Goal: Task Accomplishment & Management: Manage account settings

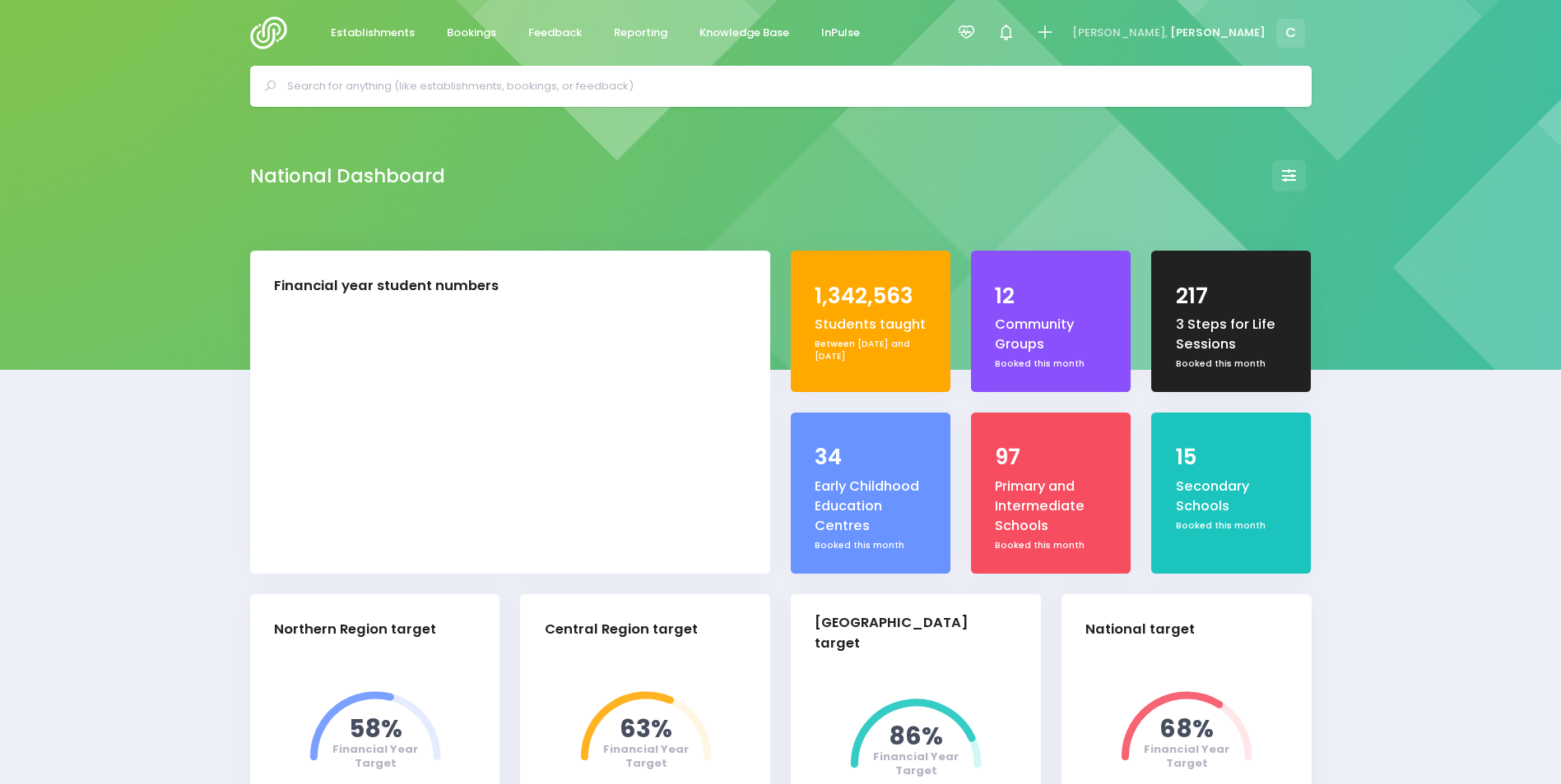
select select "5"
click at [469, 22] on link "Bookings" at bounding box center [472, 33] width 77 height 32
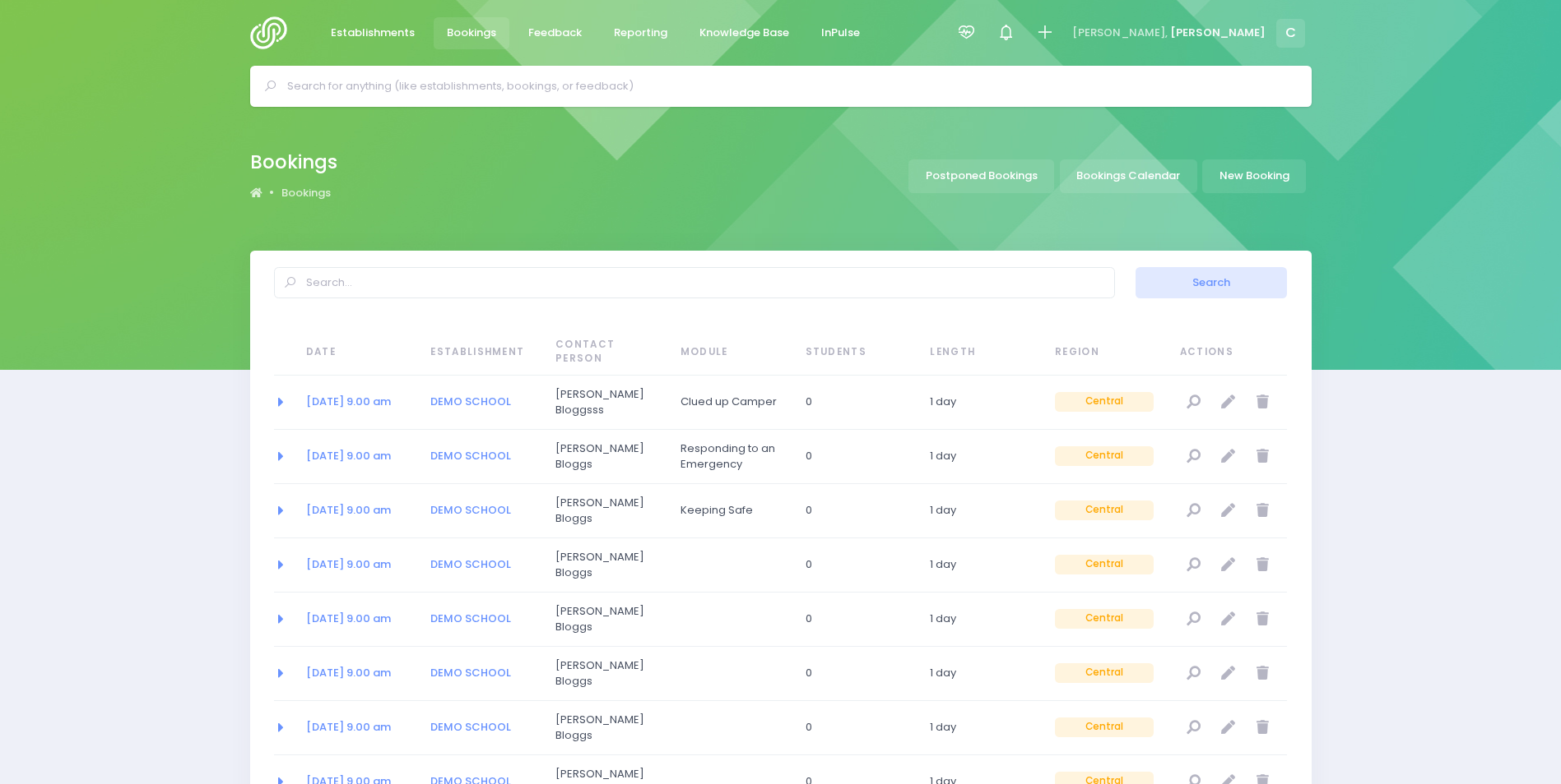
select select "20"
click at [1118, 179] on link "Bookings Calendar" at bounding box center [1128, 176] width 137 height 34
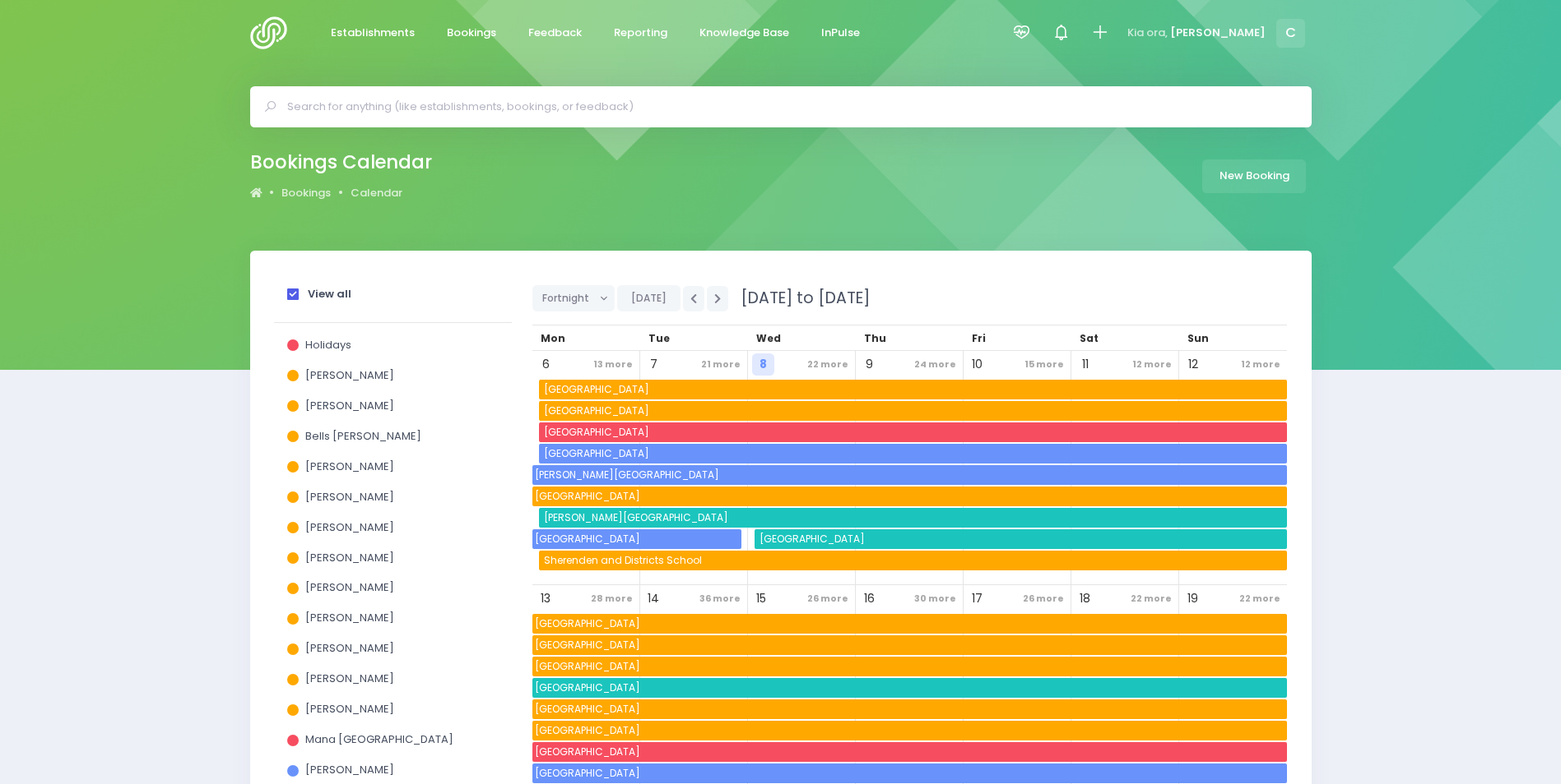
click at [364, 471] on span "Ebby Poutu" at bounding box center [349, 466] width 89 height 15
click at [0, 0] on input "Ebby Poutu" at bounding box center [0, 0] width 0 height 0
click at [294, 293] on span at bounding box center [293, 295] width 12 height 12
click at [0, 0] on input "View all" at bounding box center [0, 0] width 0 height 0
click at [292, 294] on span at bounding box center [293, 295] width 12 height 12
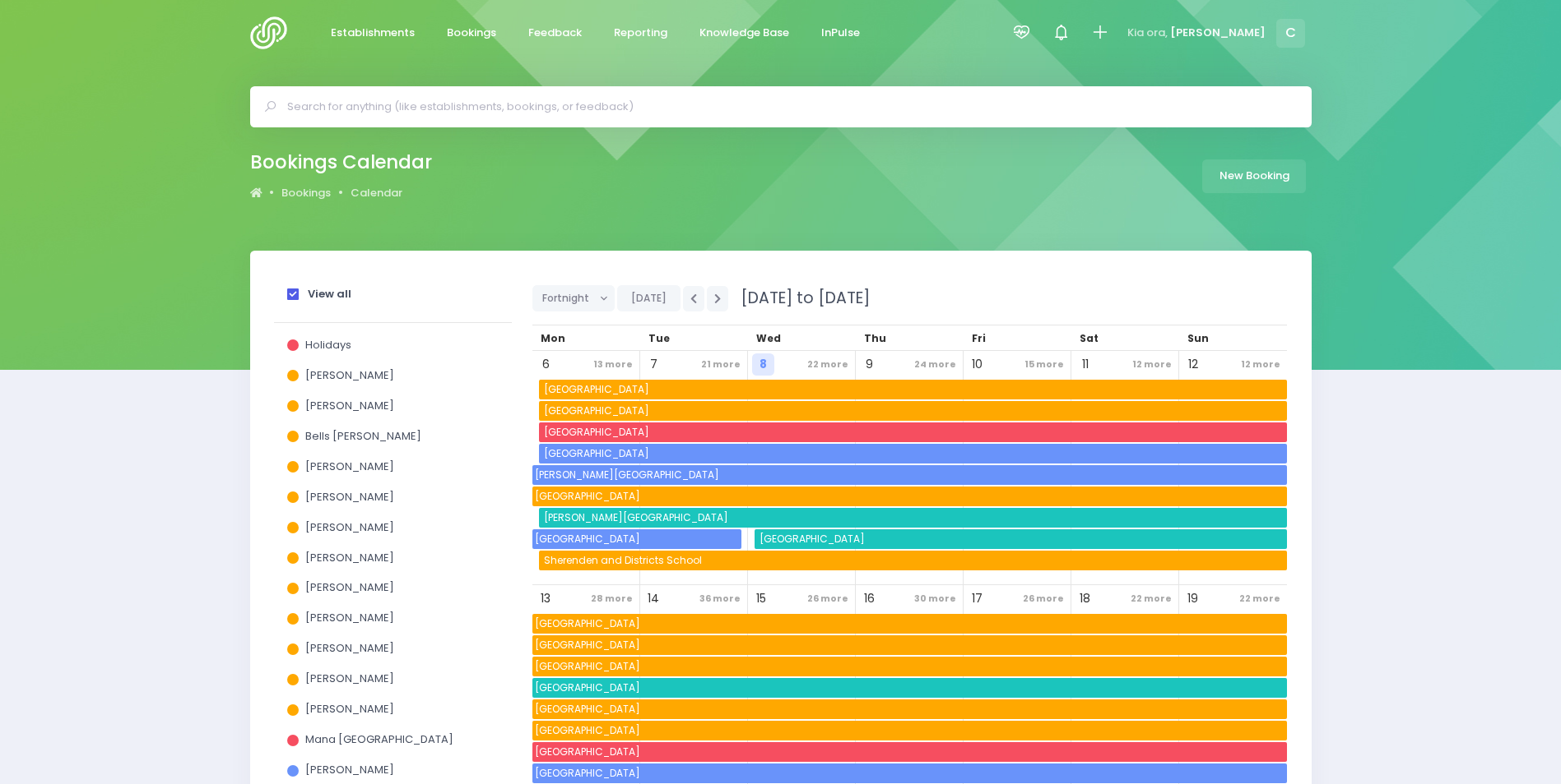
click at [0, 0] on input "View all" at bounding box center [0, 0] width 0 height 0
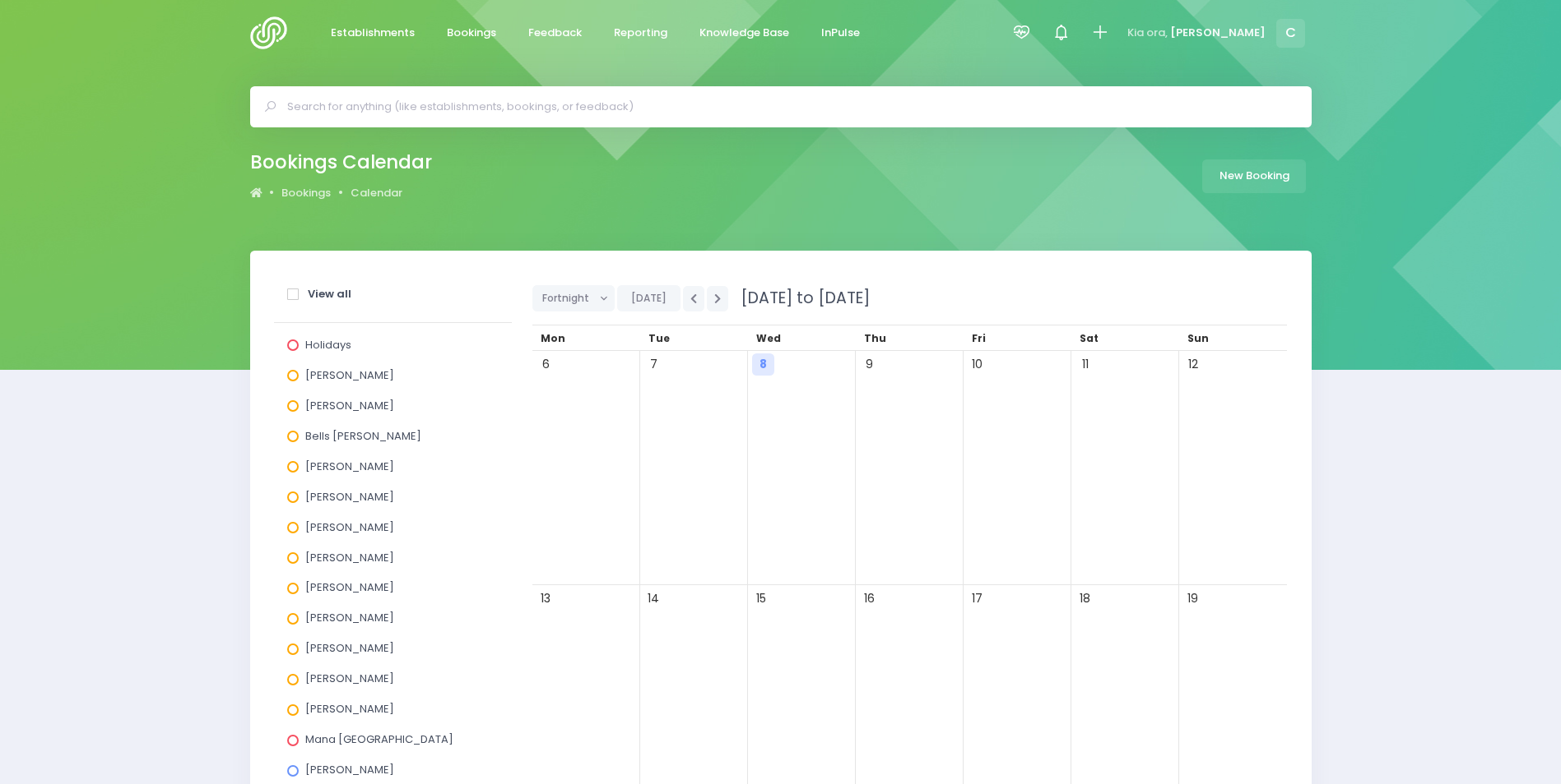
click at [290, 467] on span at bounding box center [293, 467] width 12 height 12
click at [0, 0] on input "Ebby Poutu" at bounding box center [0, 0] width 0 height 0
click at [330, 463] on span "Ebby Poutu" at bounding box center [349, 466] width 89 height 15
click at [0, 0] on input "Ebby Poutu" at bounding box center [0, 0] width 0 height 0
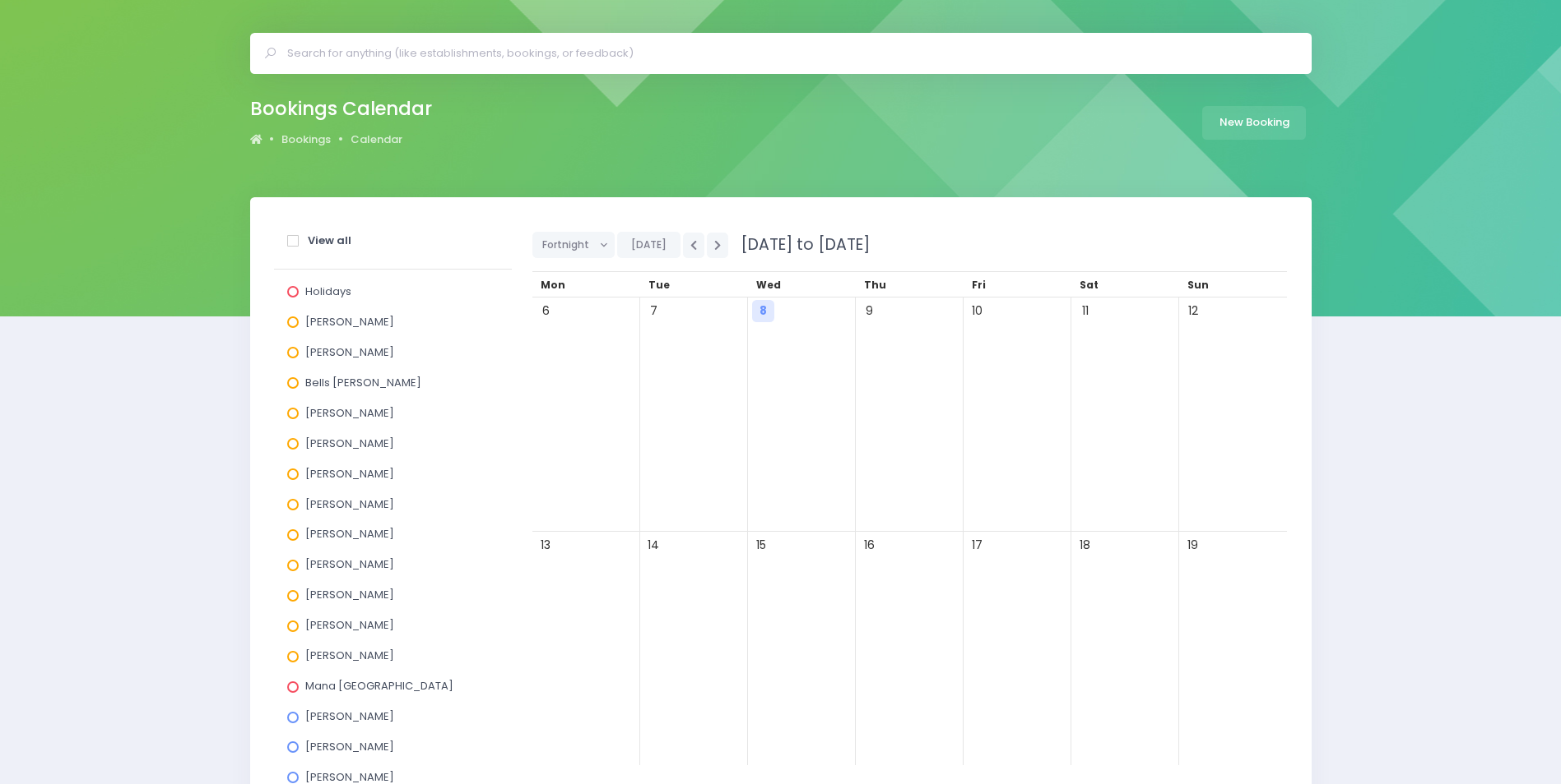
scroll to position [83, 0]
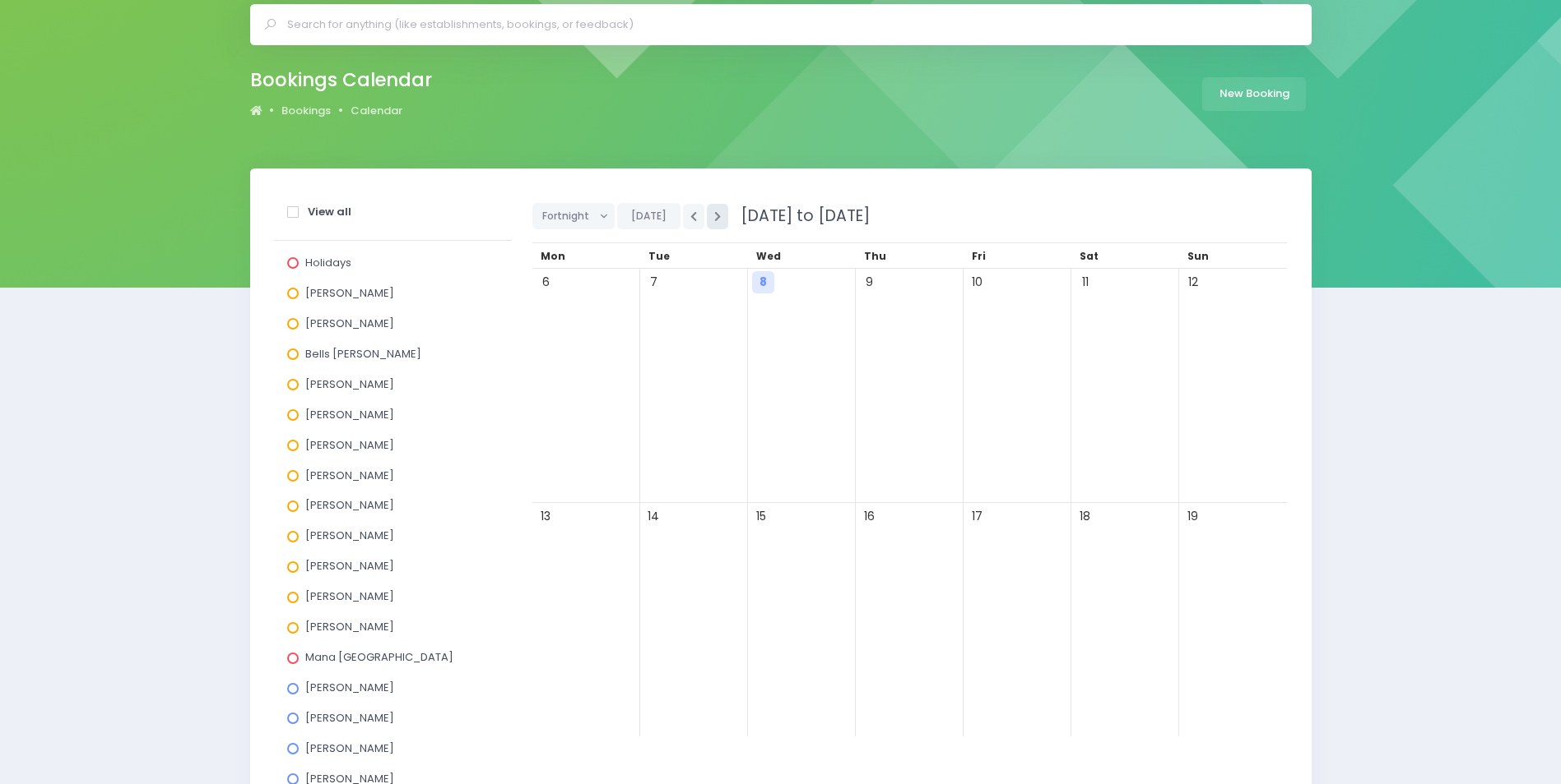
click at [715, 210] on button "button" at bounding box center [717, 217] width 21 height 26
click at [713, 210] on button "button" at bounding box center [717, 217] width 21 height 26
click at [294, 383] on span at bounding box center [293, 385] width 12 height 12
click at [0, 0] on input "Ebby Poutu" at bounding box center [0, 0] width 0 height 0
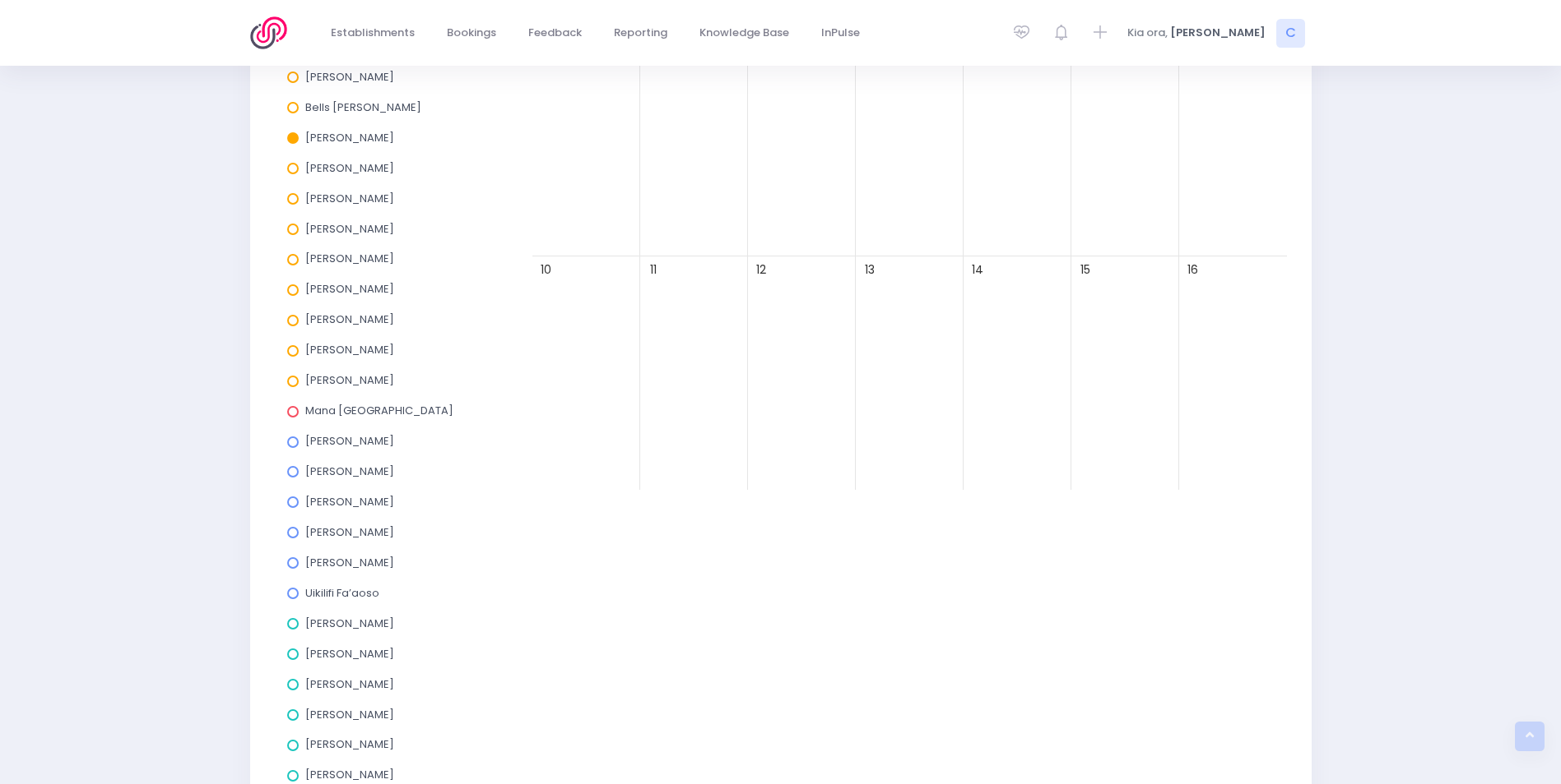
scroll to position [0, 0]
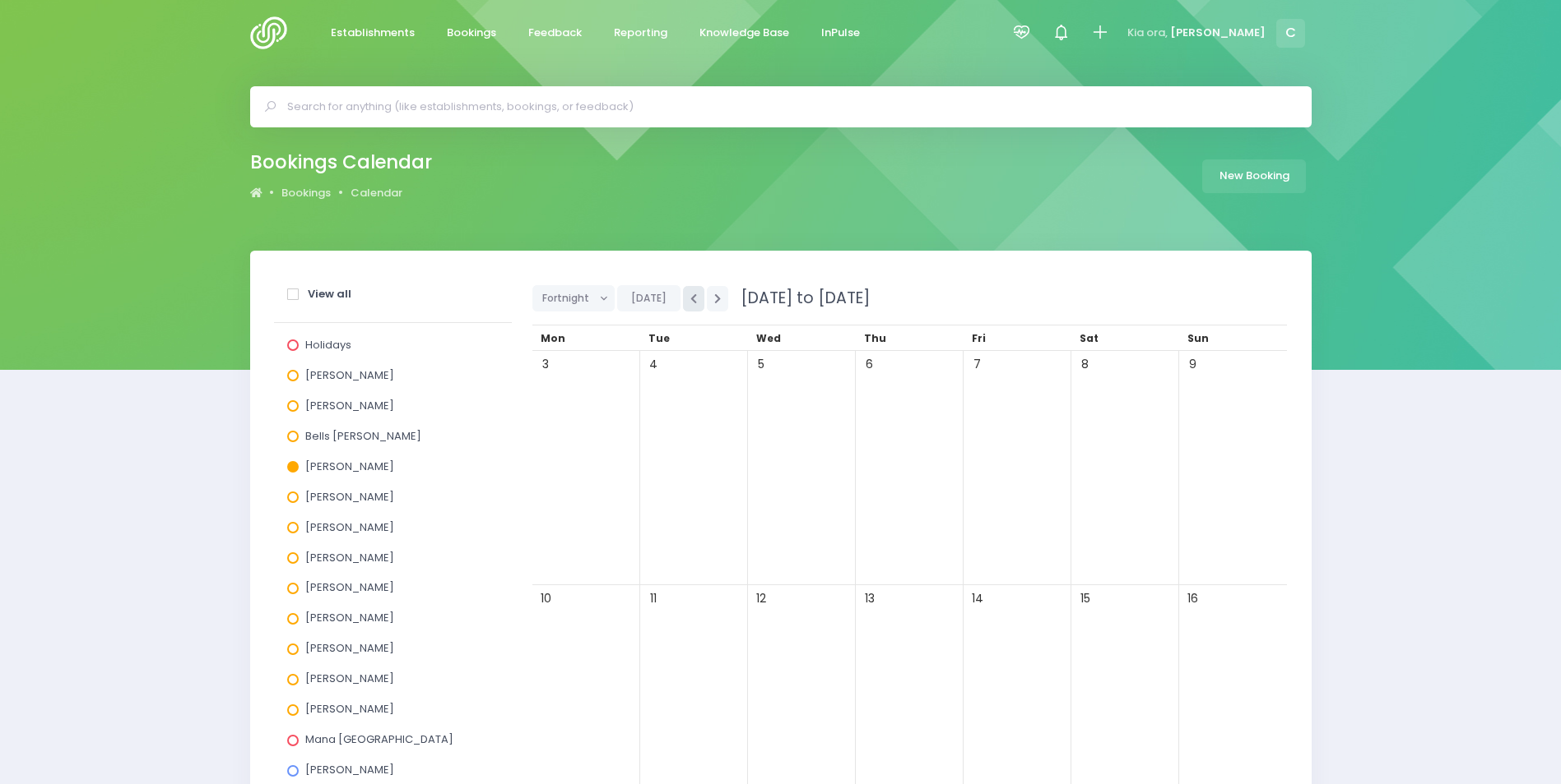
click at [692, 298] on icon "button" at bounding box center [693, 298] width 7 height 11
click at [705, 624] on span "Wainuiomata Girls Brigade" at bounding box center [749, 624] width 200 height 20
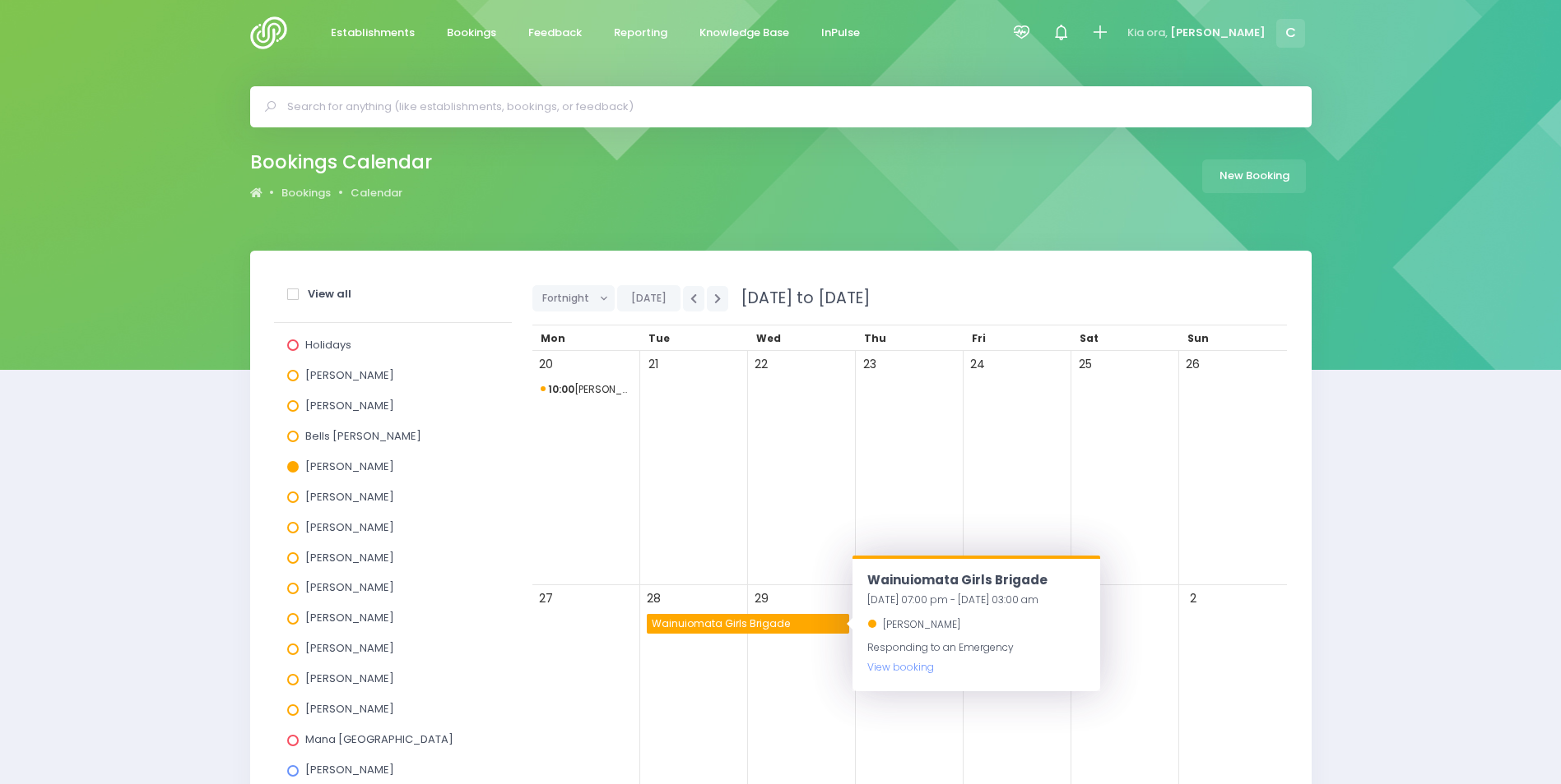
click at [705, 624] on span "Wainuiomata Girls Brigade" at bounding box center [749, 624] width 200 height 20
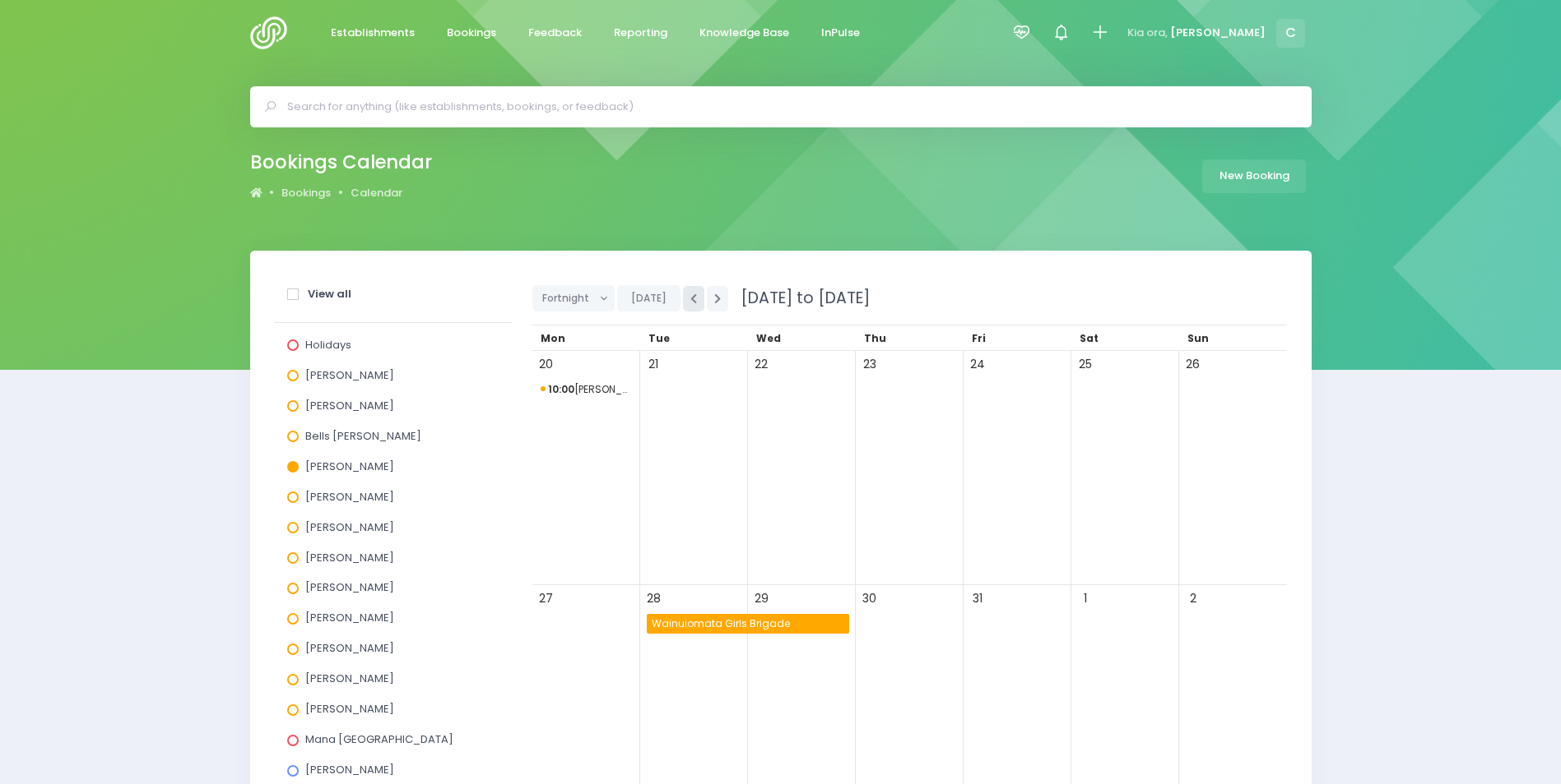
click at [692, 294] on icon "button" at bounding box center [693, 298] width 7 height 11
click at [290, 463] on span at bounding box center [293, 467] width 12 height 12
click at [0, 0] on input "Ebby Poutu" at bounding box center [0, 0] width 0 height 0
click at [319, 496] on span "Jel Pollock" at bounding box center [349, 497] width 89 height 15
click at [0, 0] on input "Jel Pollock" at bounding box center [0, 0] width 0 height 0
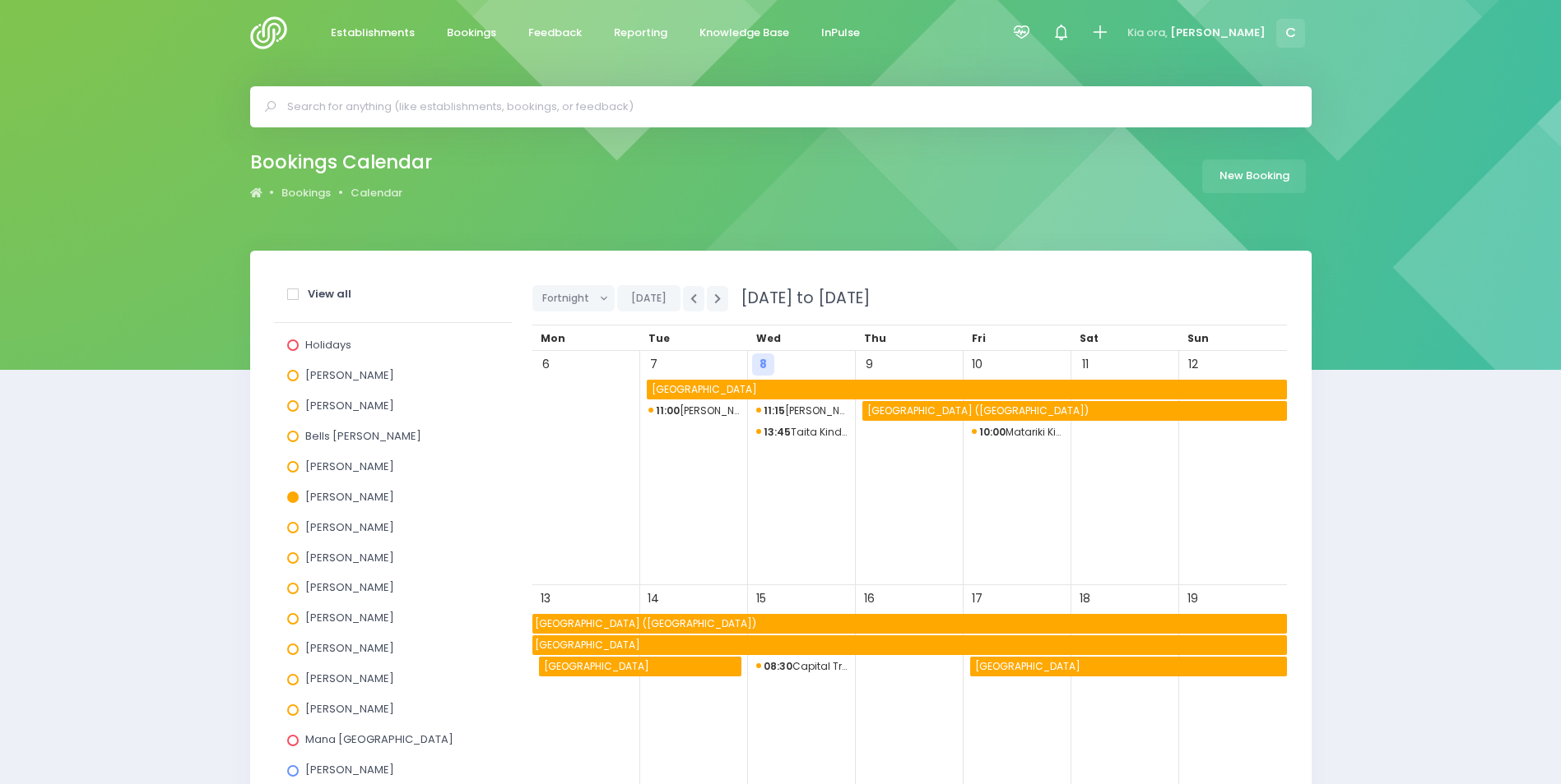
click at [905, 407] on span "St Patrick's School (Masterton)" at bounding box center [1076, 411] width 422 height 20
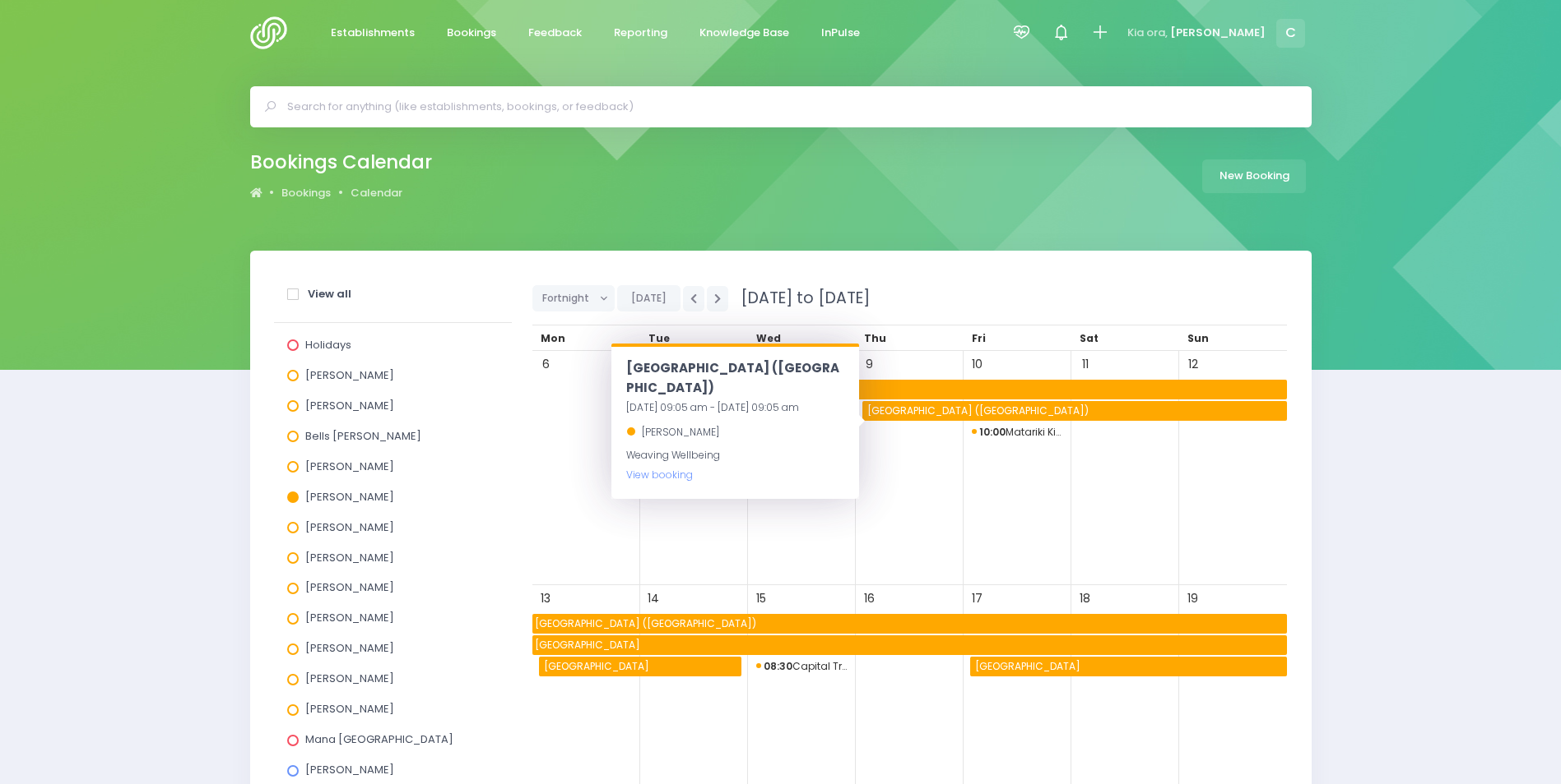
click at [905, 407] on span "St Patrick's School (Masterton)" at bounding box center [1076, 411] width 422 height 20
click at [294, 491] on span at bounding box center [293, 497] width 12 height 12
click at [0, 0] on input "Jel Pollock" at bounding box center [0, 0] width 0 height 0
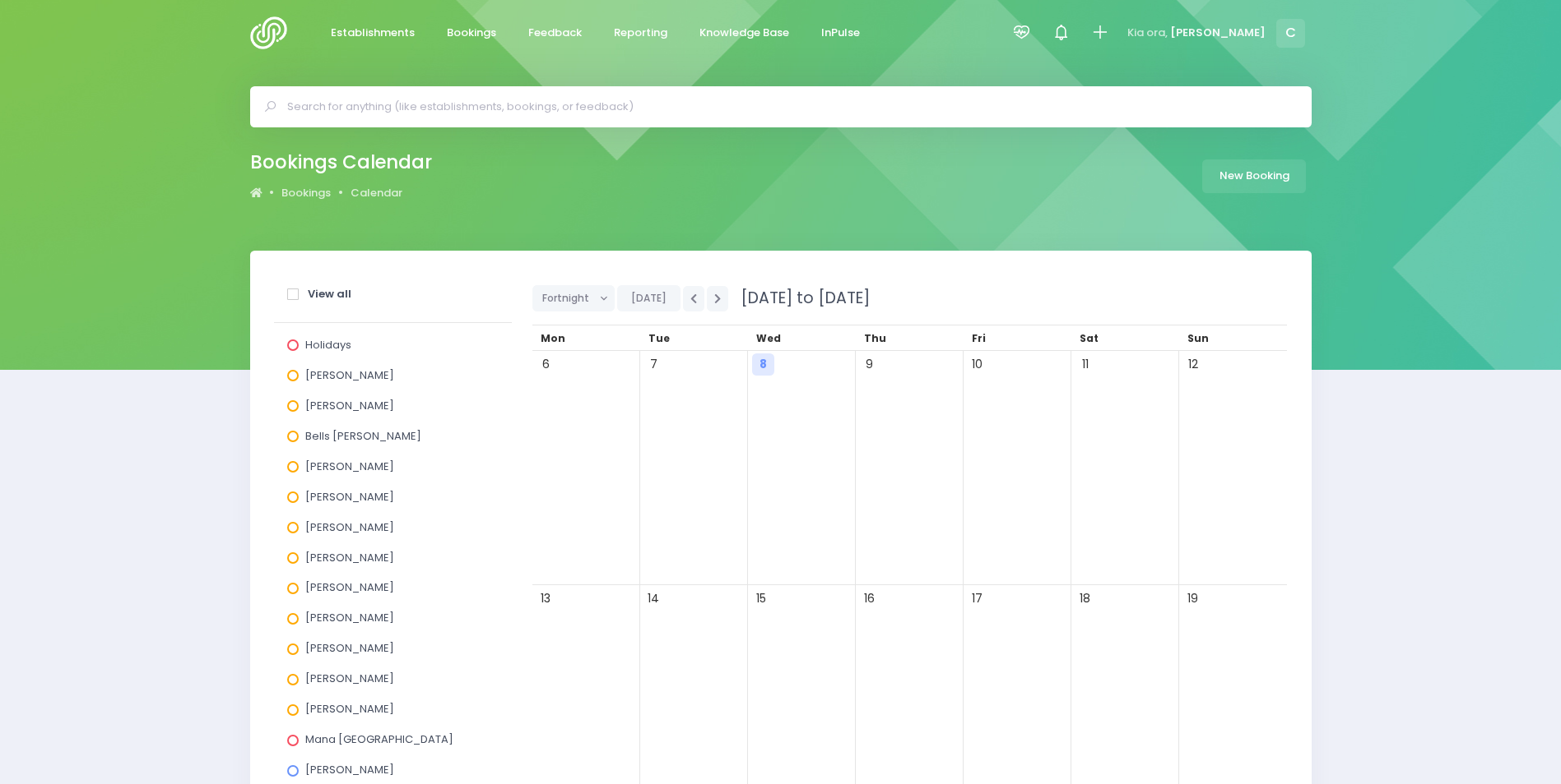
click at [296, 555] on span at bounding box center [293, 558] width 12 height 12
click at [0, 0] on input "Laurel Mitchell" at bounding box center [0, 0] width 0 height 0
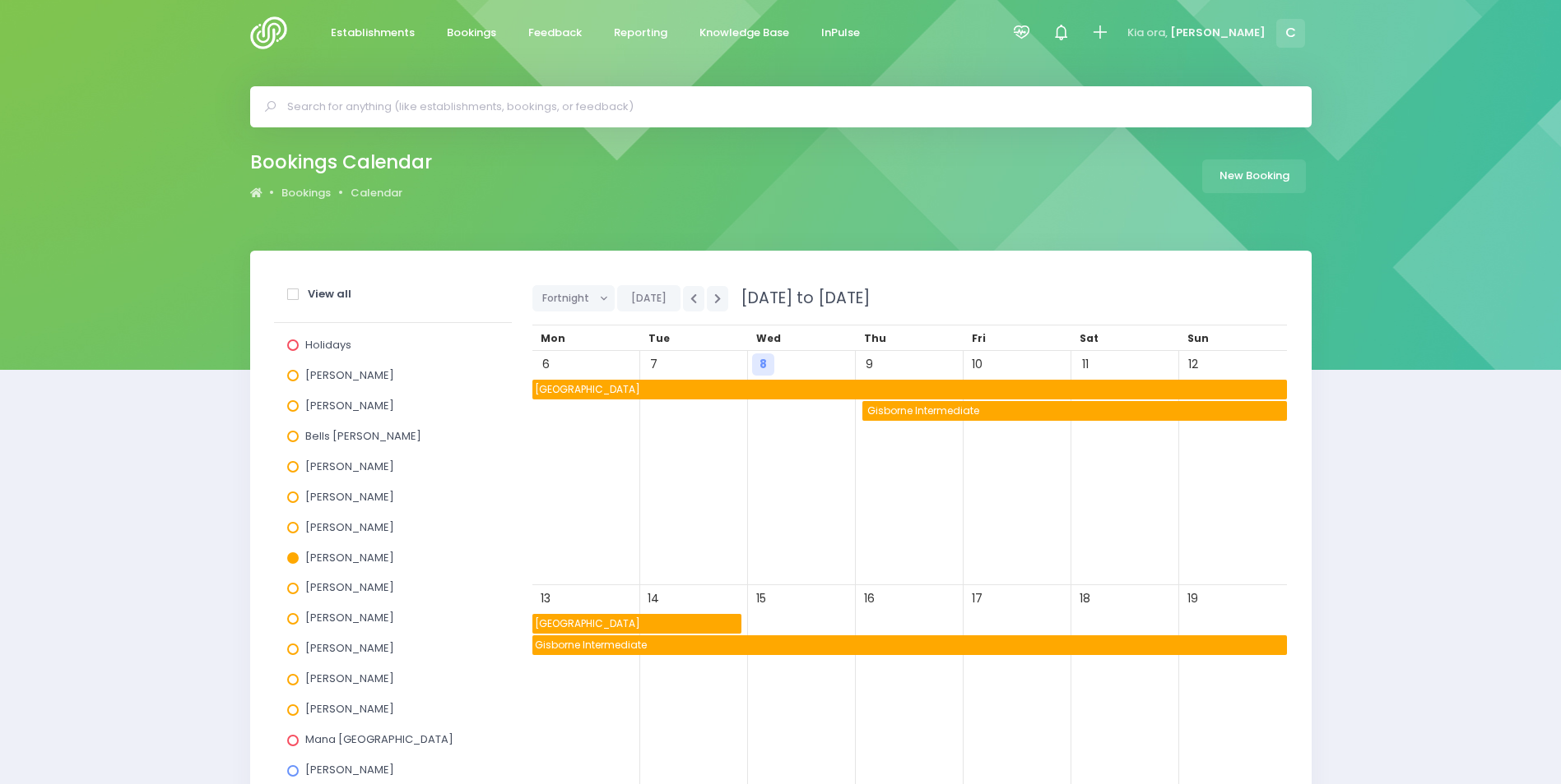
click at [819, 385] on span "Makauri School" at bounding box center [909, 390] width 755 height 20
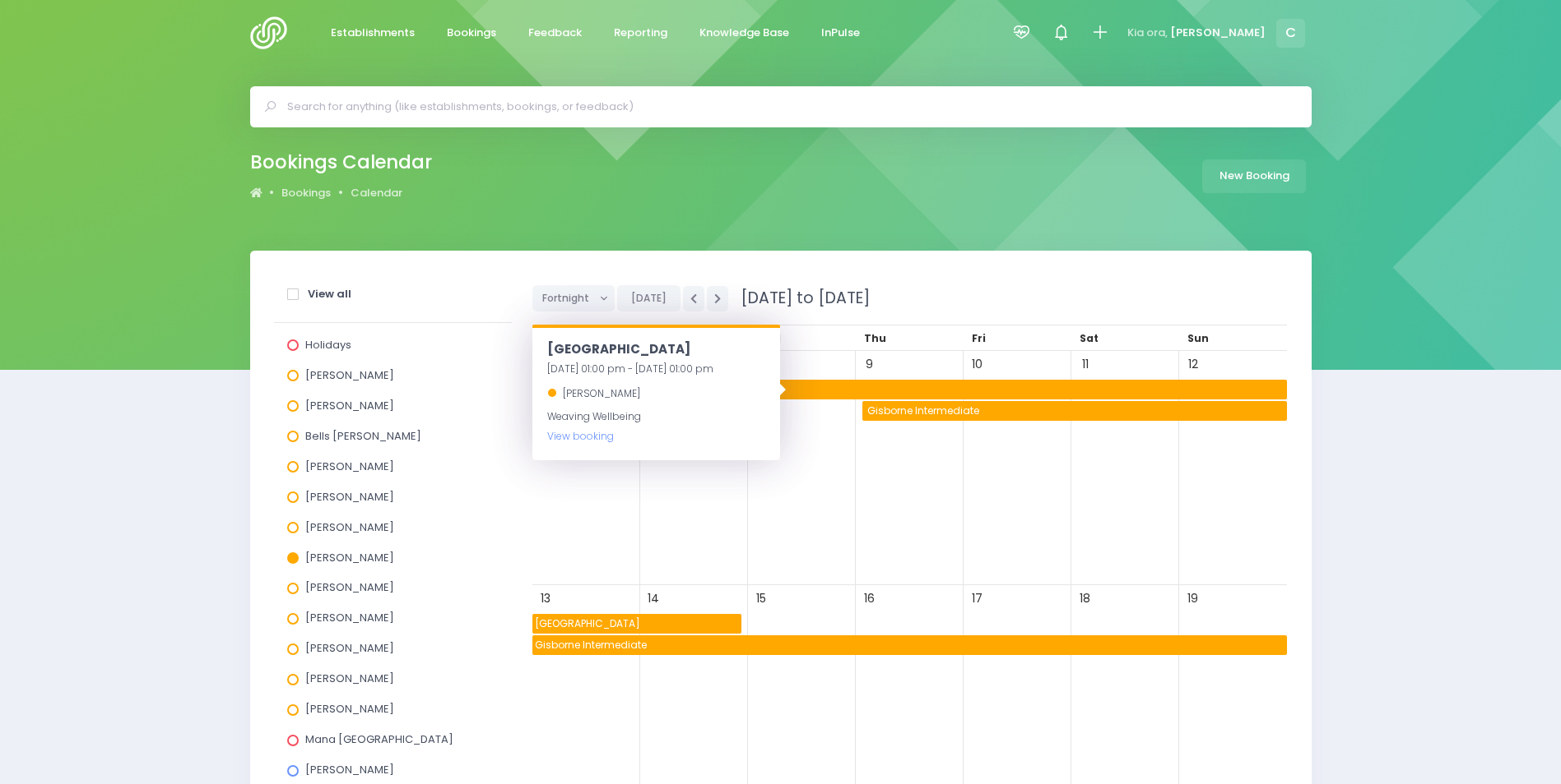
click at [289, 557] on span at bounding box center [293, 558] width 12 height 12
click at [0, 0] on input "Laurel Mitchell" at bounding box center [0, 0] width 0 height 0
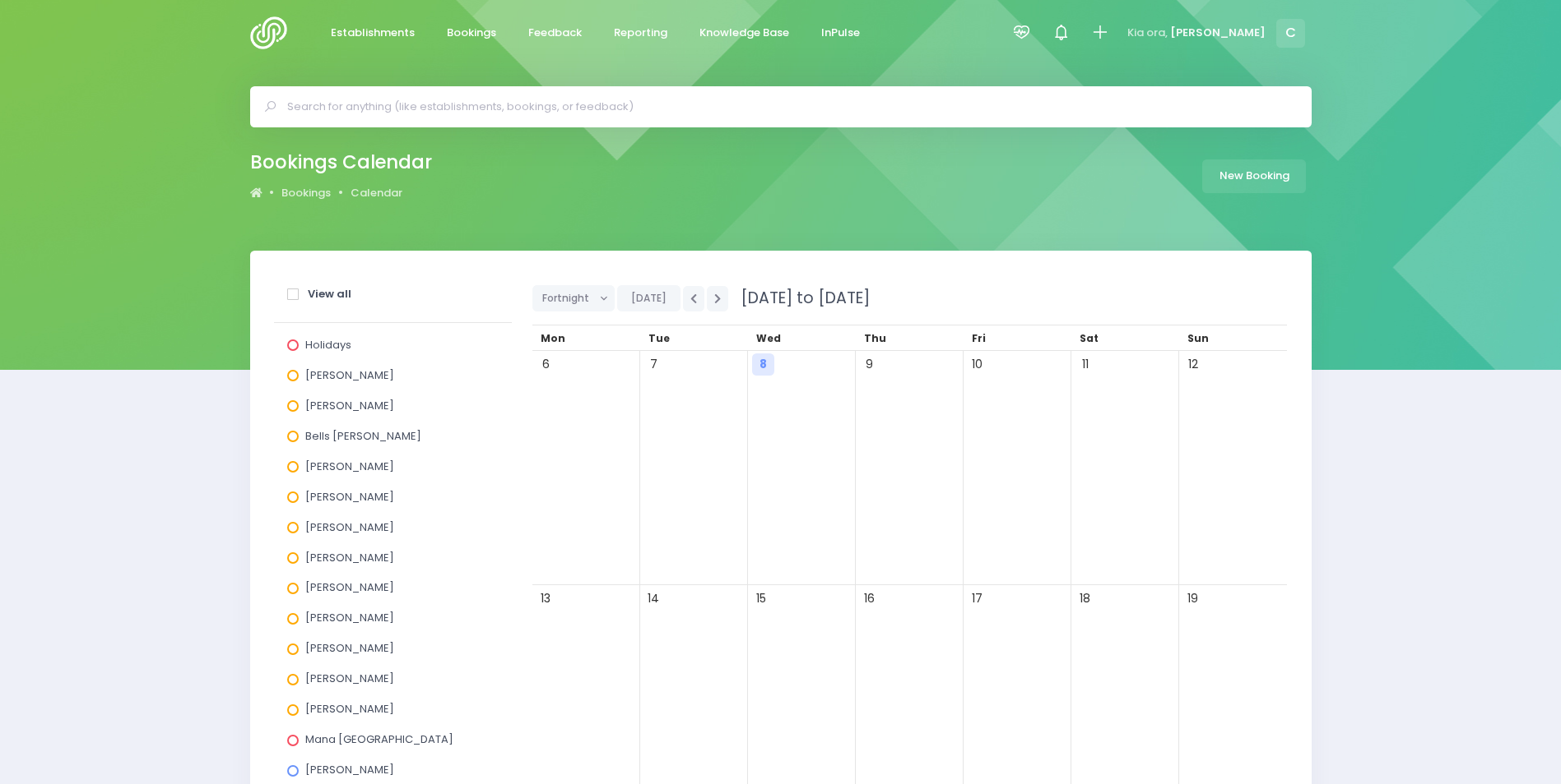
click at [291, 594] on span at bounding box center [293, 589] width 12 height 12
click at [0, 0] on input "Megan Lawton" at bounding box center [0, 0] width 0 height 0
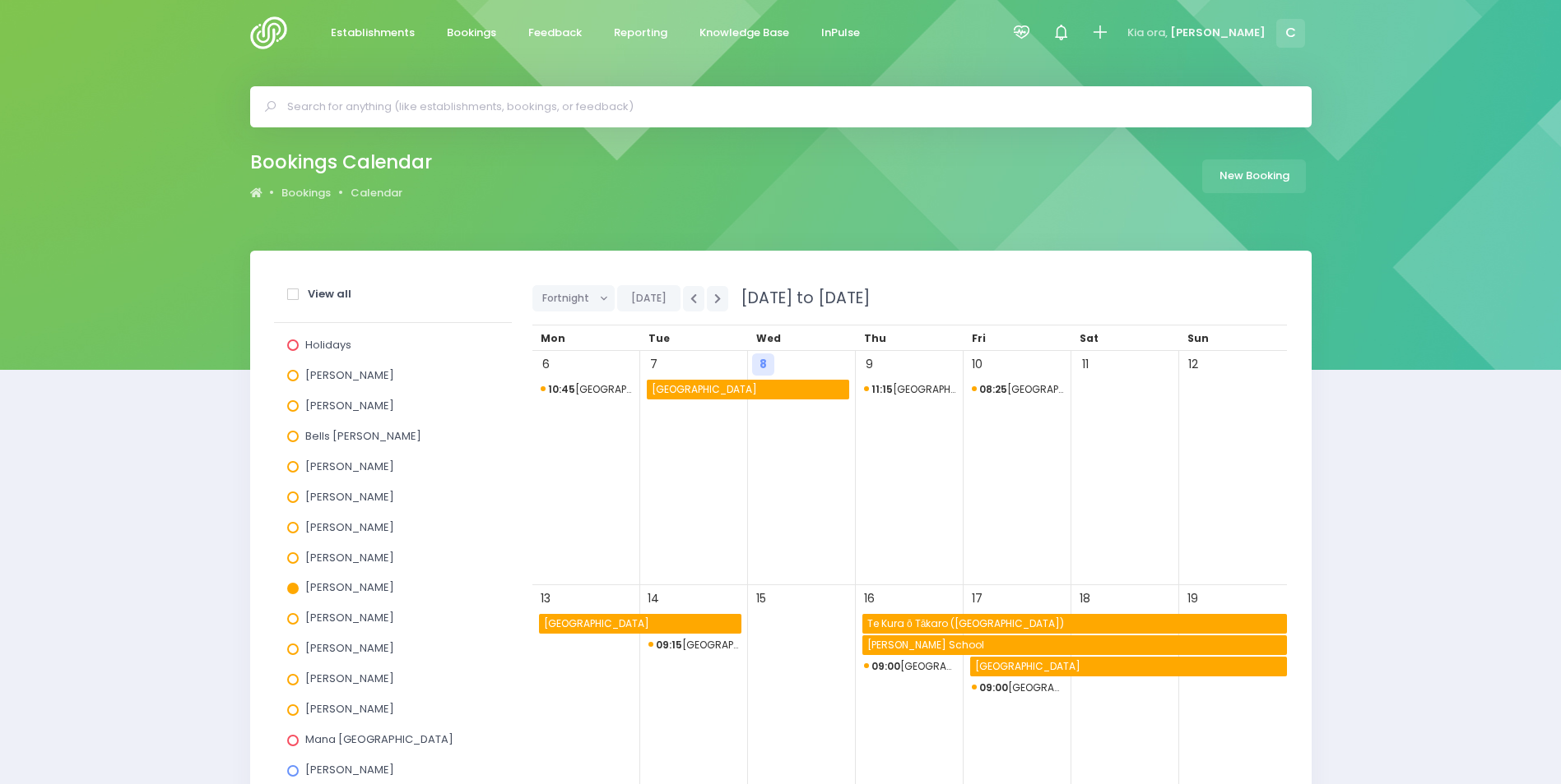
click at [1076, 630] on span "Te Kura ō Tākaro (Takaro School)" at bounding box center [1076, 624] width 422 height 20
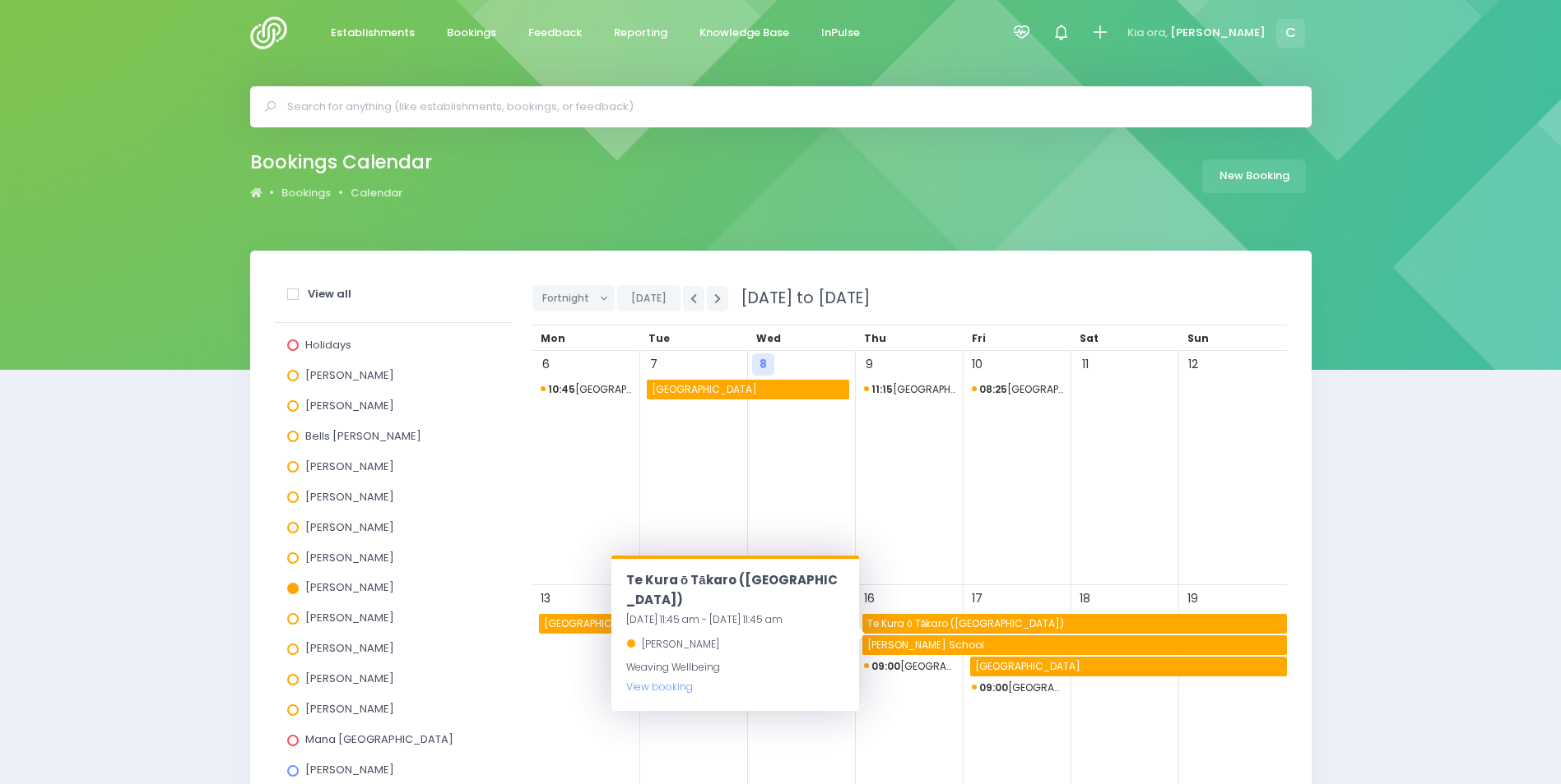
click at [293, 582] on div "Megan Lawton" at bounding box center [393, 591] width 211 height 31
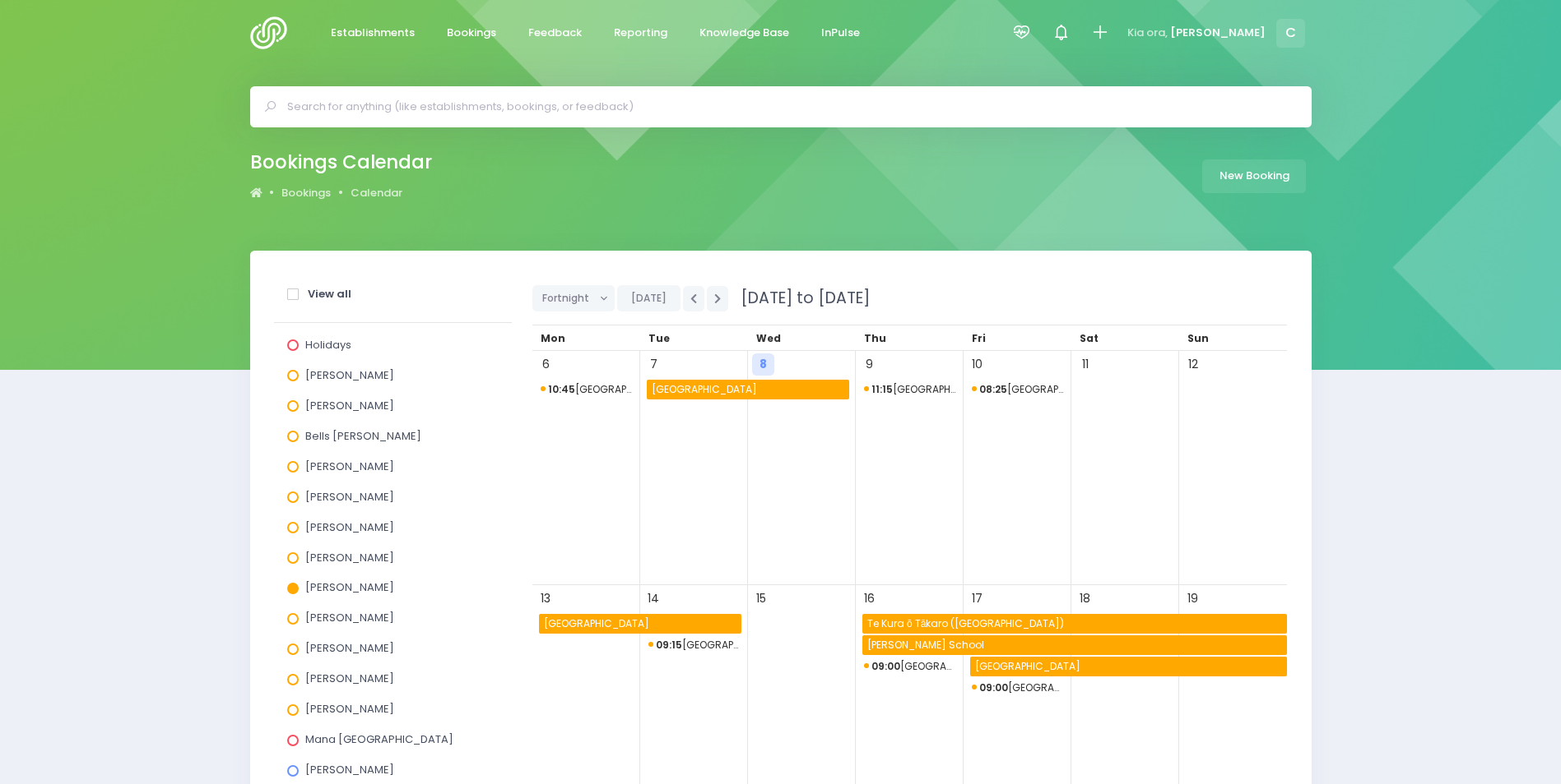
click at [287, 616] on label "Nickie-Leigh Heta" at bounding box center [340, 618] width 107 height 12
click at [0, 0] on input "Nickie-Leigh Heta" at bounding box center [0, 0] width 0 height 0
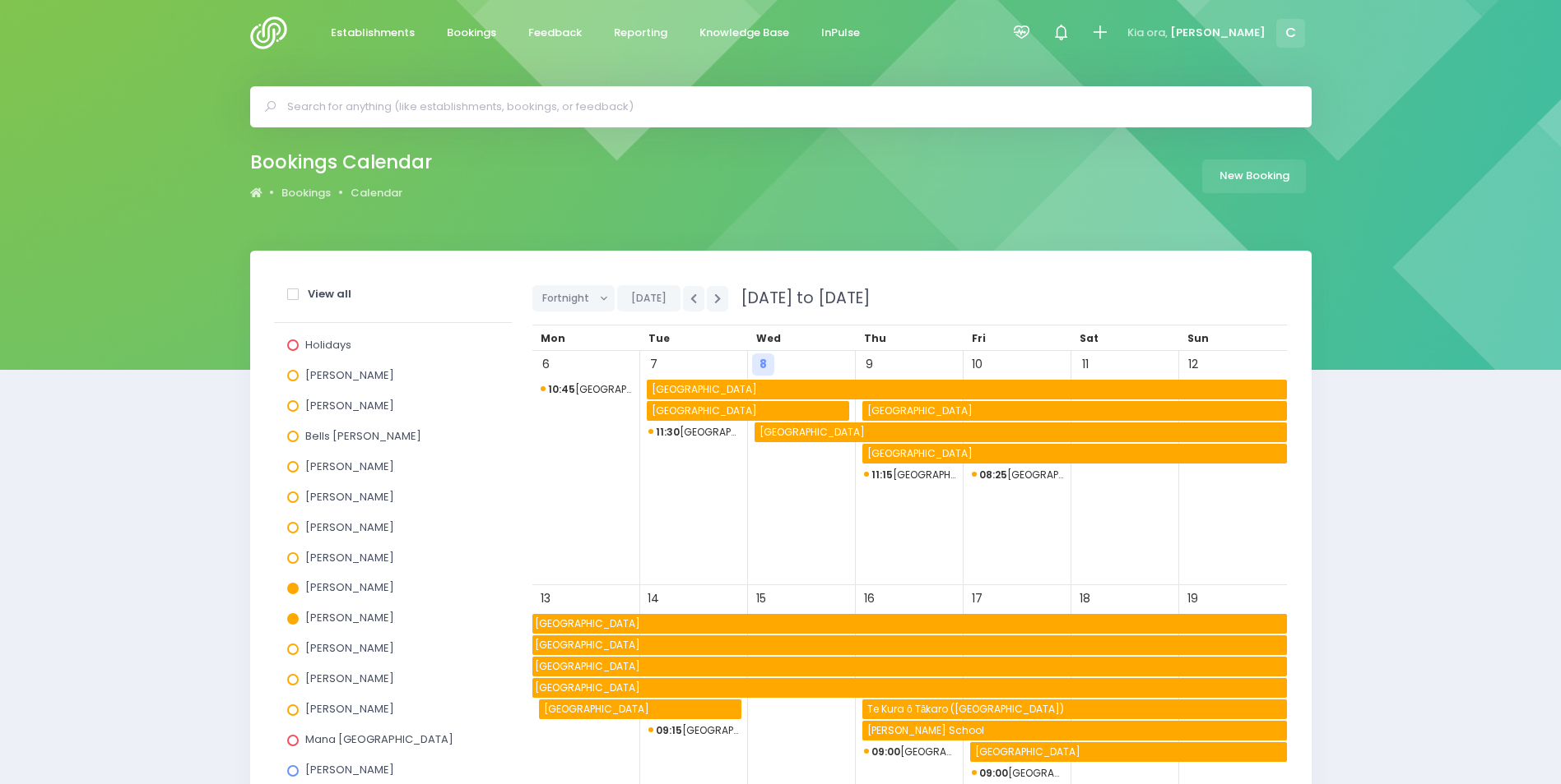
click at [690, 653] on span "Te Pahu School" at bounding box center [909, 645] width 755 height 20
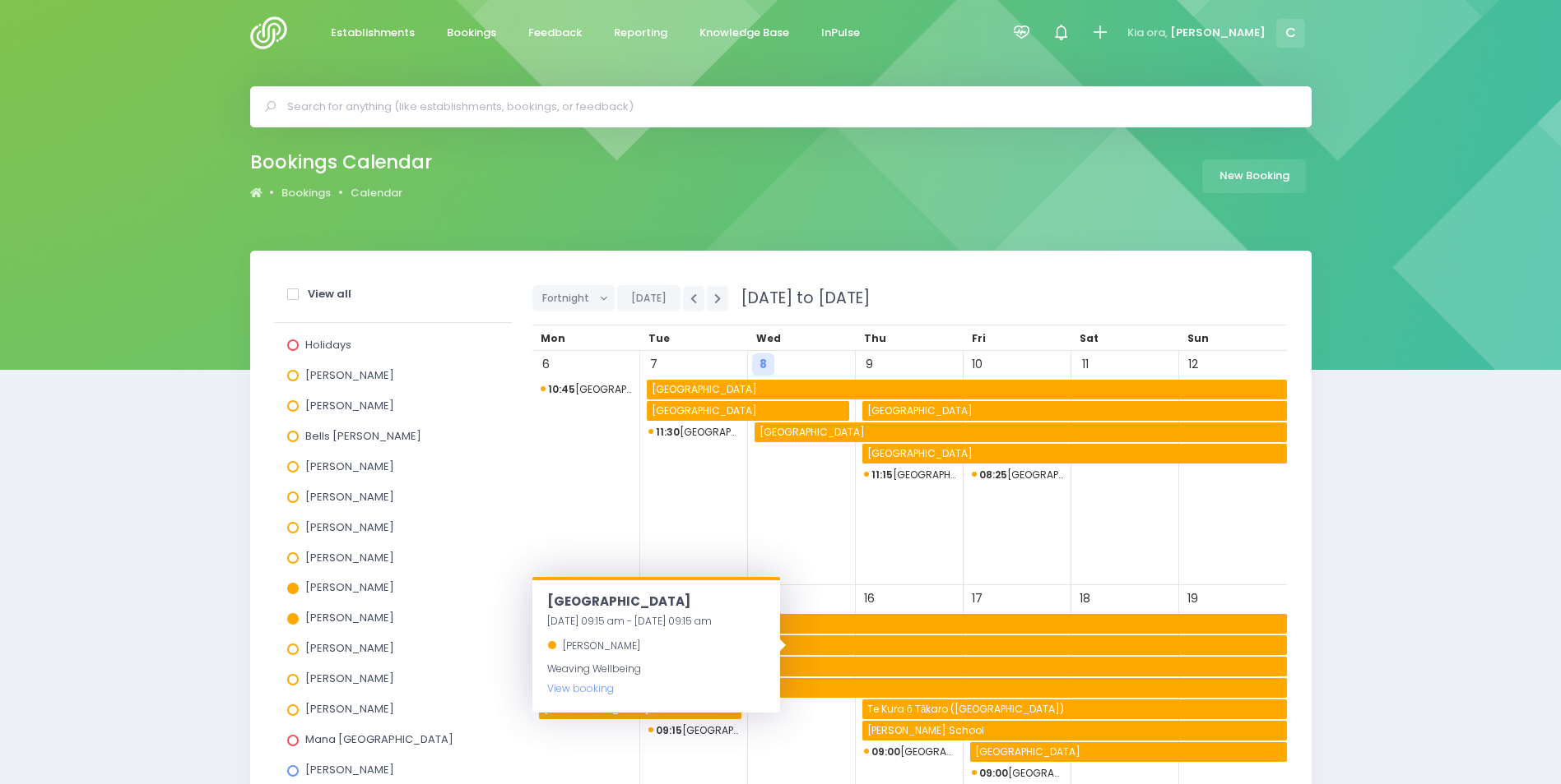
drag, startPoint x: 294, startPoint y: 614, endPoint x: 294, endPoint y: 600, distance: 14.0
click at [294, 613] on span at bounding box center [293, 619] width 12 height 12
click at [0, 0] on input "Nickie-Leigh Heta" at bounding box center [0, 0] width 0 height 0
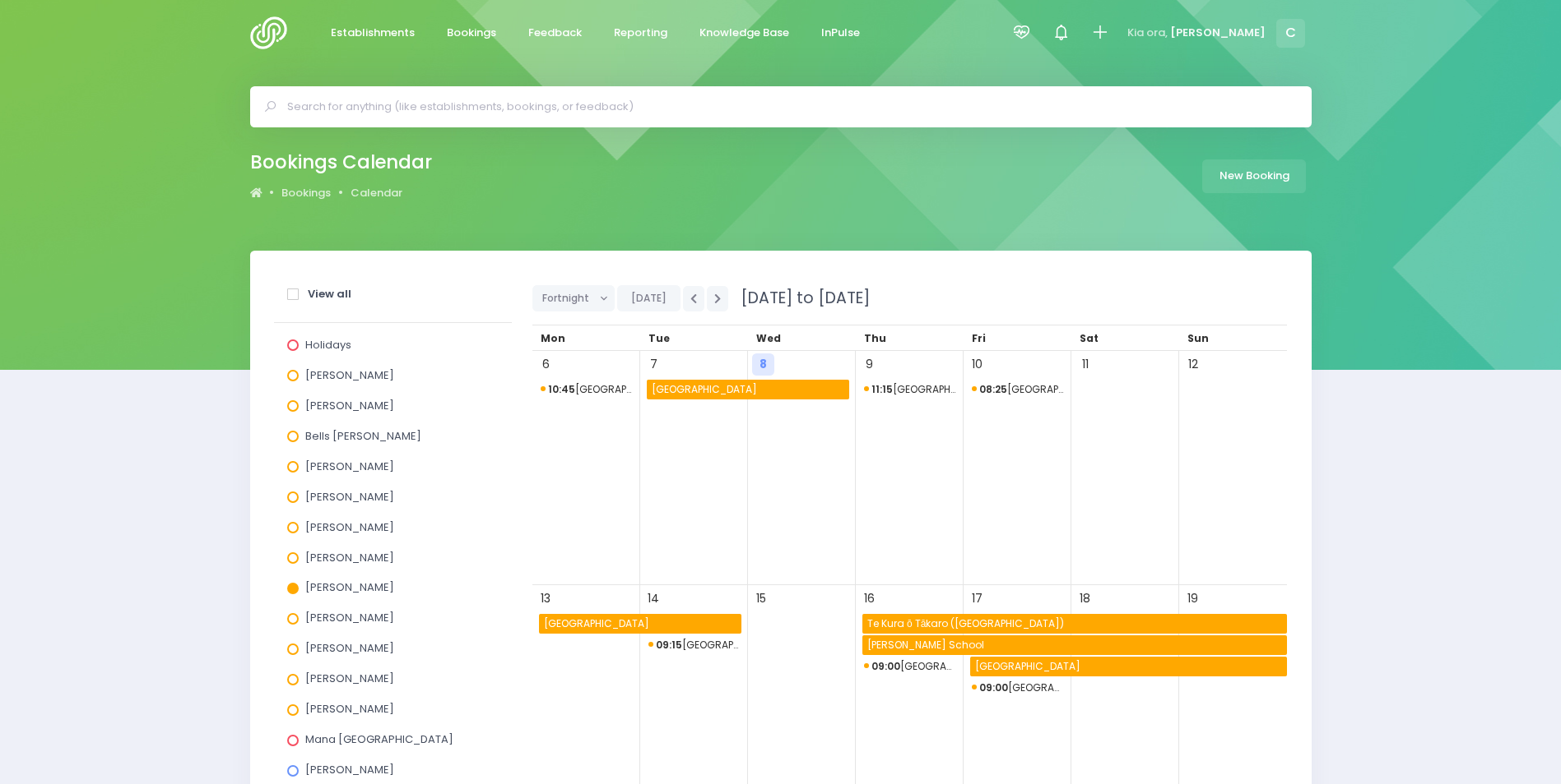
click at [292, 586] on span at bounding box center [293, 589] width 12 height 12
click at [0, 0] on input "Megan Lawton" at bounding box center [0, 0] width 0 height 0
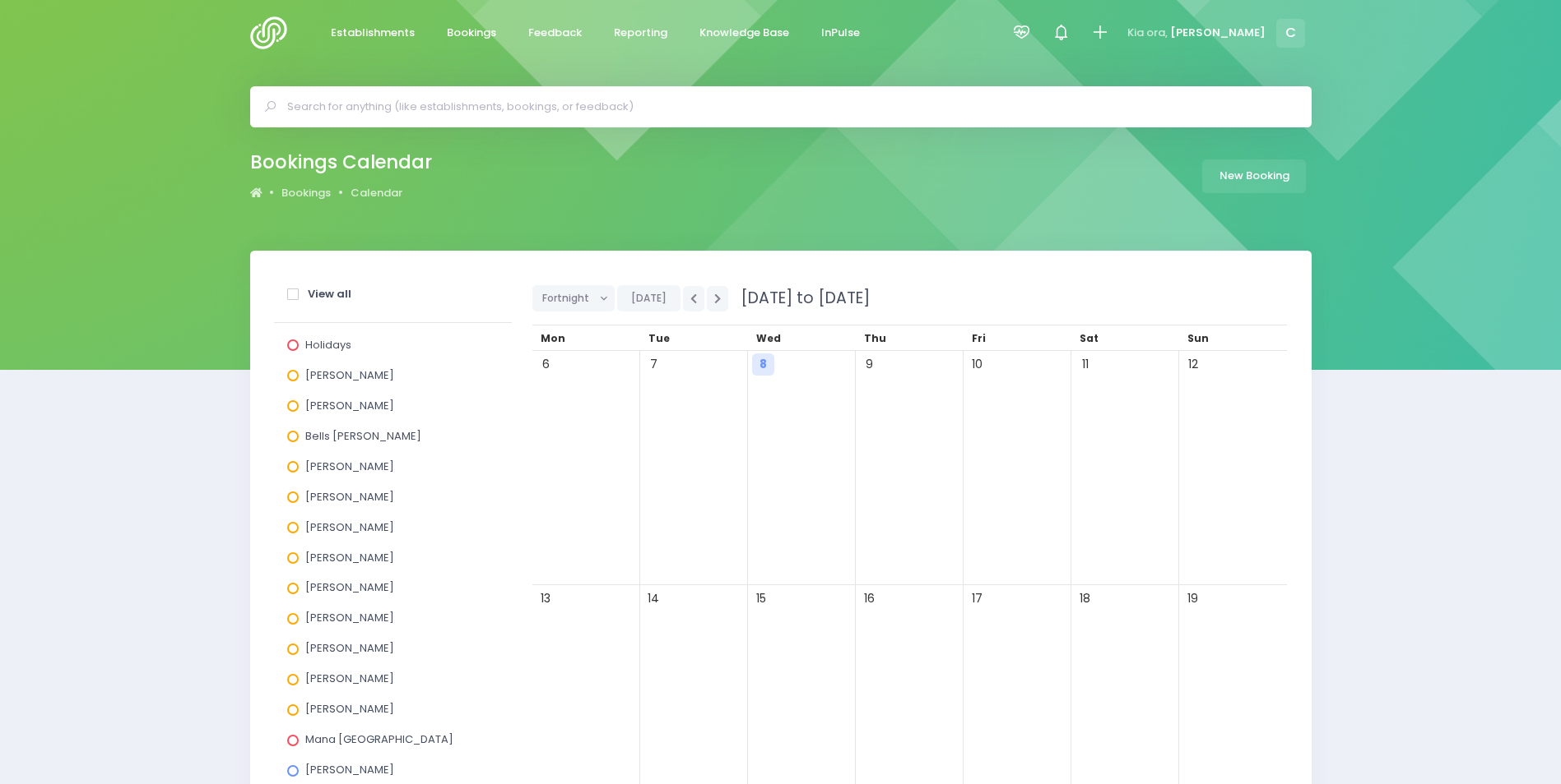
click at [293, 647] on span at bounding box center [293, 650] width 12 height 12
click at [0, 0] on input "Sarah Rodgers" at bounding box center [0, 0] width 0 height 0
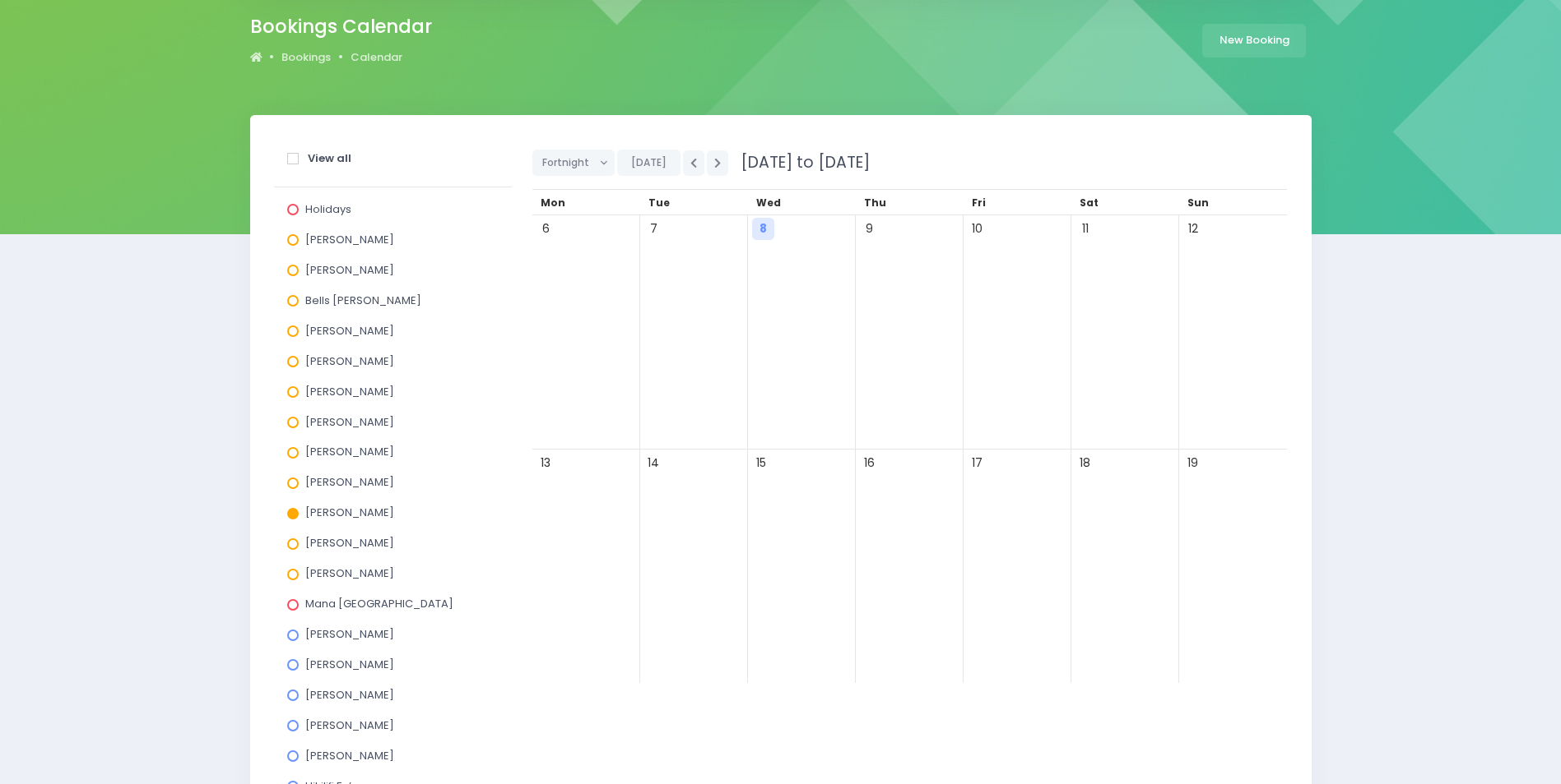
scroll to position [164, 0]
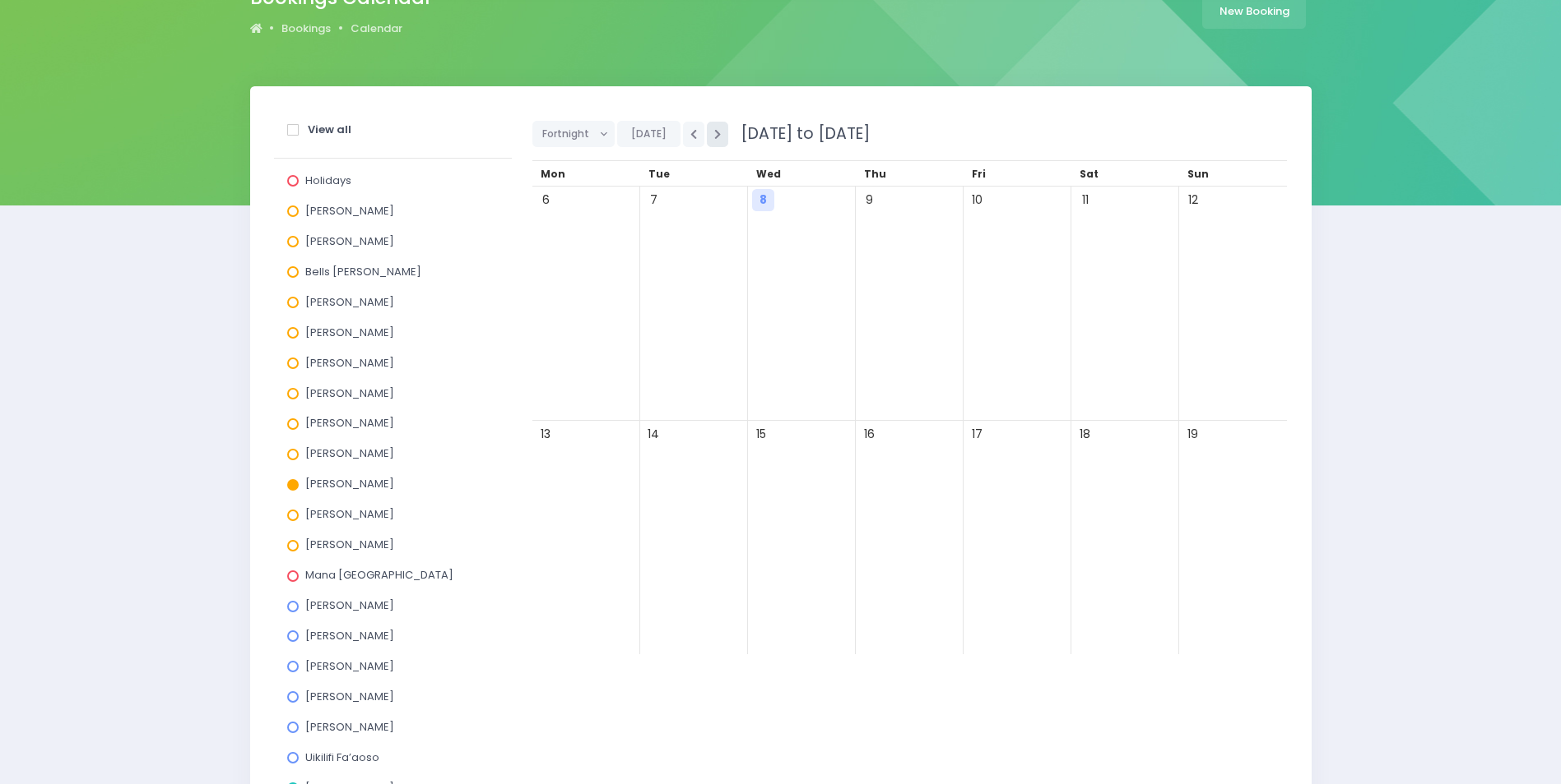
click at [714, 131] on icon "button" at bounding box center [717, 134] width 7 height 11
click at [698, 130] on button "button" at bounding box center [693, 134] width 21 height 26
click at [695, 131] on button "button" at bounding box center [693, 134] width 21 height 26
click at [294, 514] on span at bounding box center [293, 515] width 12 height 12
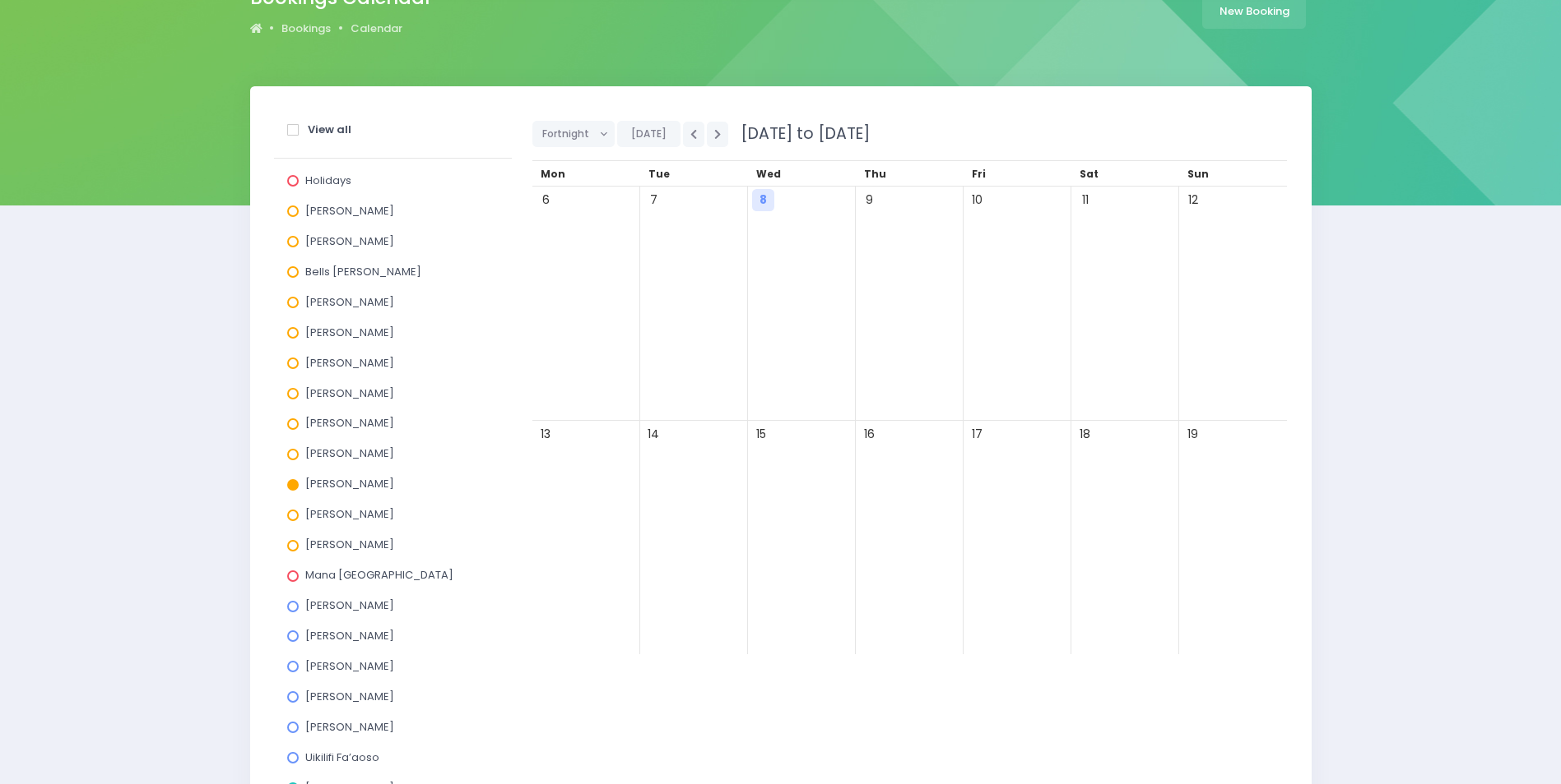
click at [0, 0] on input "Susan Manning" at bounding box center [0, 0] width 0 height 0
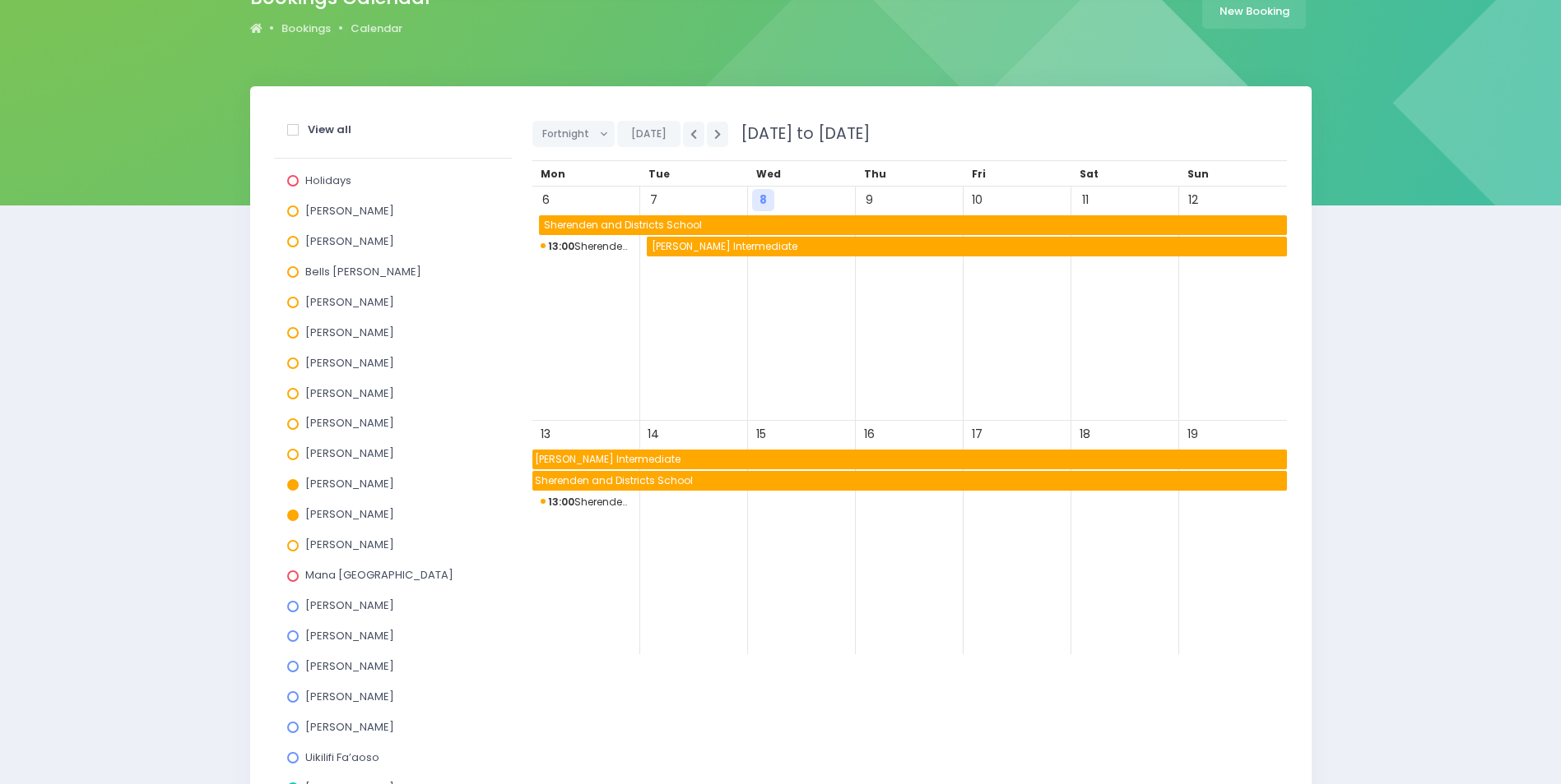
click at [589, 459] on span "Napier Intermediate" at bounding box center [909, 460] width 755 height 20
click at [288, 484] on span at bounding box center [293, 486] width 12 height 12
click at [0, 0] on input "Sarah Rodgers" at bounding box center [0, 0] width 0 height 0
drag, startPoint x: 288, startPoint y: 508, endPoint x: 297, endPoint y: 532, distance: 25.6
click at [290, 511] on div "Susan Manning" at bounding box center [393, 518] width 211 height 31
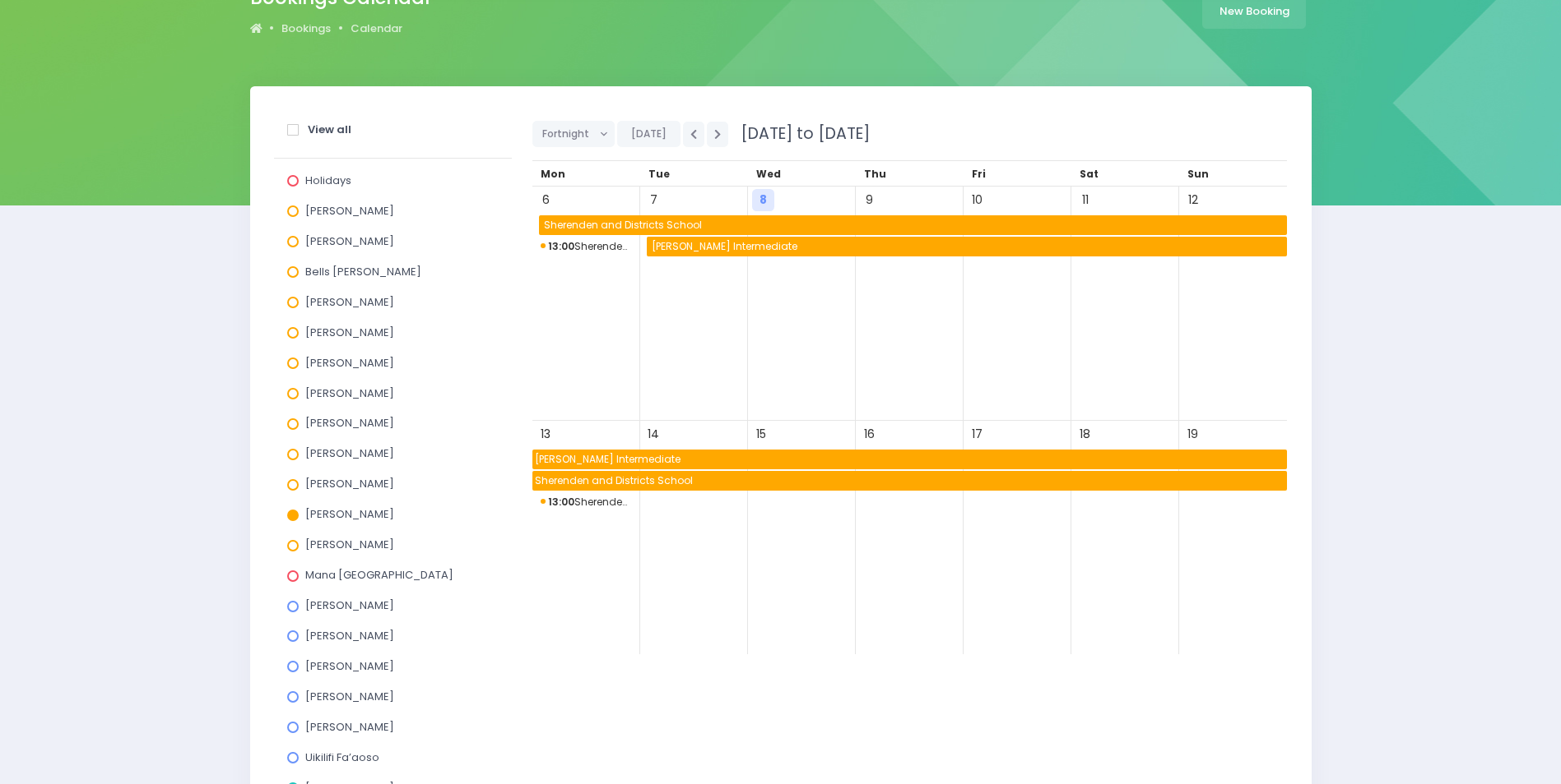
click at [290, 547] on span at bounding box center [293, 546] width 12 height 12
click at [0, 0] on input "Suzanne Woods" at bounding box center [0, 0] width 0 height 0
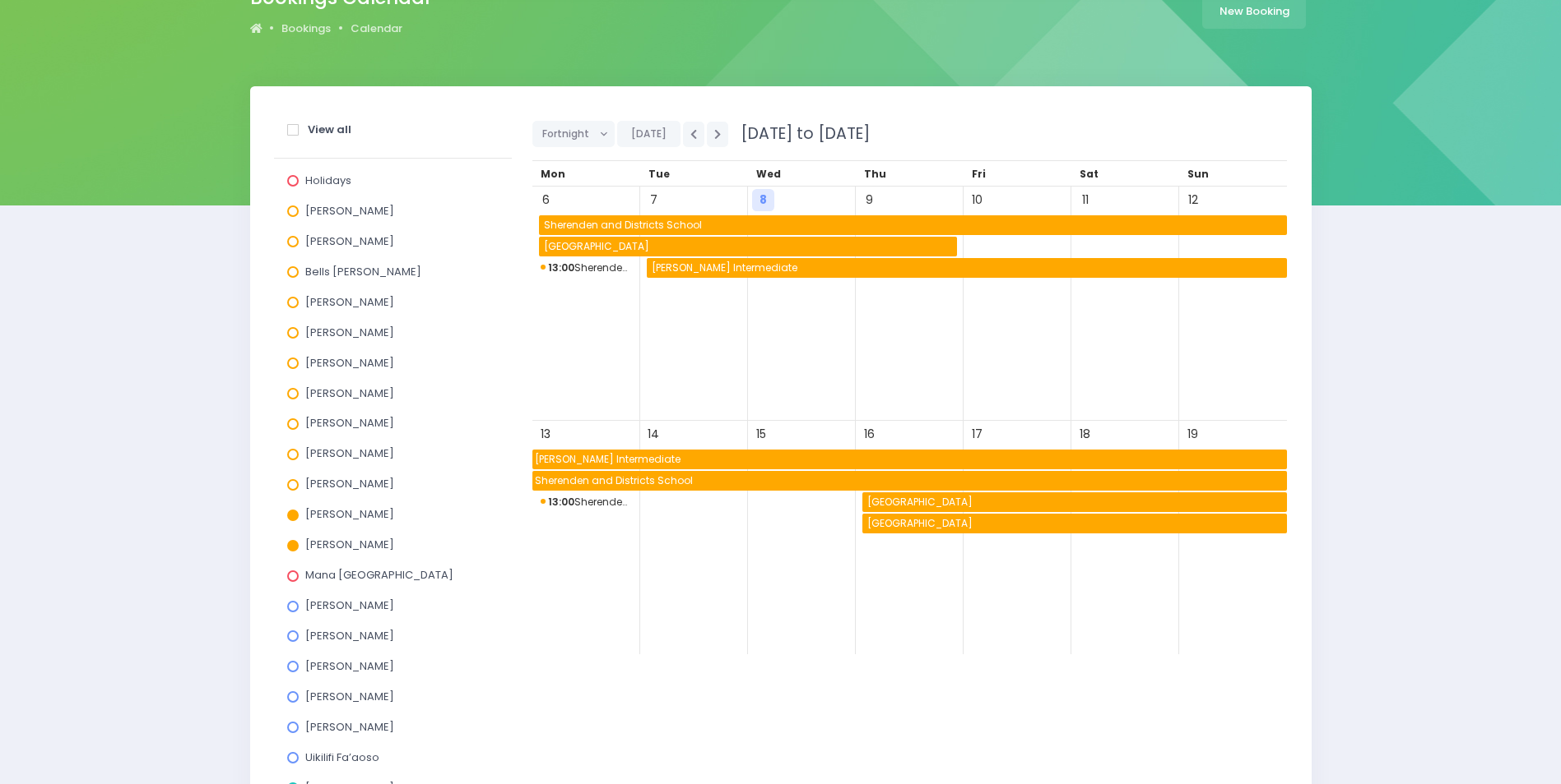
click at [290, 512] on span at bounding box center [293, 515] width 12 height 12
click at [0, 0] on input "Susan Manning" at bounding box center [0, 0] width 0 height 0
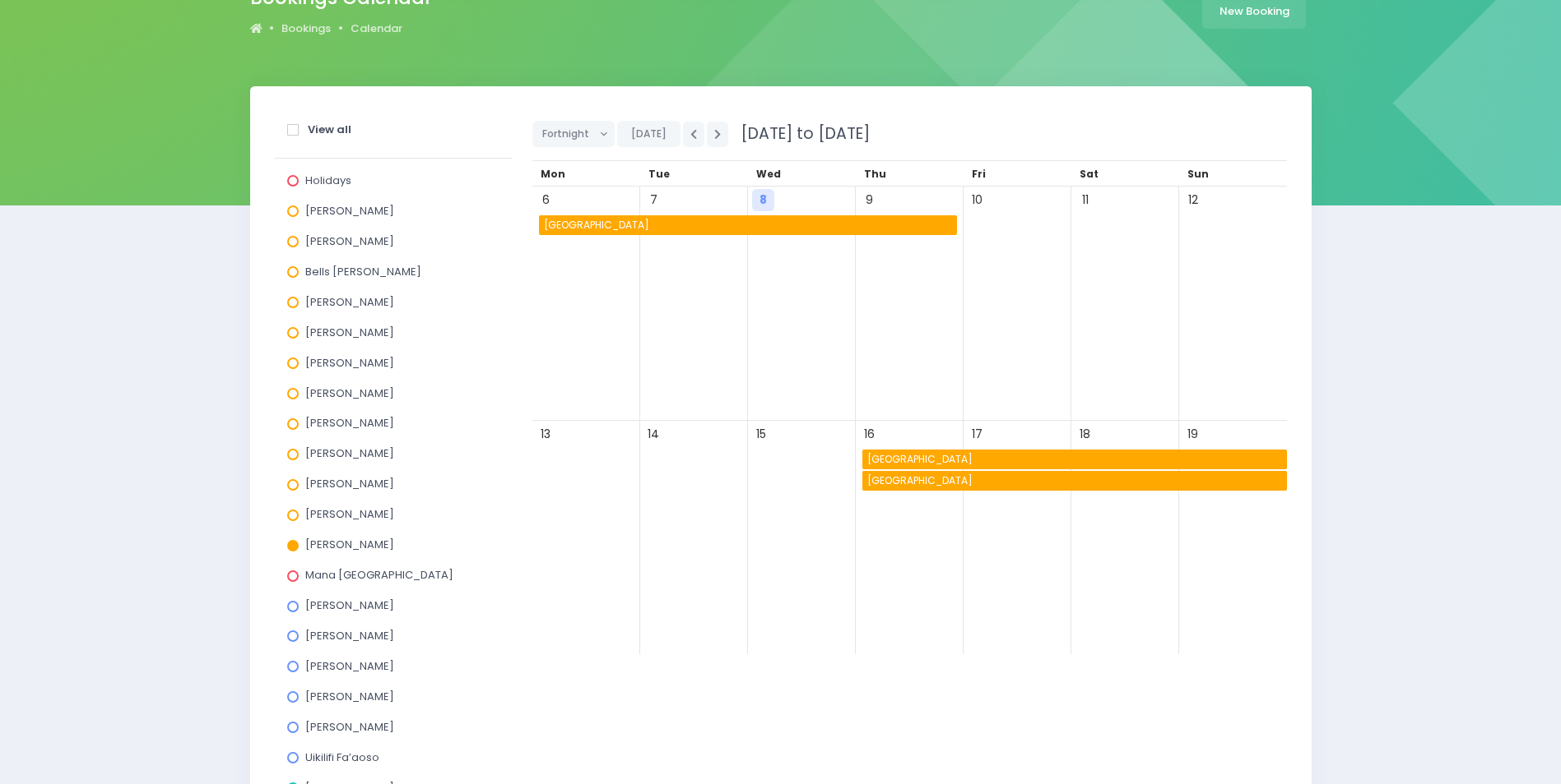
click at [940, 484] on span "Awakeri School" at bounding box center [1076, 481] width 422 height 20
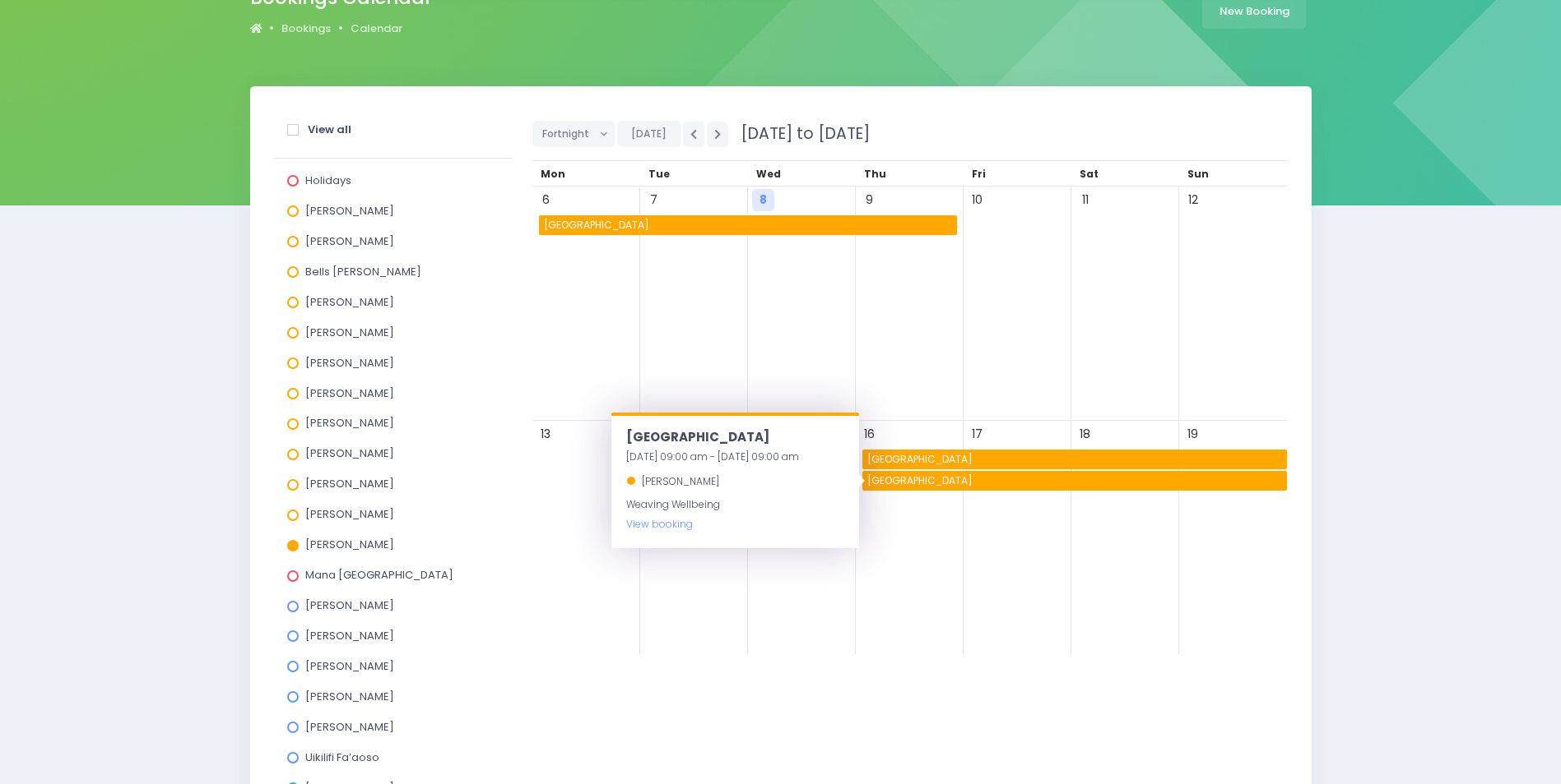
drag, startPoint x: 294, startPoint y: 538, endPoint x: 301, endPoint y: 555, distance: 18.4
click at [294, 538] on div "Suzanne Woods" at bounding box center [393, 548] width 211 height 31
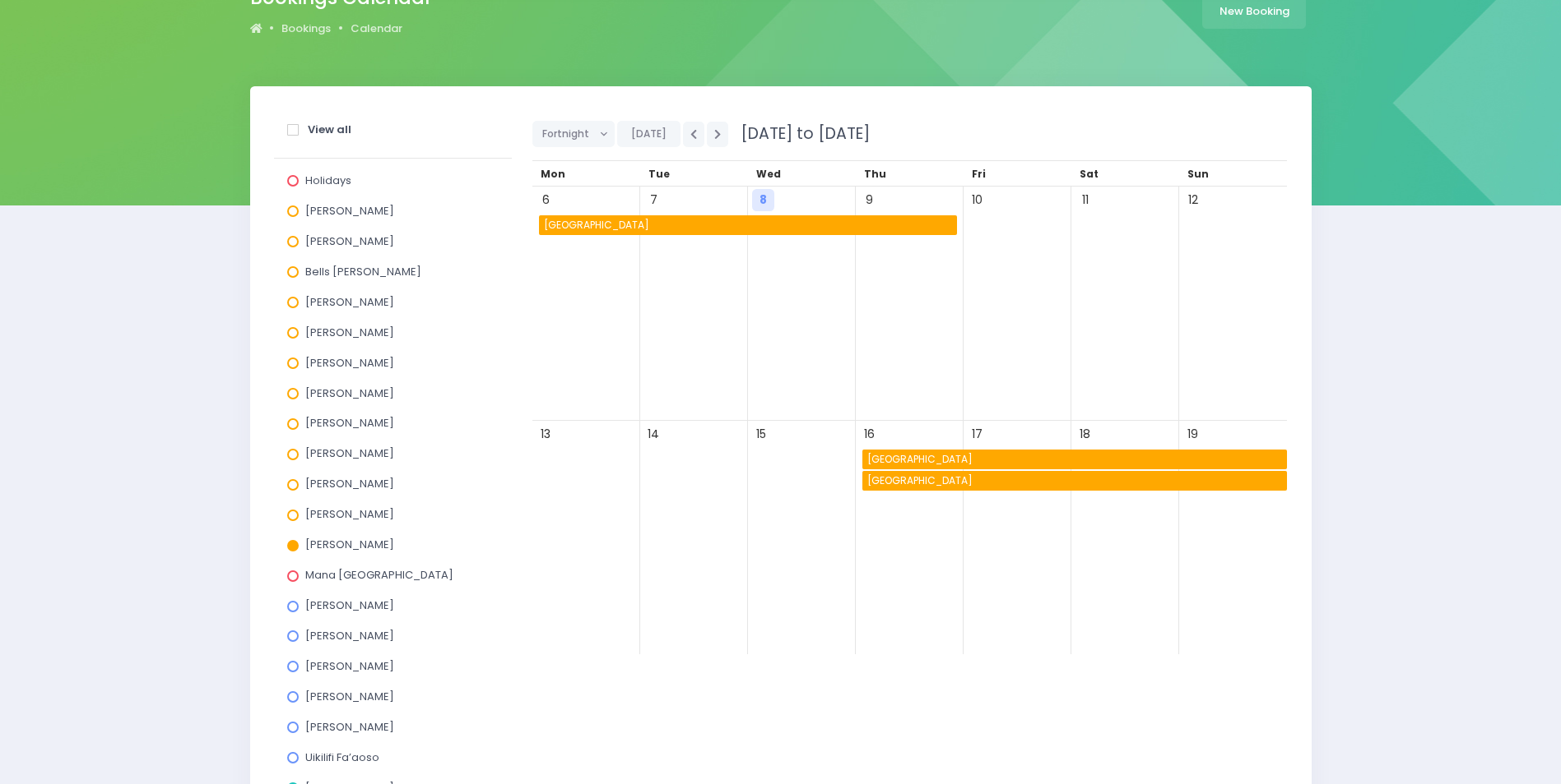
click at [290, 604] on span at bounding box center [293, 606] width 12 height 12
click at [0, 0] on input "Asha Bogdanowicz" at bounding box center [0, 0] width 0 height 0
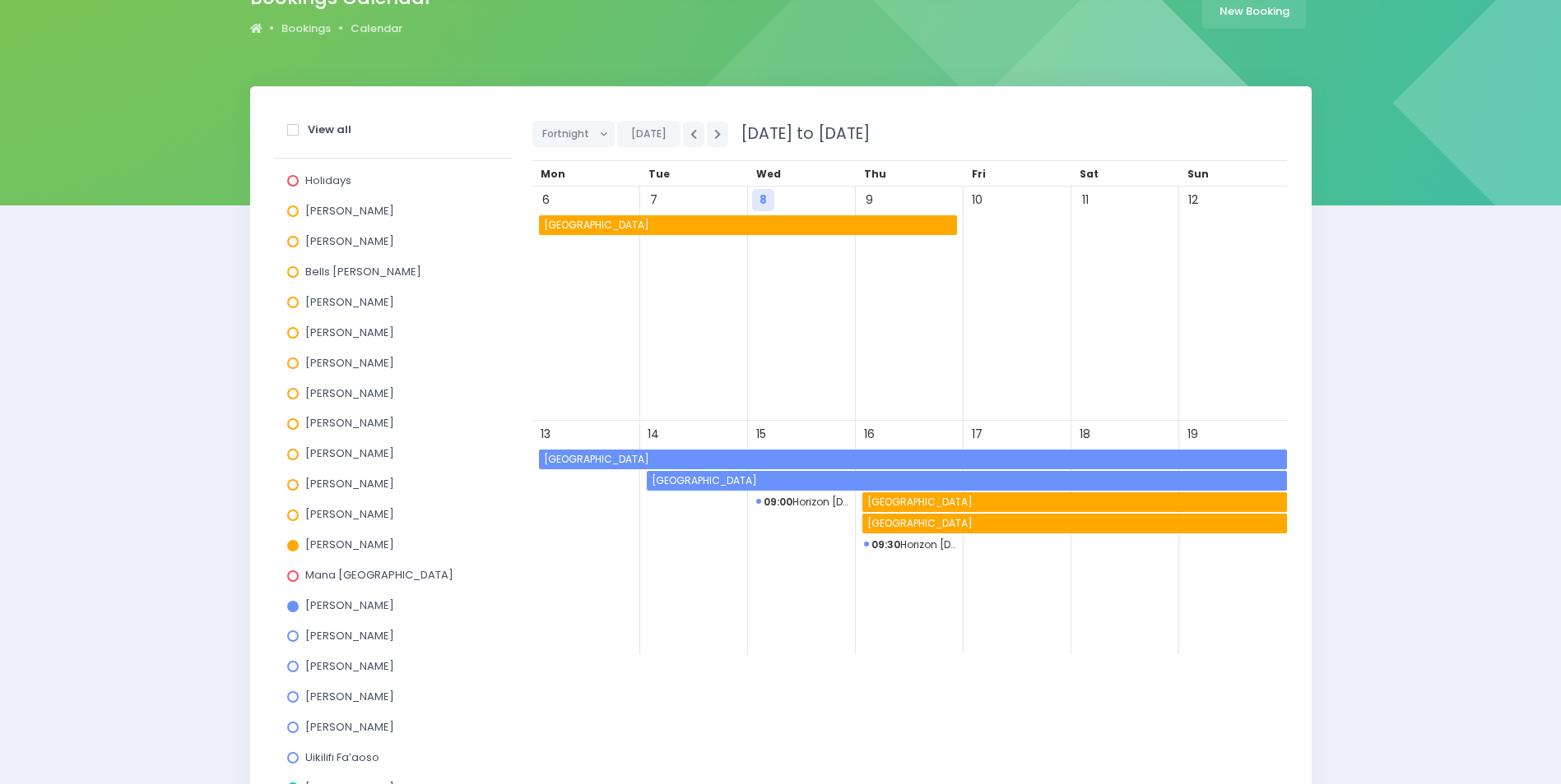
click at [1002, 526] on span "Awakeri School" at bounding box center [1076, 524] width 422 height 20
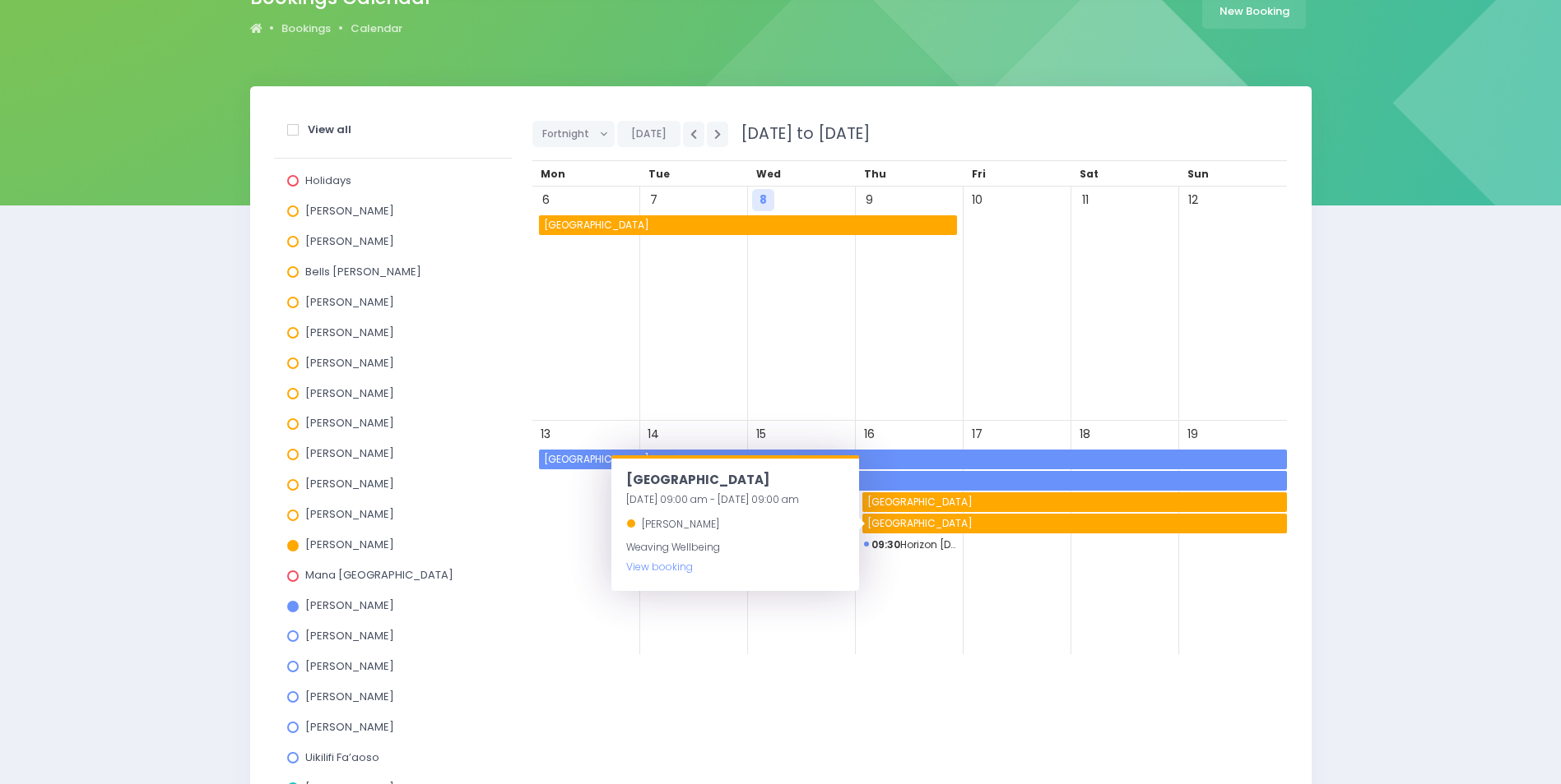
click at [295, 544] on span at bounding box center [293, 546] width 12 height 12
click at [0, 0] on input "Suzanne Woods" at bounding box center [0, 0] width 0 height 0
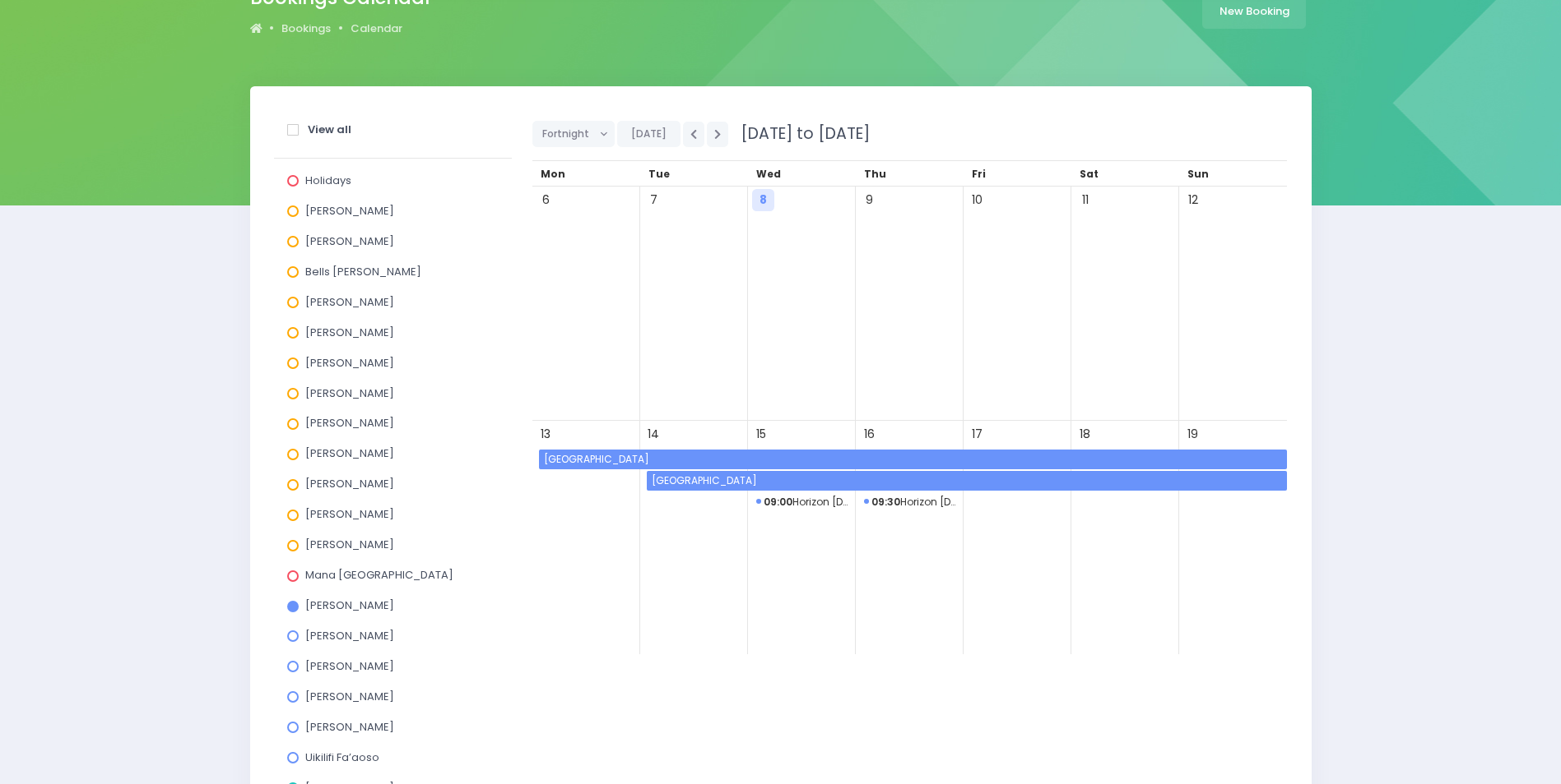
click at [593, 458] on span "Sunnybrae Normal School" at bounding box center [914, 460] width 745 height 20
drag, startPoint x: 290, startPoint y: 602, endPoint x: 296, endPoint y: 625, distance: 23.8
click at [290, 603] on span at bounding box center [293, 606] width 12 height 12
click at [0, 0] on input "Asha Bogdanowicz" at bounding box center [0, 0] width 0 height 0
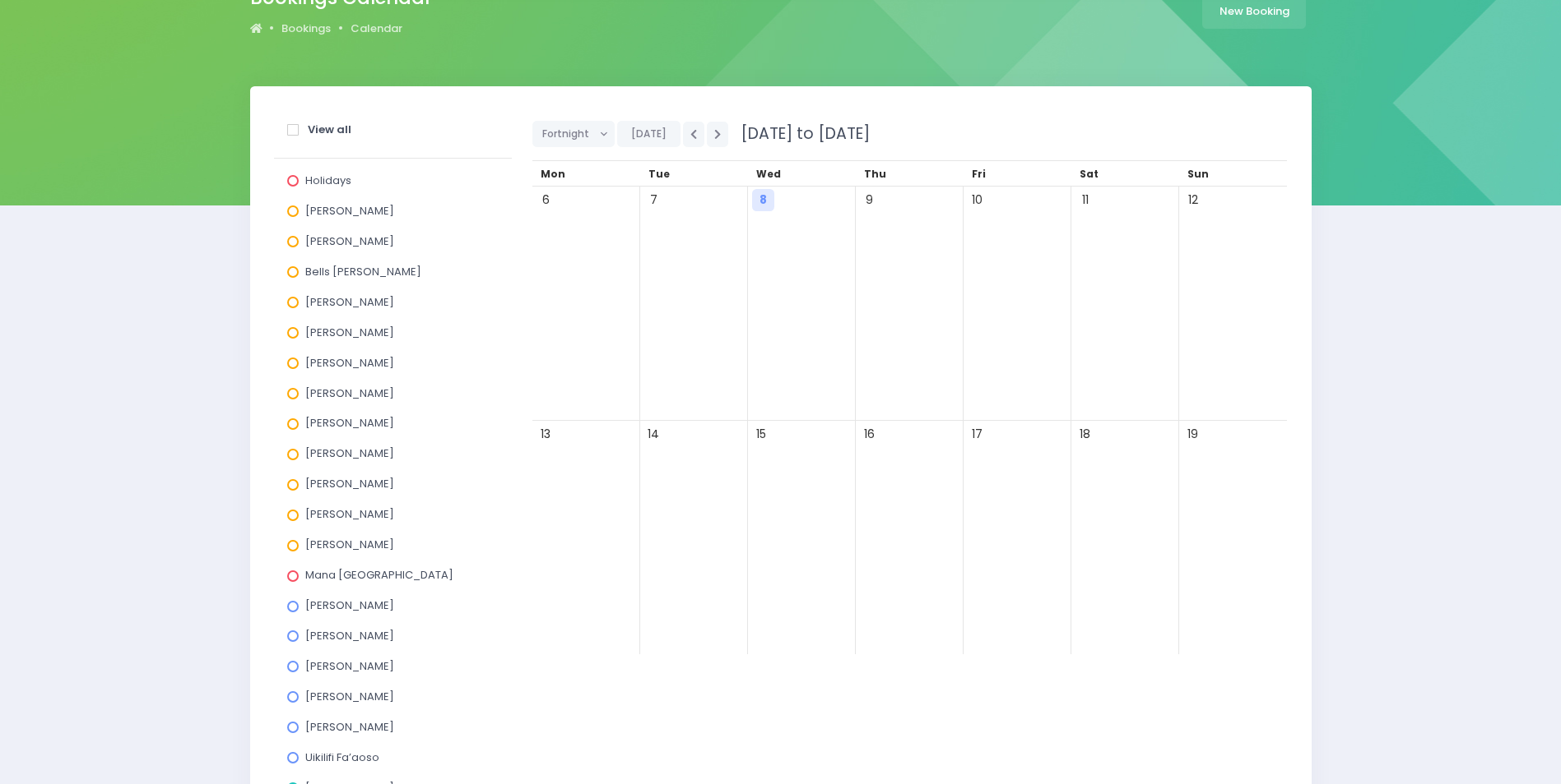
click at [291, 642] on div "Jess Bates" at bounding box center [393, 639] width 211 height 31
click at [330, 633] on span "Jess Bates" at bounding box center [349, 636] width 89 height 15
click at [0, 0] on input "Jess Bates" at bounding box center [0, 0] width 0 height 0
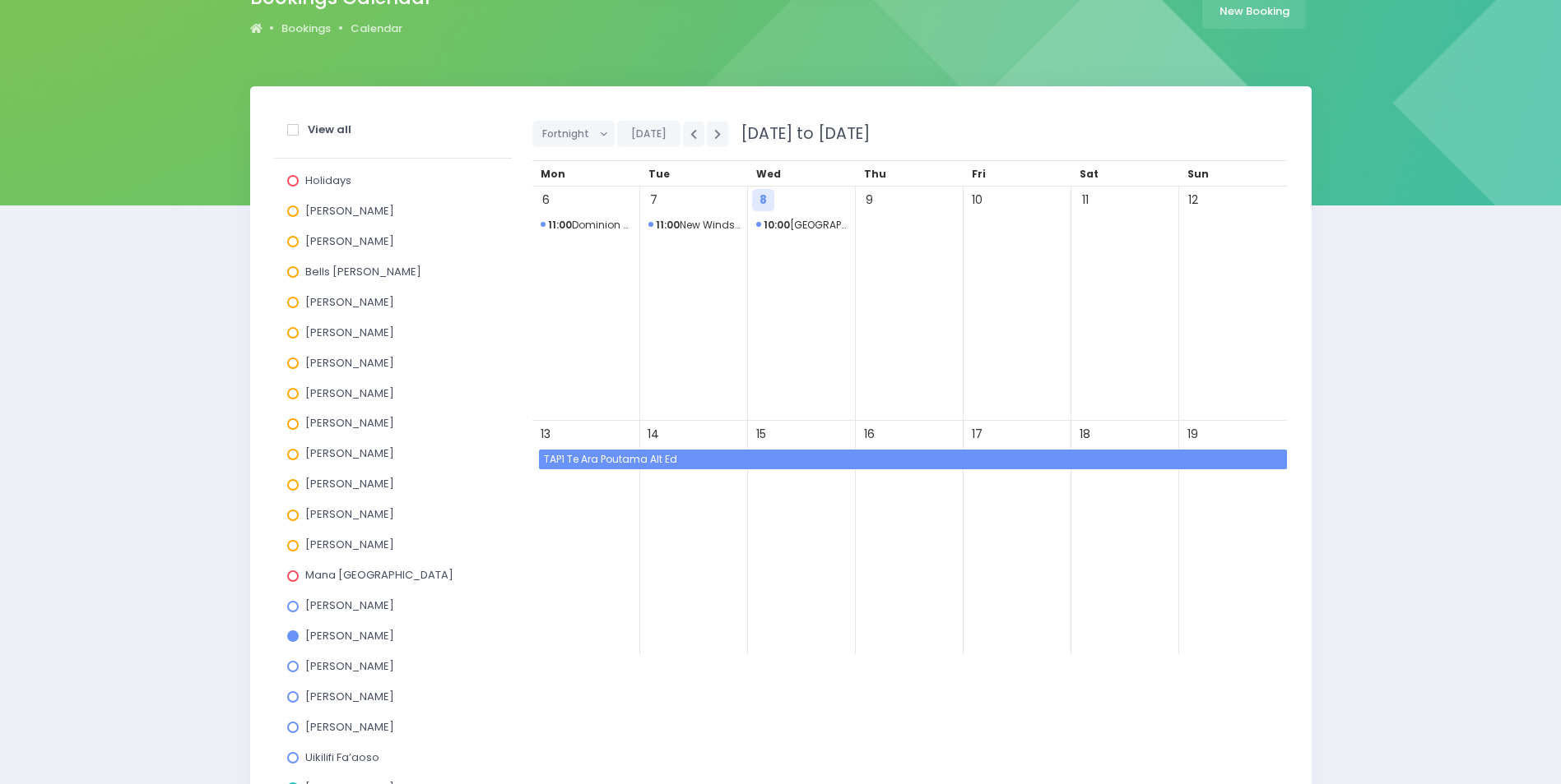
click at [726, 459] on span "TAP1 Te Ara Poutama Alt Ed" at bounding box center [914, 460] width 745 height 20
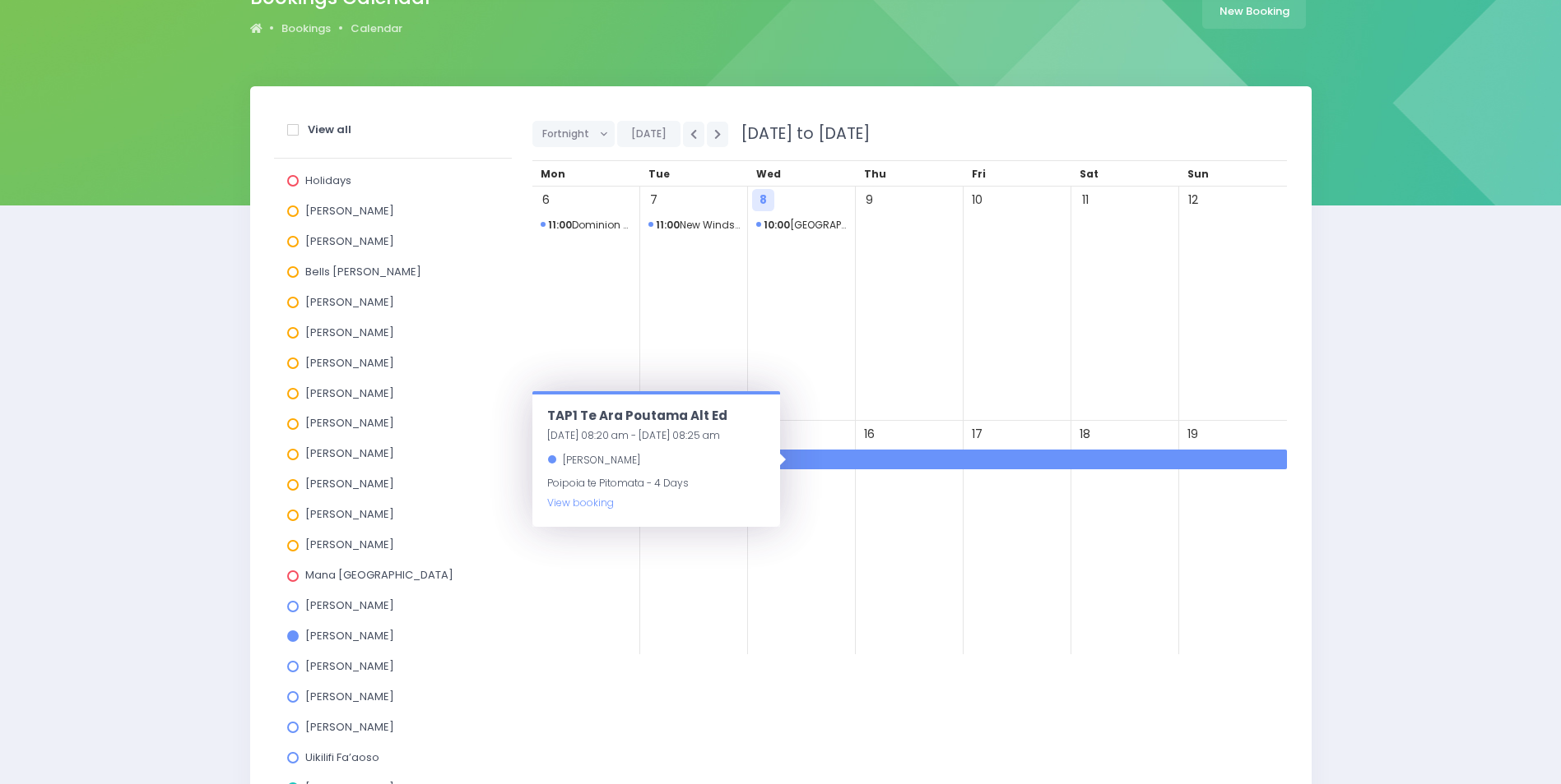
click at [726, 459] on div "Jess Bates" at bounding box center [656, 461] width 218 height 20
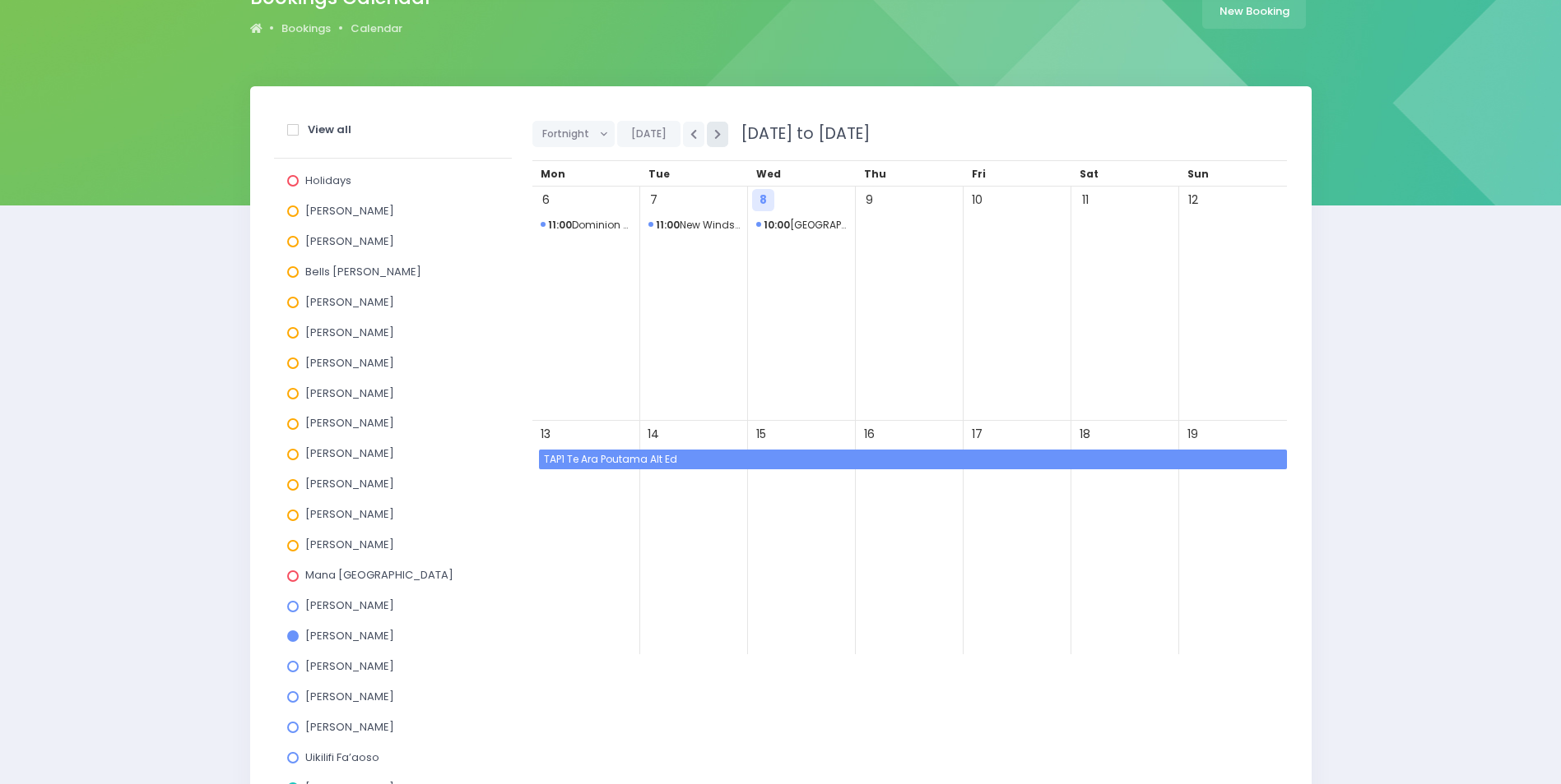
click at [716, 132] on icon "button" at bounding box center [717, 134] width 7 height 11
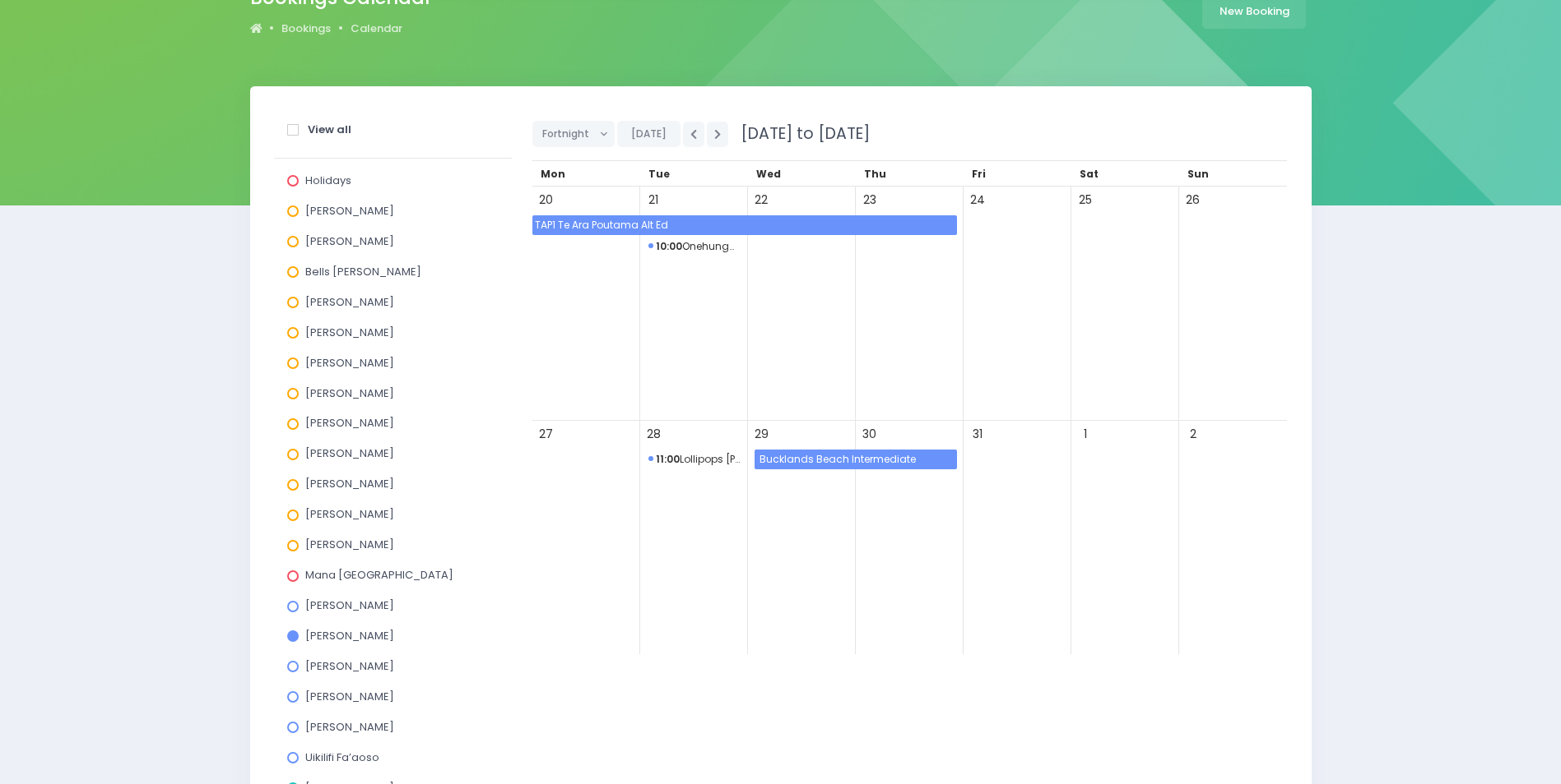
click at [853, 459] on span "Bucklands Beach Intermediate" at bounding box center [856, 460] width 200 height 20
click at [714, 134] on icon "button" at bounding box center [717, 134] width 7 height 11
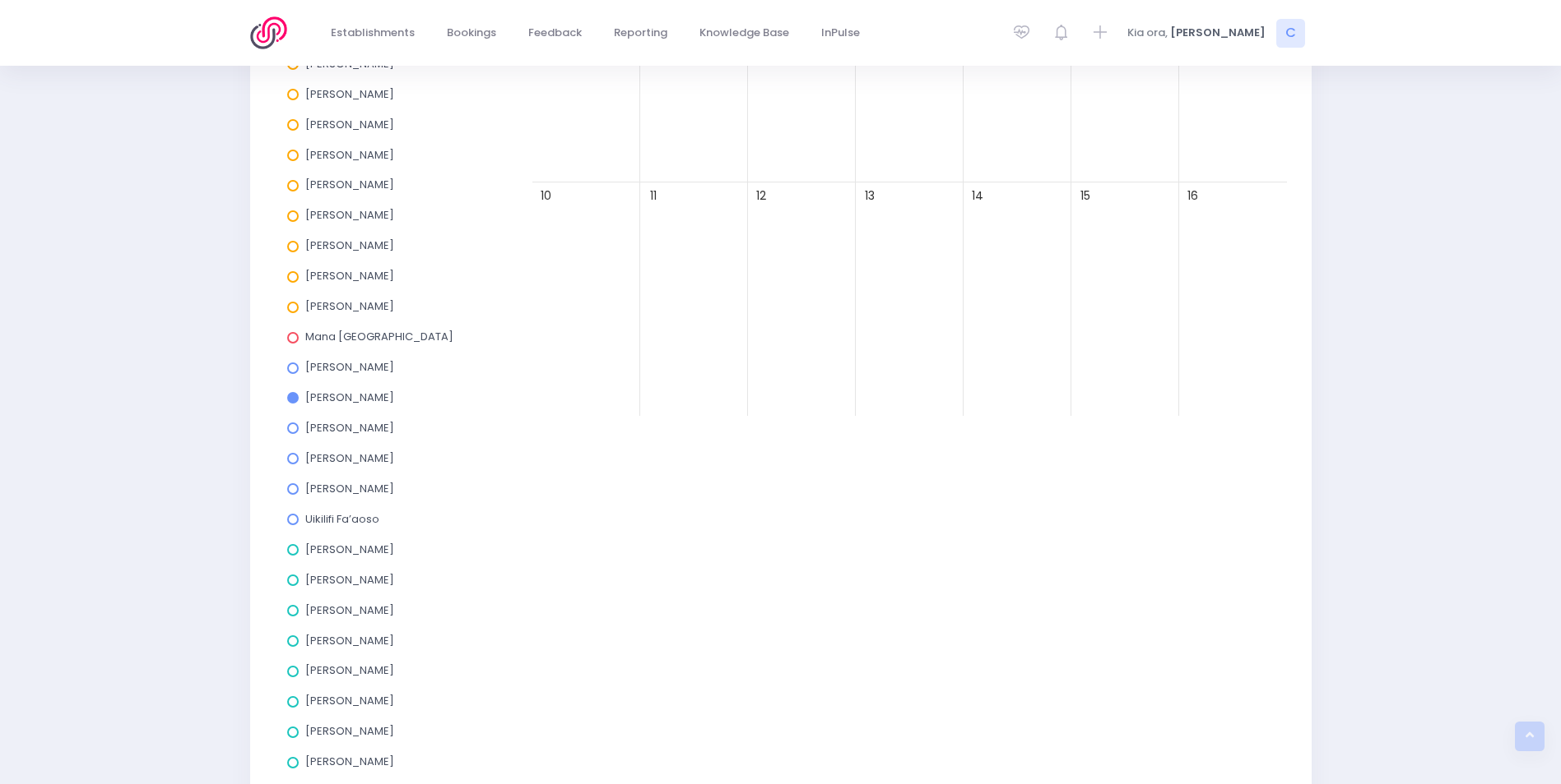
scroll to position [411, 0]
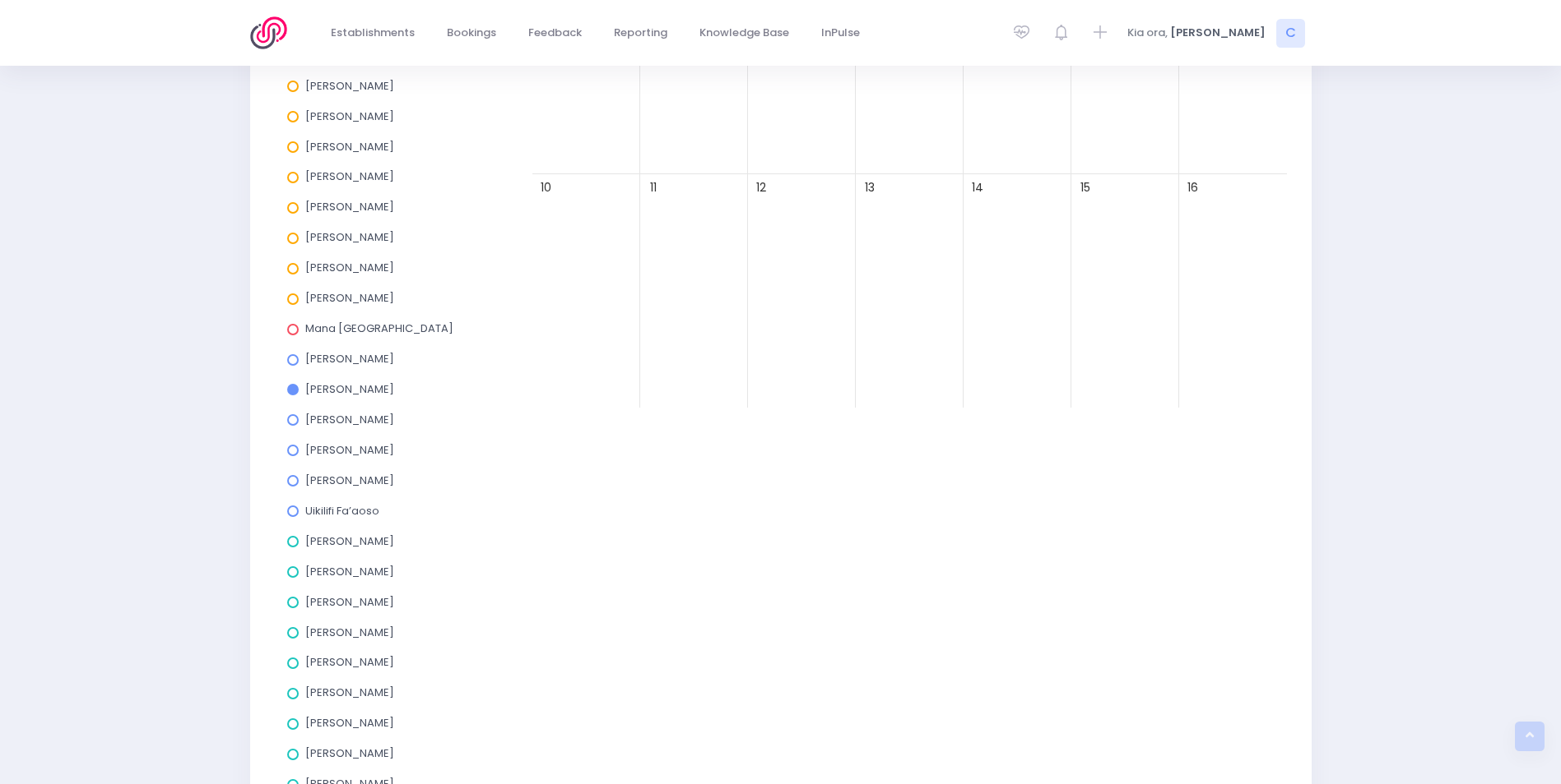
click at [292, 391] on span at bounding box center [293, 390] width 12 height 12
click at [0, 0] on input "Jess Bates" at bounding box center [0, 0] width 0 height 0
click at [288, 514] on span at bounding box center [293, 511] width 12 height 12
click at [0, 0] on input "Uikilifi Fa’aoso" at bounding box center [0, 0] width 0 height 0
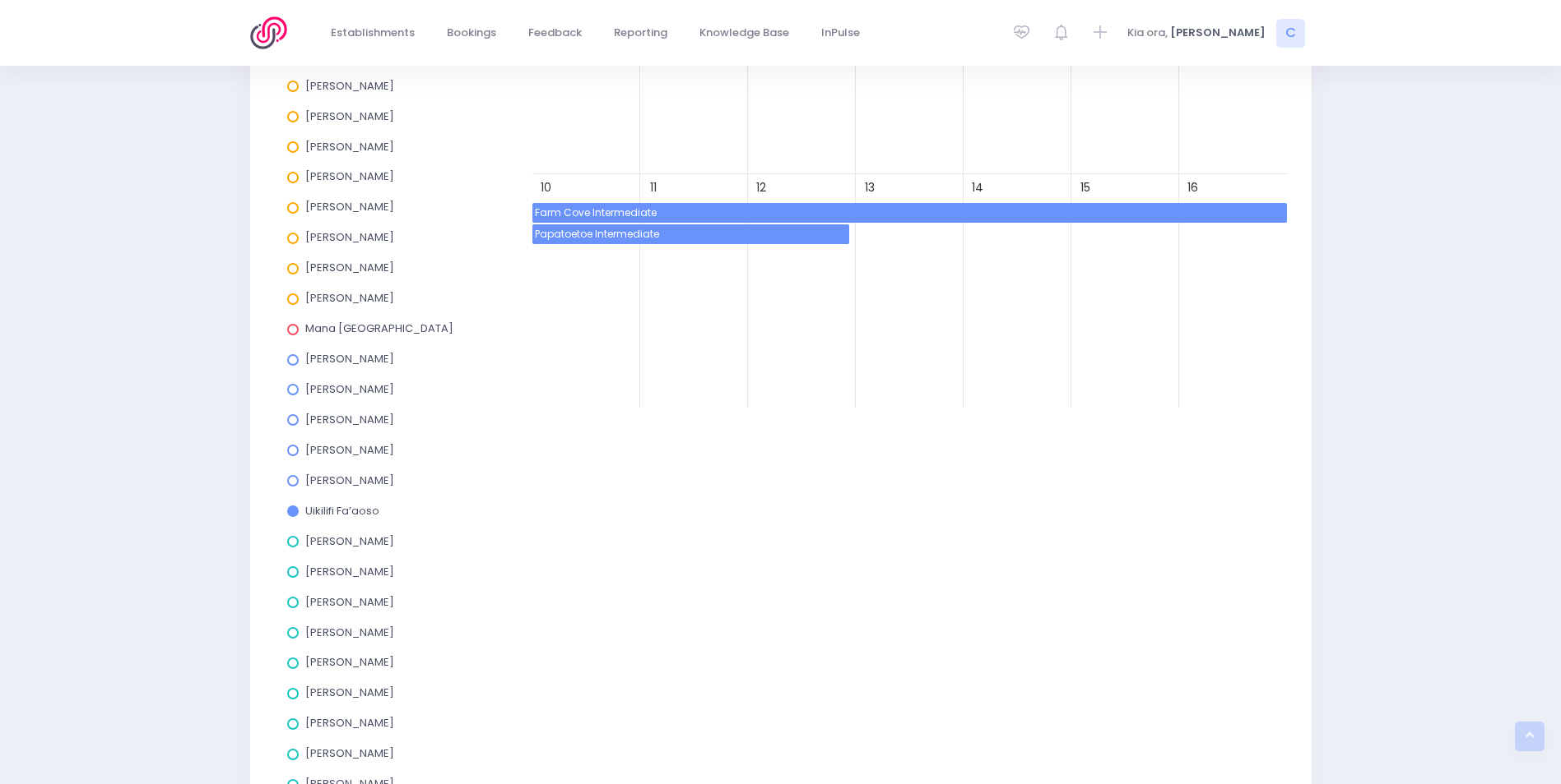
click at [749, 237] on span "Papatoetoe Intermediate" at bounding box center [690, 234] width 317 height 20
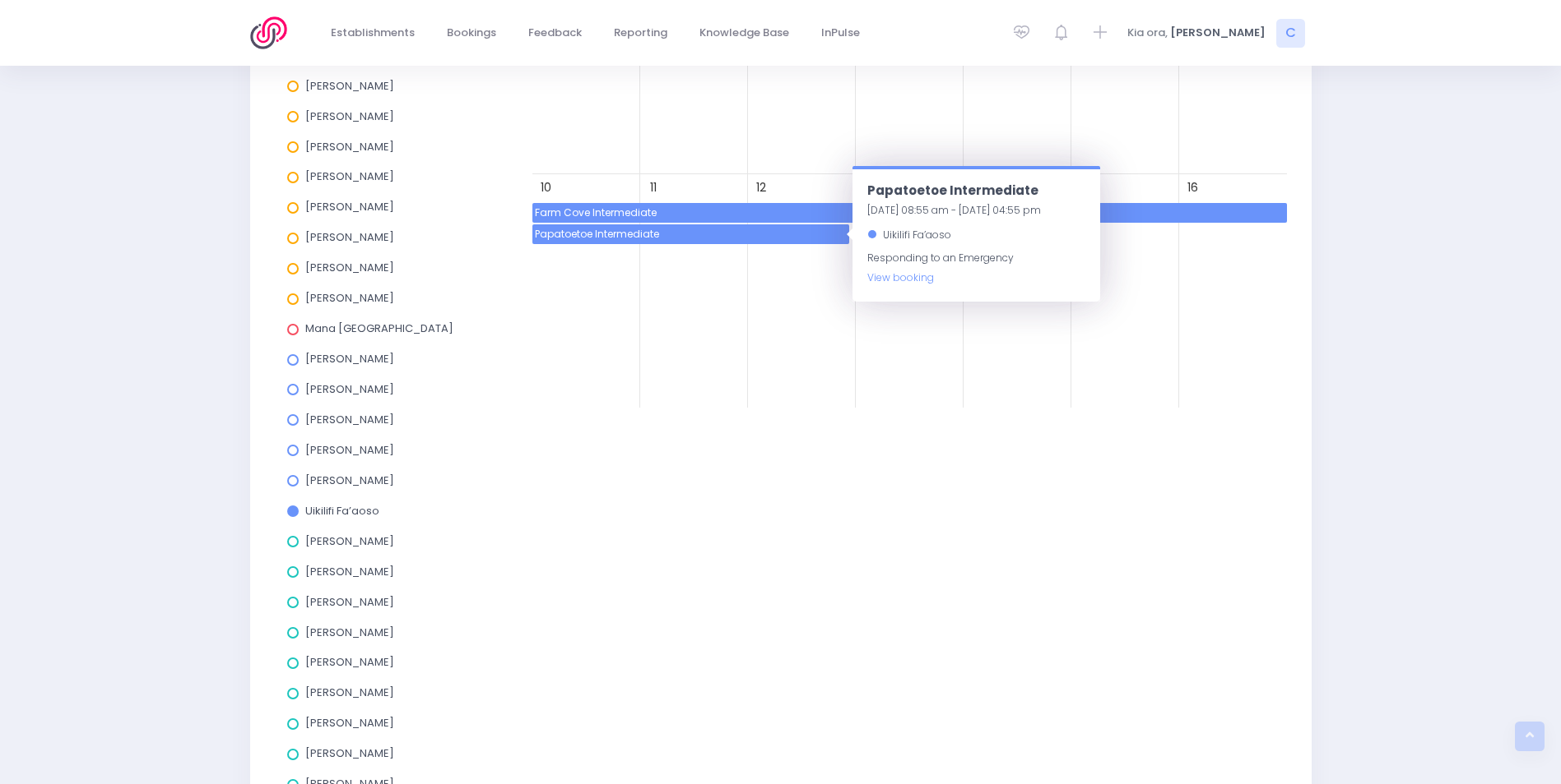
click at [737, 212] on span "Farm Cove Intermediate" at bounding box center [909, 213] width 755 height 20
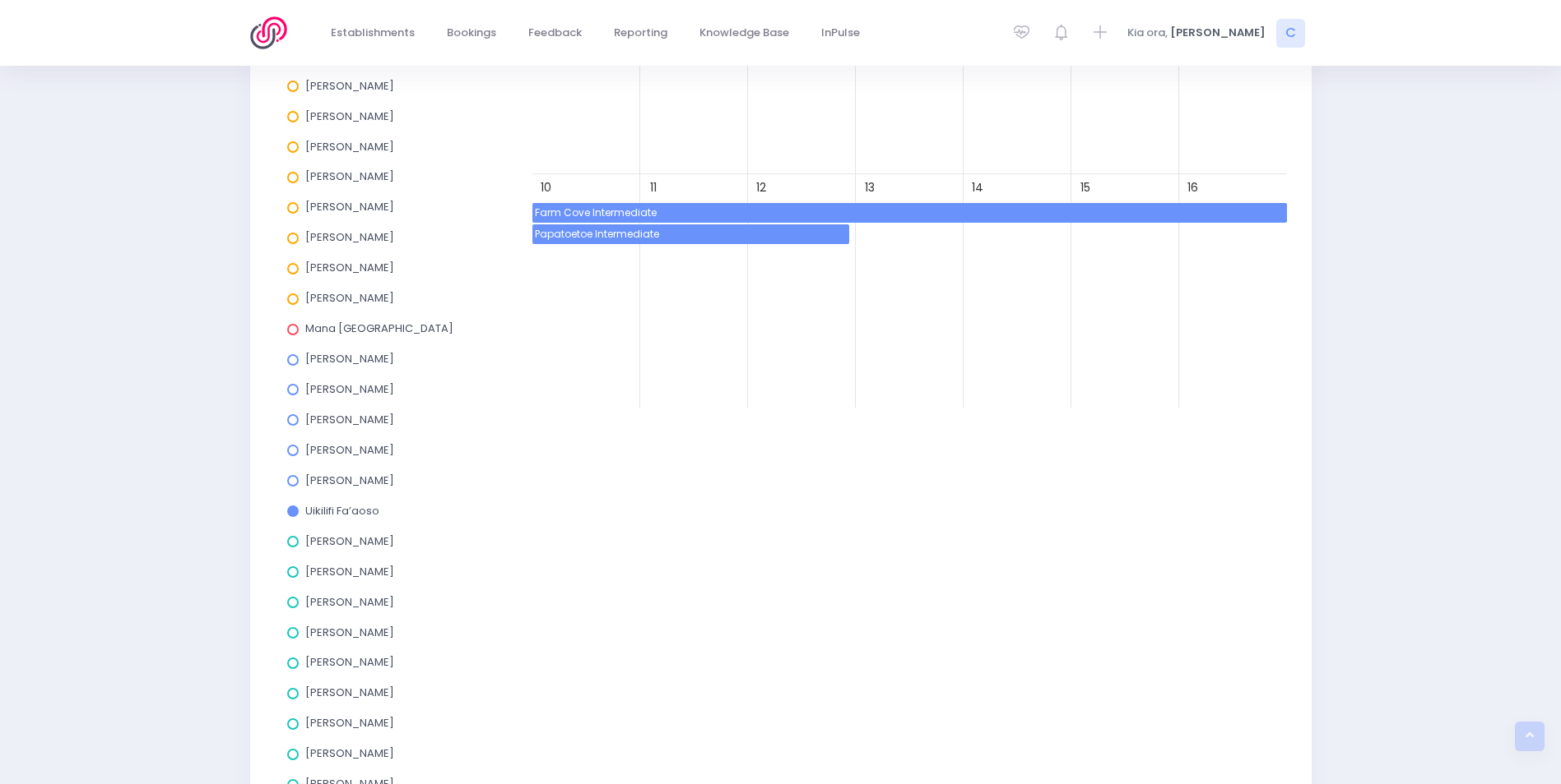
drag, startPoint x: 297, startPoint y: 514, endPoint x: 300, endPoint y: 543, distance: 29.2
click at [298, 514] on span at bounding box center [293, 511] width 12 height 12
click at [0, 0] on input "Uikilifi Fa’aoso" at bounding box center [0, 0] width 0 height 0
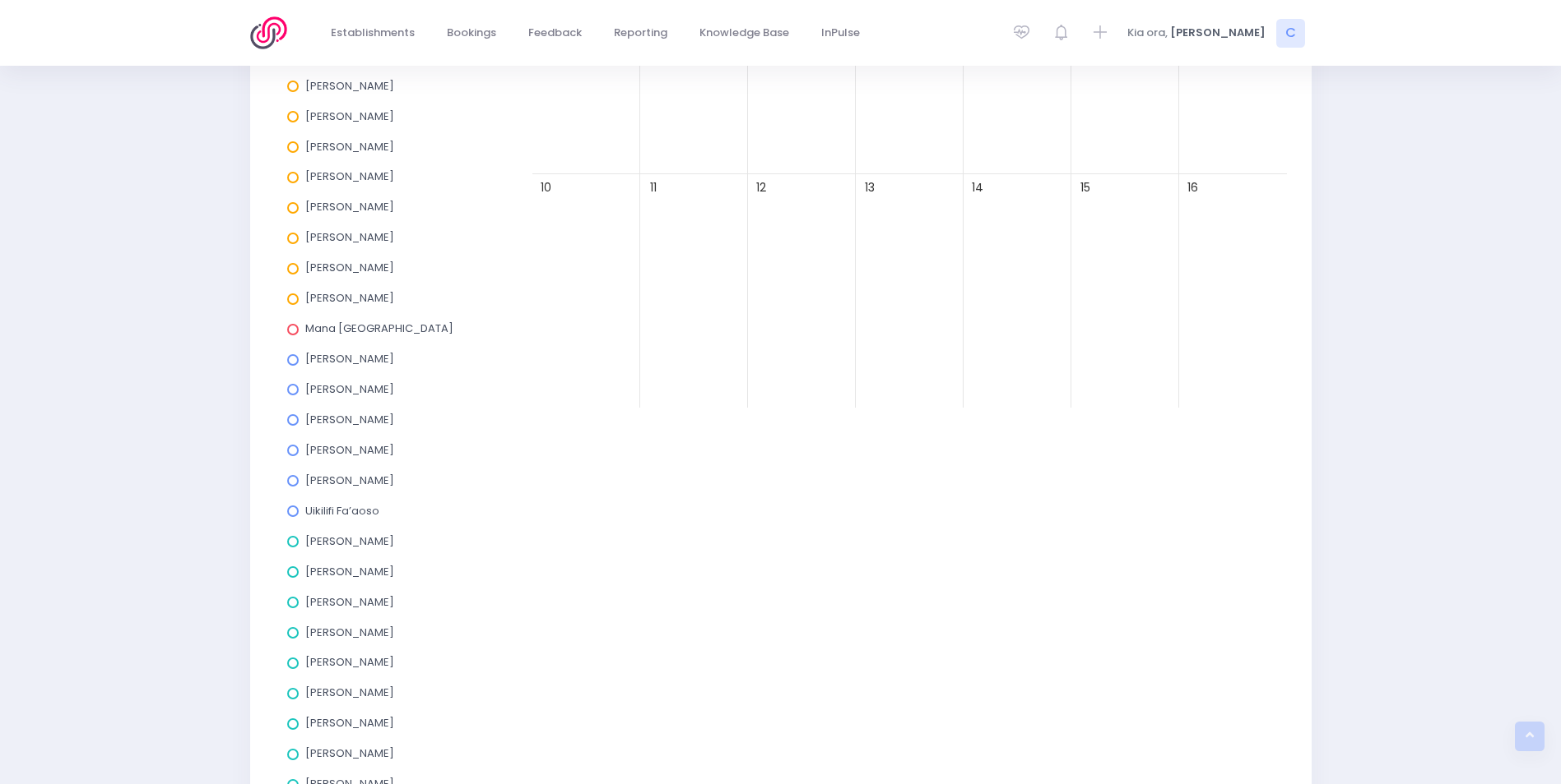
click at [292, 538] on span at bounding box center [293, 542] width 12 height 12
click at [0, 0] on input "Amy Lucas" at bounding box center [0, 0] width 0 height 0
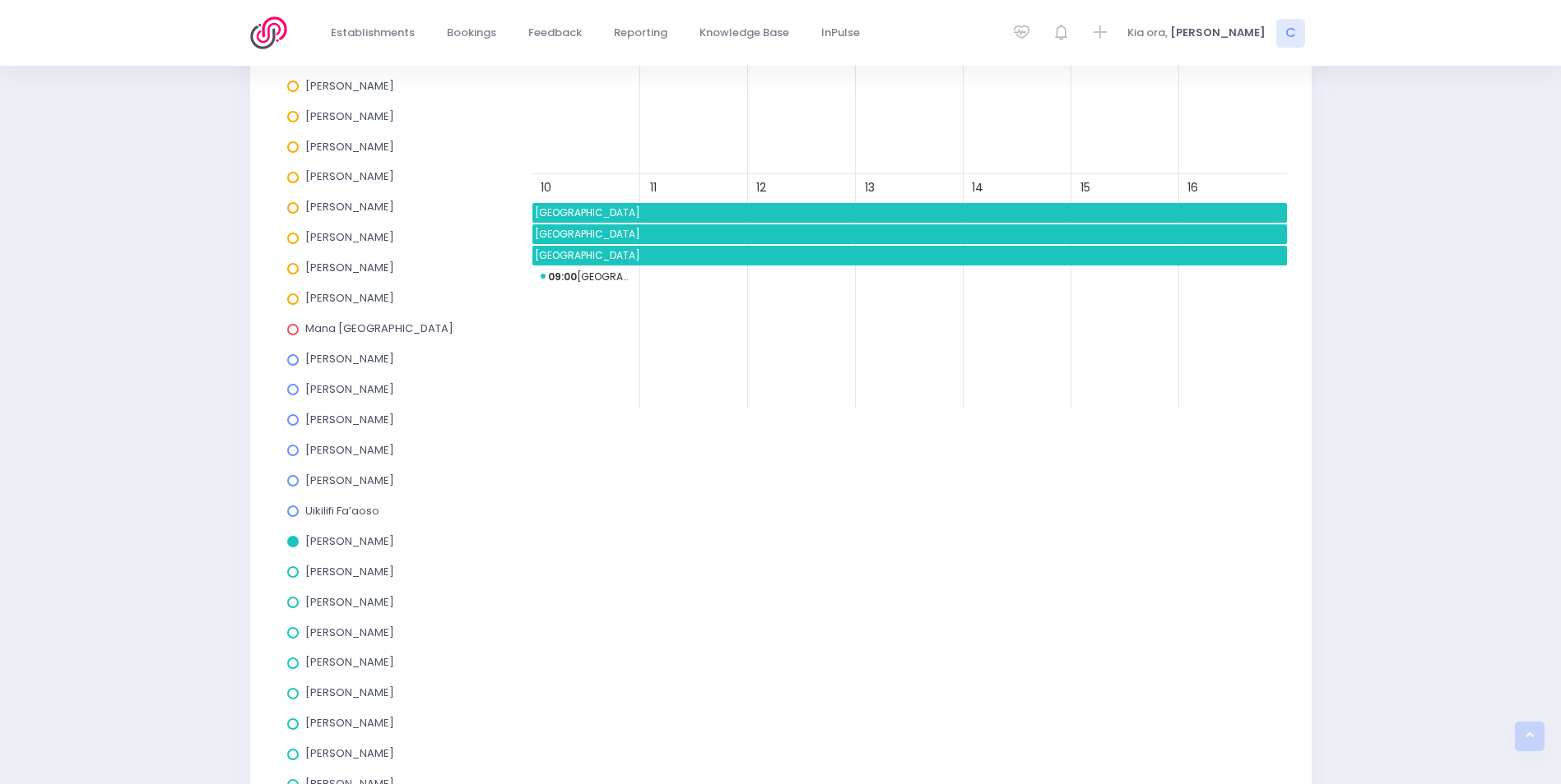
click at [795, 257] on span "Palmerston School" at bounding box center [909, 255] width 755 height 20
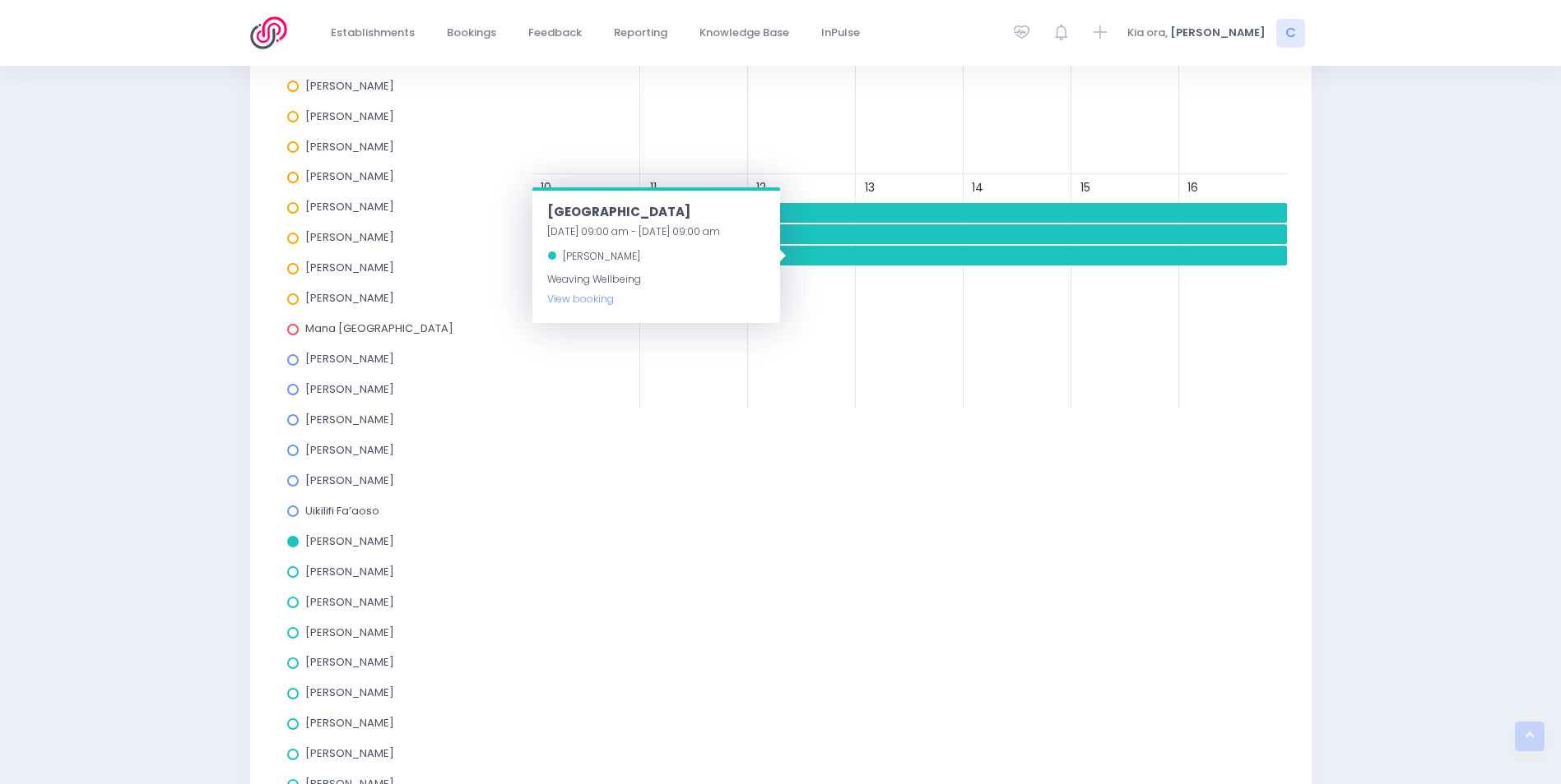
click at [296, 539] on span at bounding box center [293, 542] width 12 height 12
click at [0, 0] on input "Amy Lucas" at bounding box center [0, 0] width 0 height 0
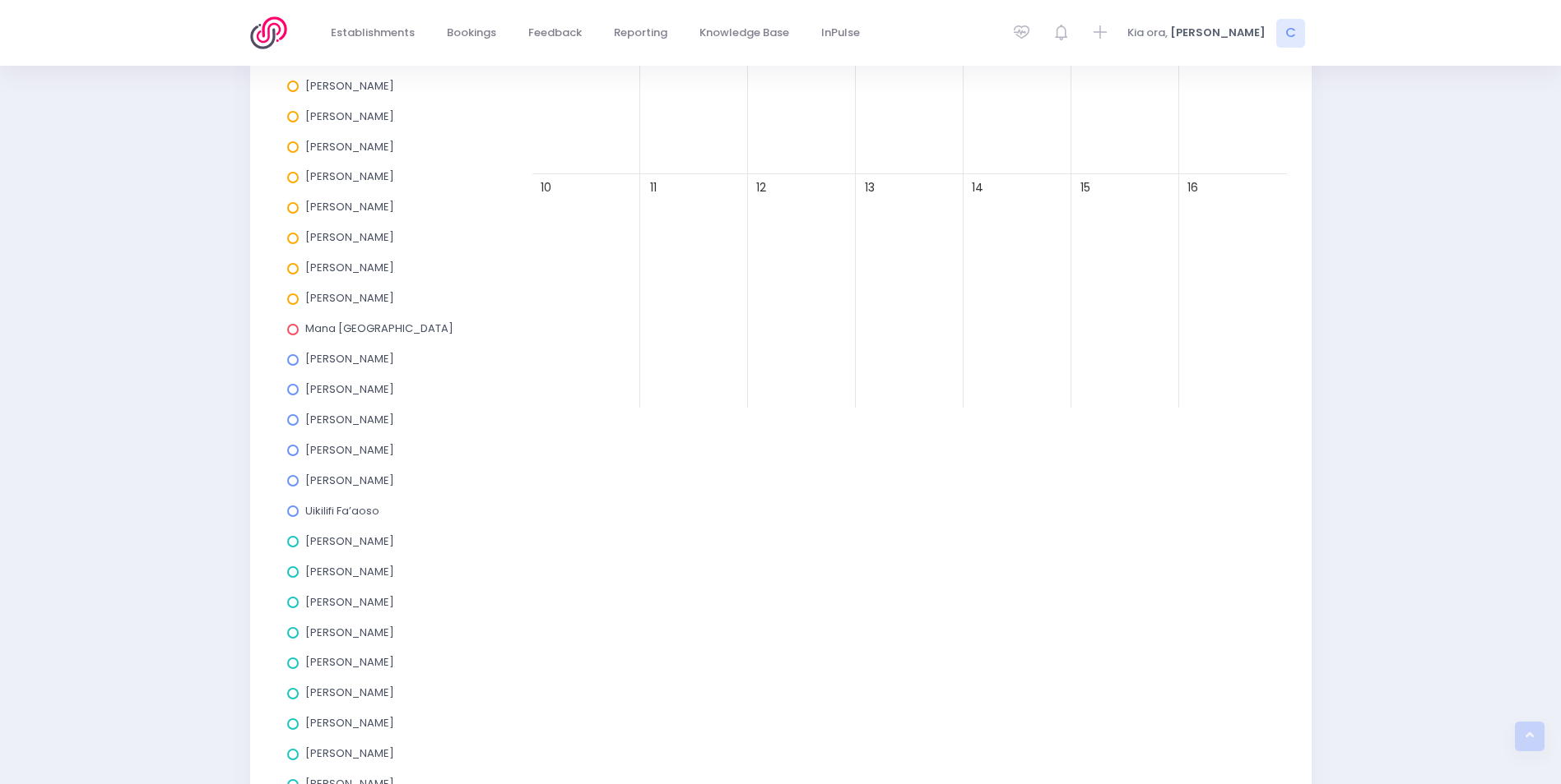
click at [291, 572] on span at bounding box center [293, 572] width 12 height 12
click at [0, 0] on input "Charlie Palmer" at bounding box center [0, 0] width 0 height 0
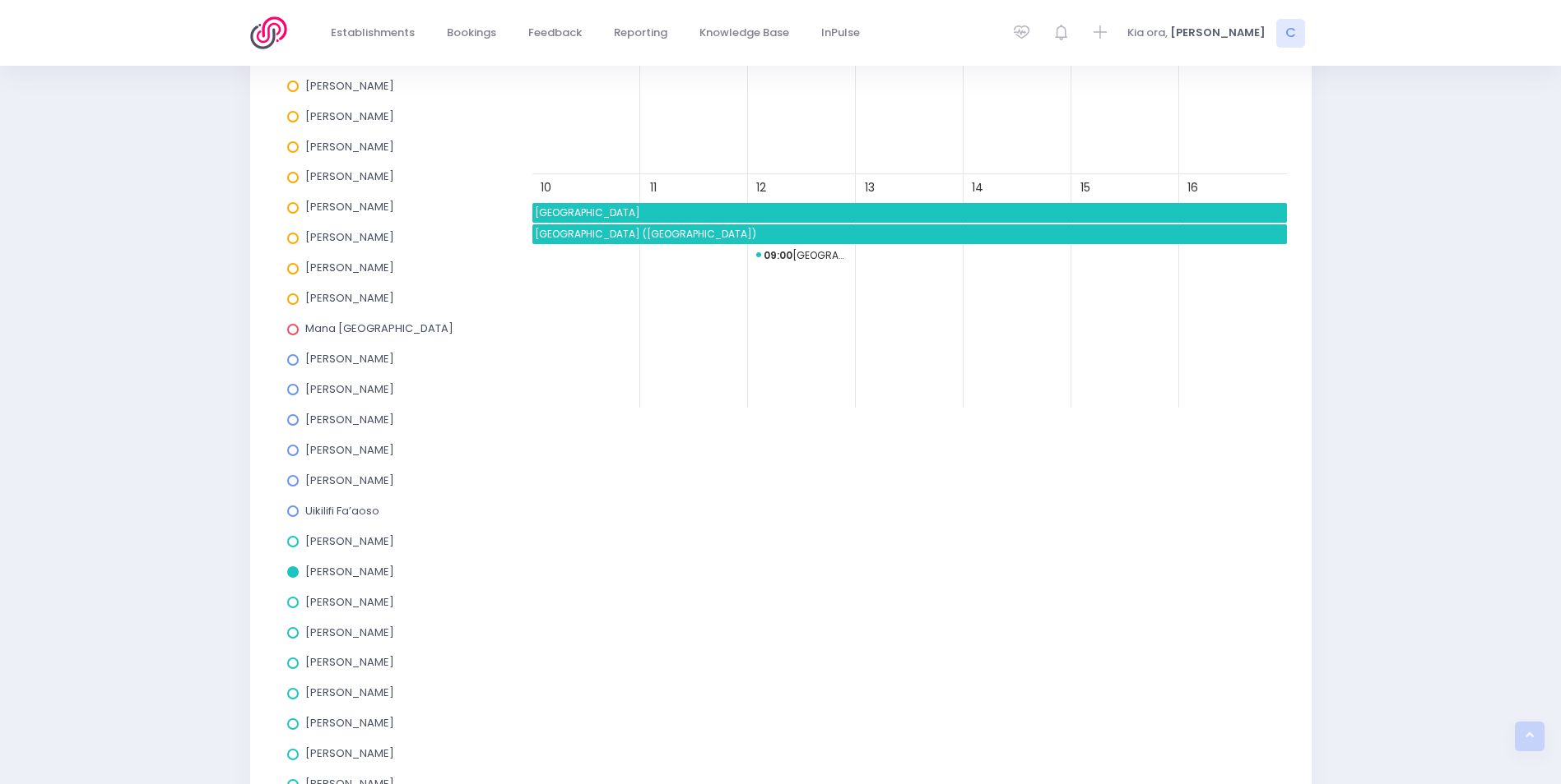
click at [858, 231] on span "Holy Family School (Wanaka)" at bounding box center [909, 234] width 755 height 20
drag, startPoint x: 299, startPoint y: 560, endPoint x: 294, endPoint y: 577, distance: 17.7
click at [299, 561] on div "Charlie Palmer" at bounding box center [393, 576] width 211 height 31
drag, startPoint x: 297, startPoint y: 575, endPoint x: 291, endPoint y: 598, distance: 23.8
click at [298, 576] on label "Charlie Palmer" at bounding box center [340, 572] width 107 height 12
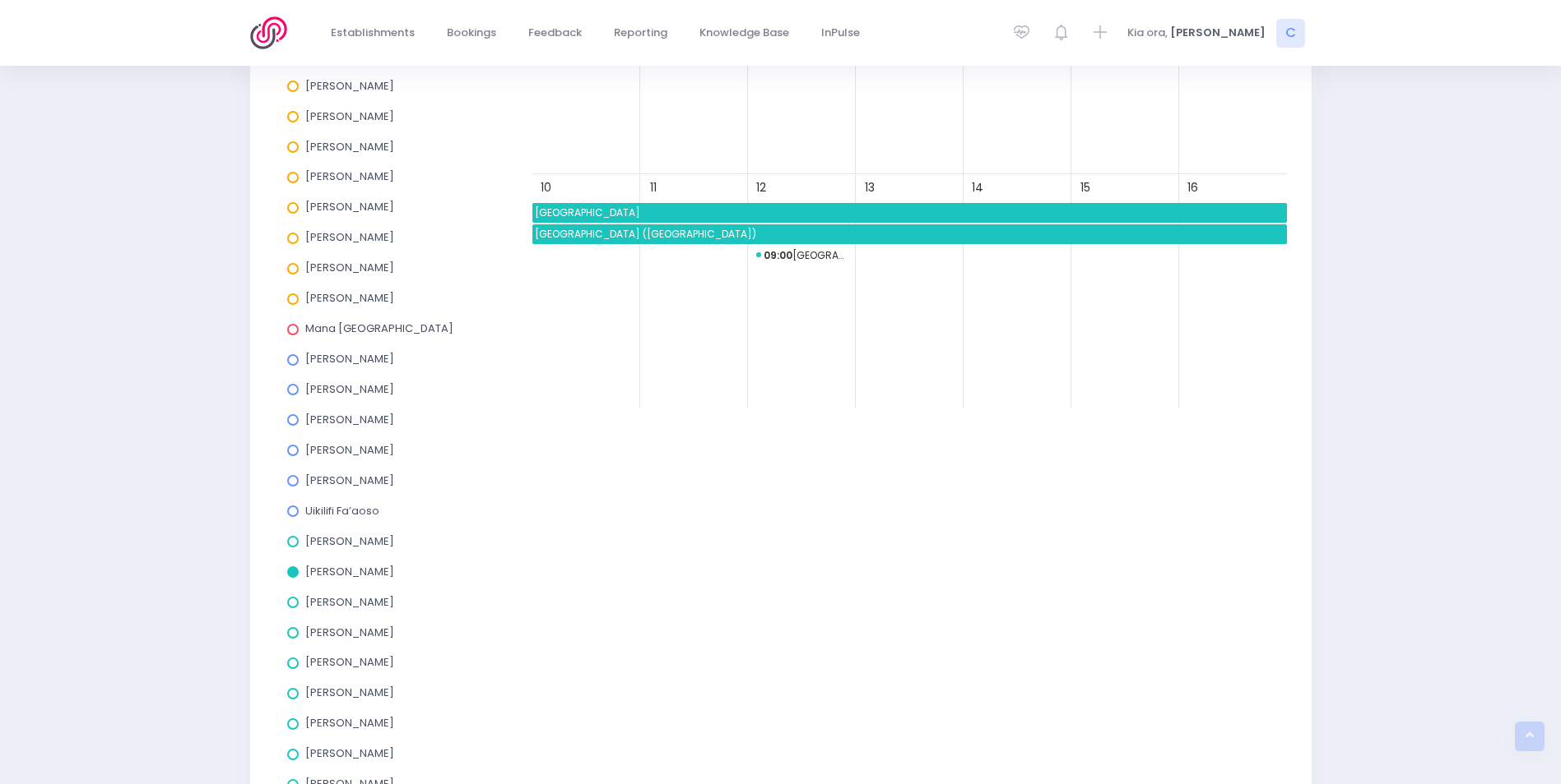
click at [0, 0] on input "Charlie Palmer" at bounding box center [0, 0] width 0 height 0
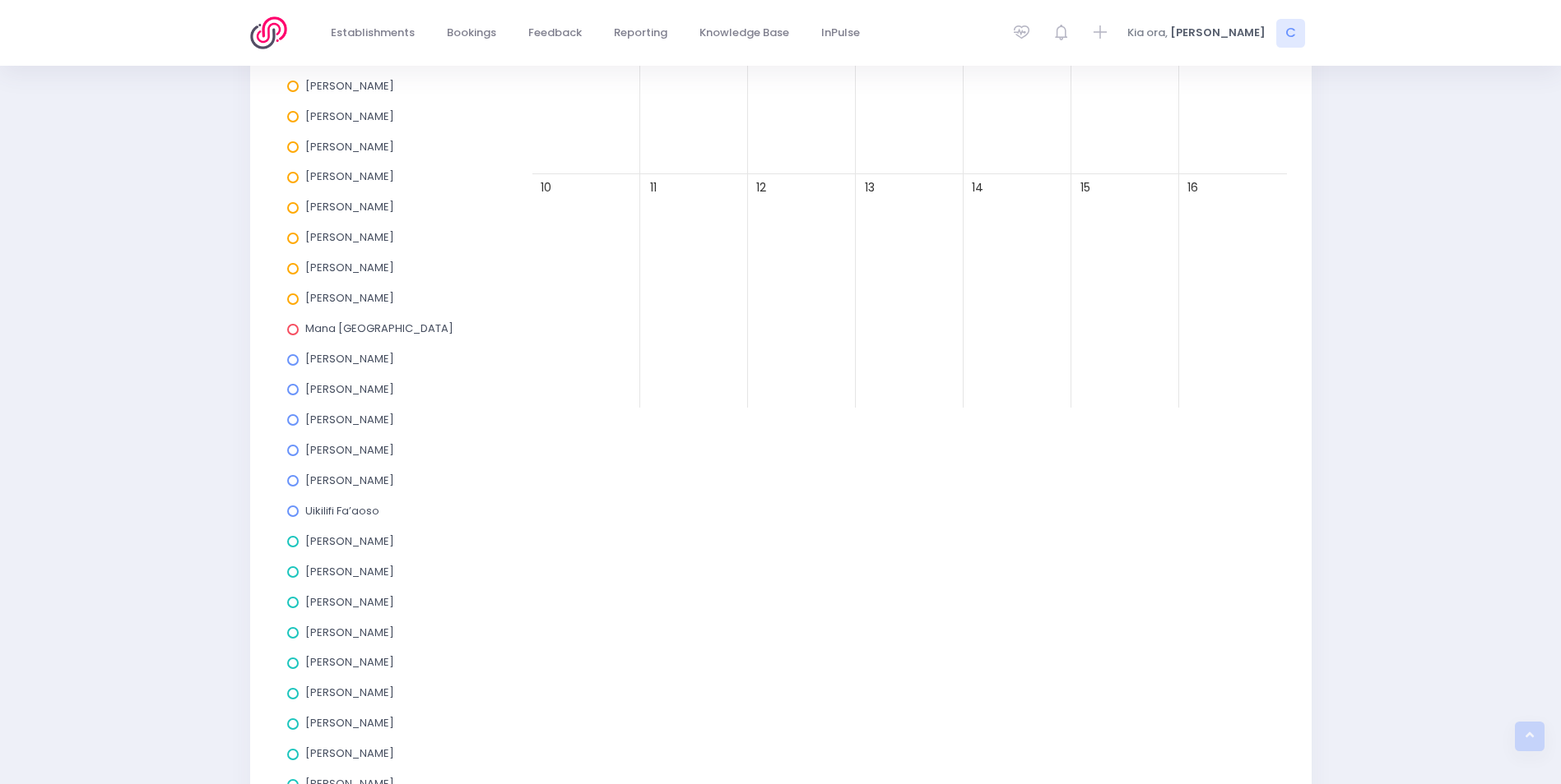
drag, startPoint x: 286, startPoint y: 599, endPoint x: 540, endPoint y: 493, distance: 275.2
click at [287, 598] on label "Elysse Renouf" at bounding box center [340, 603] width 107 height 12
click at [0, 0] on input "Elysse Renouf" at bounding box center [0, 0] width 0 height 0
click at [834, 211] on span "Leeston School" at bounding box center [803, 213] width 307 height 20
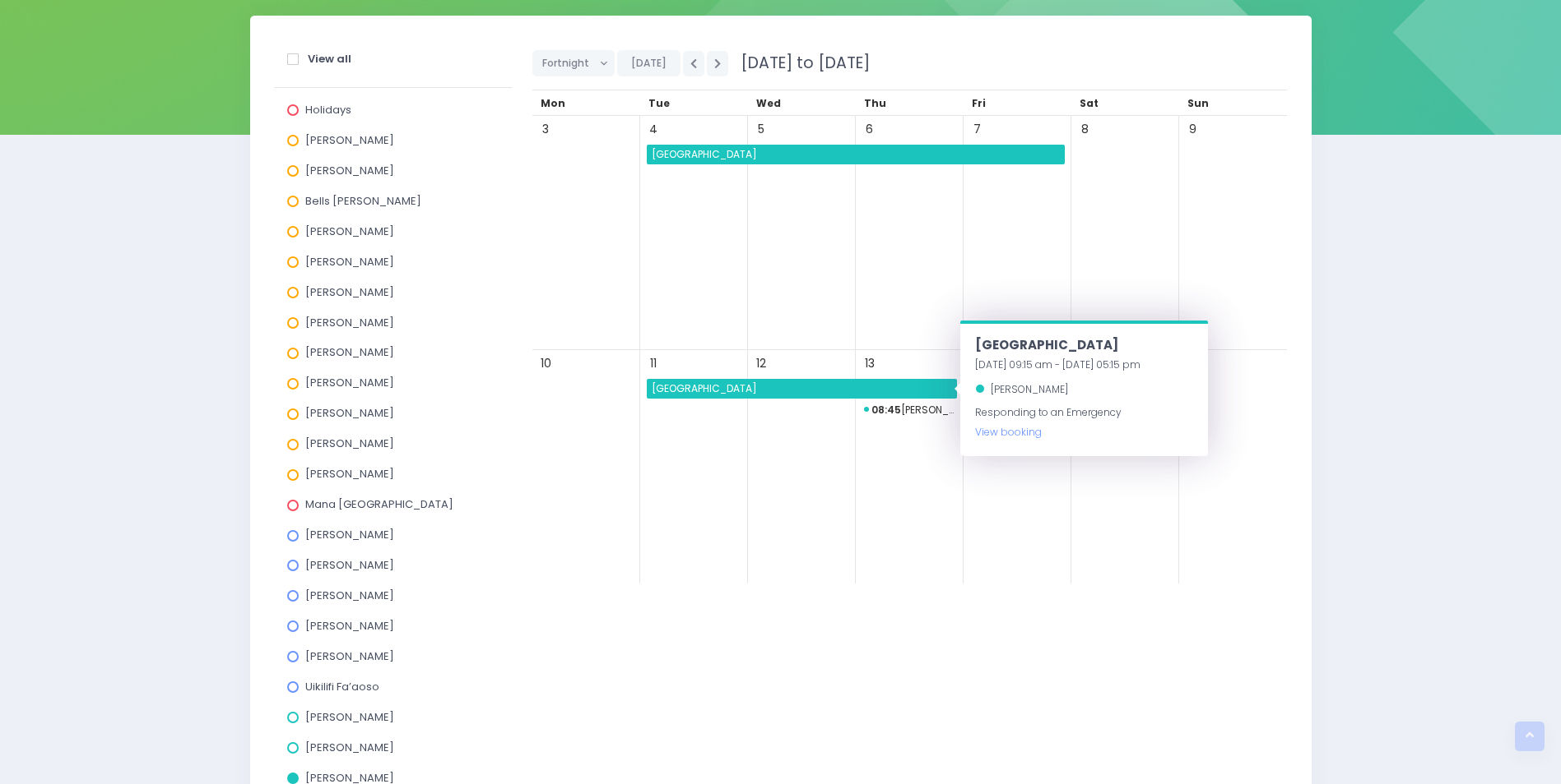
scroll to position [83, 0]
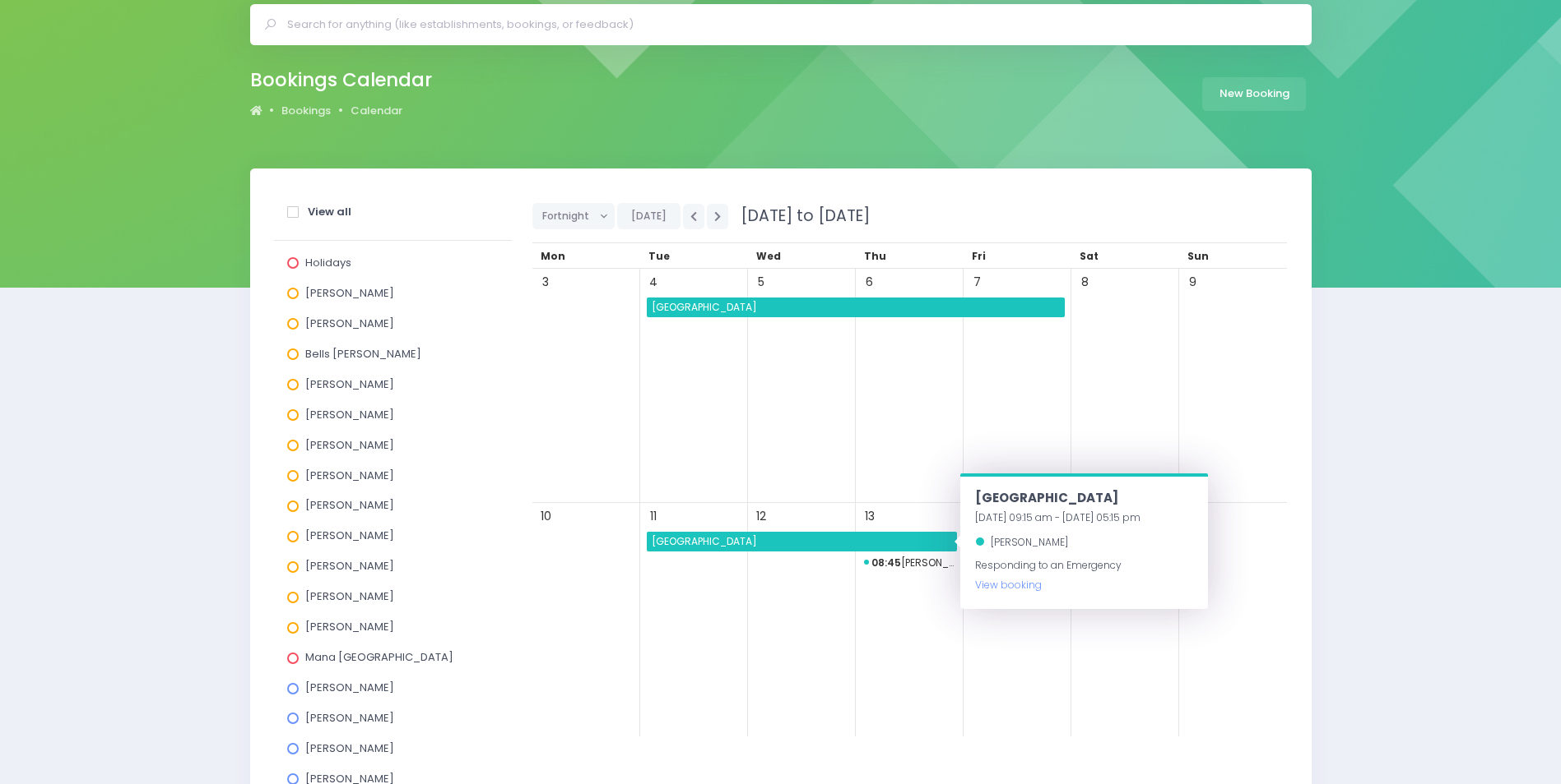
click at [863, 301] on span "Papanui High School" at bounding box center [856, 307] width 416 height 20
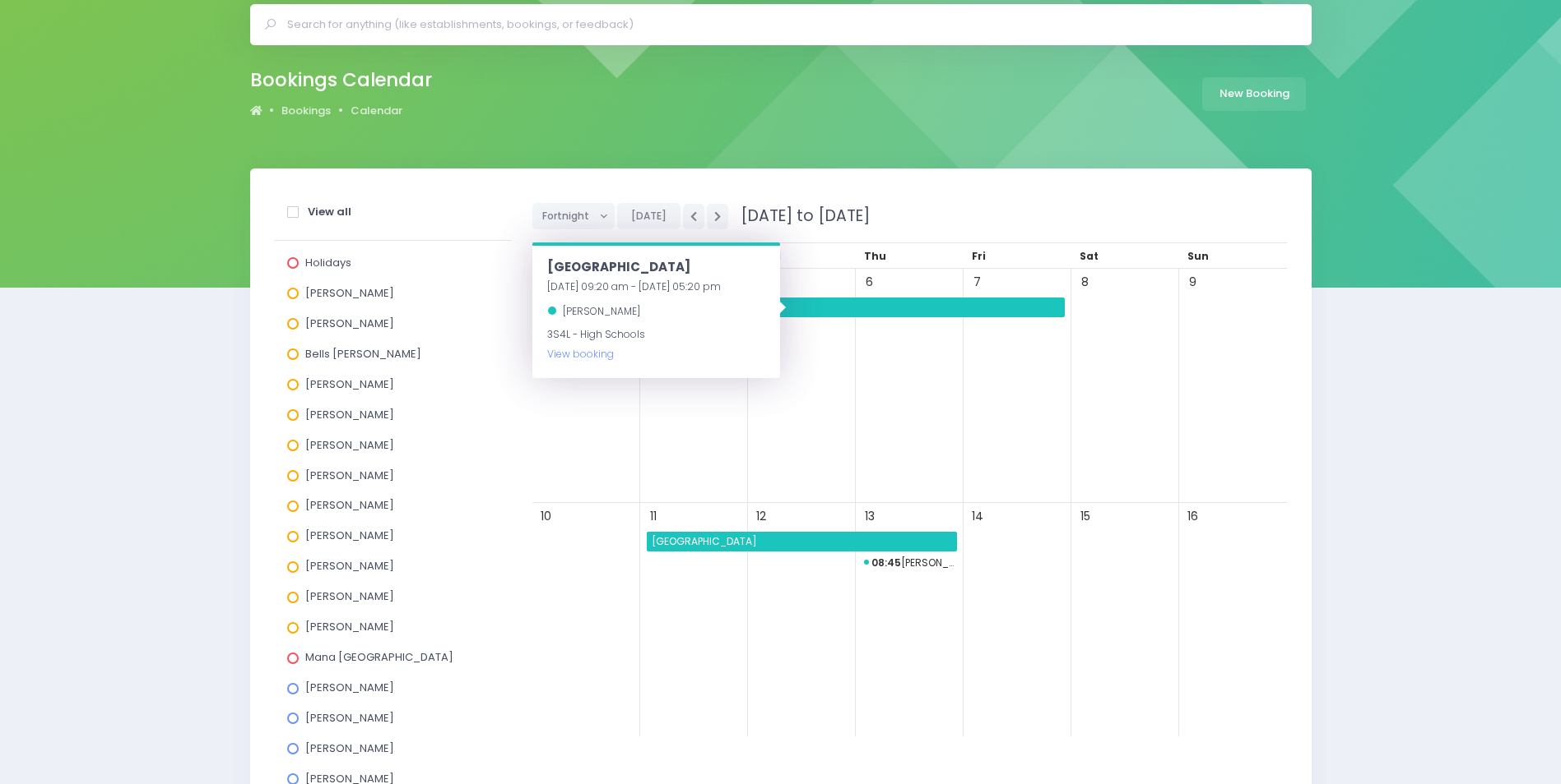
click at [863, 301] on span "Papanui High School" at bounding box center [856, 307] width 416 height 20
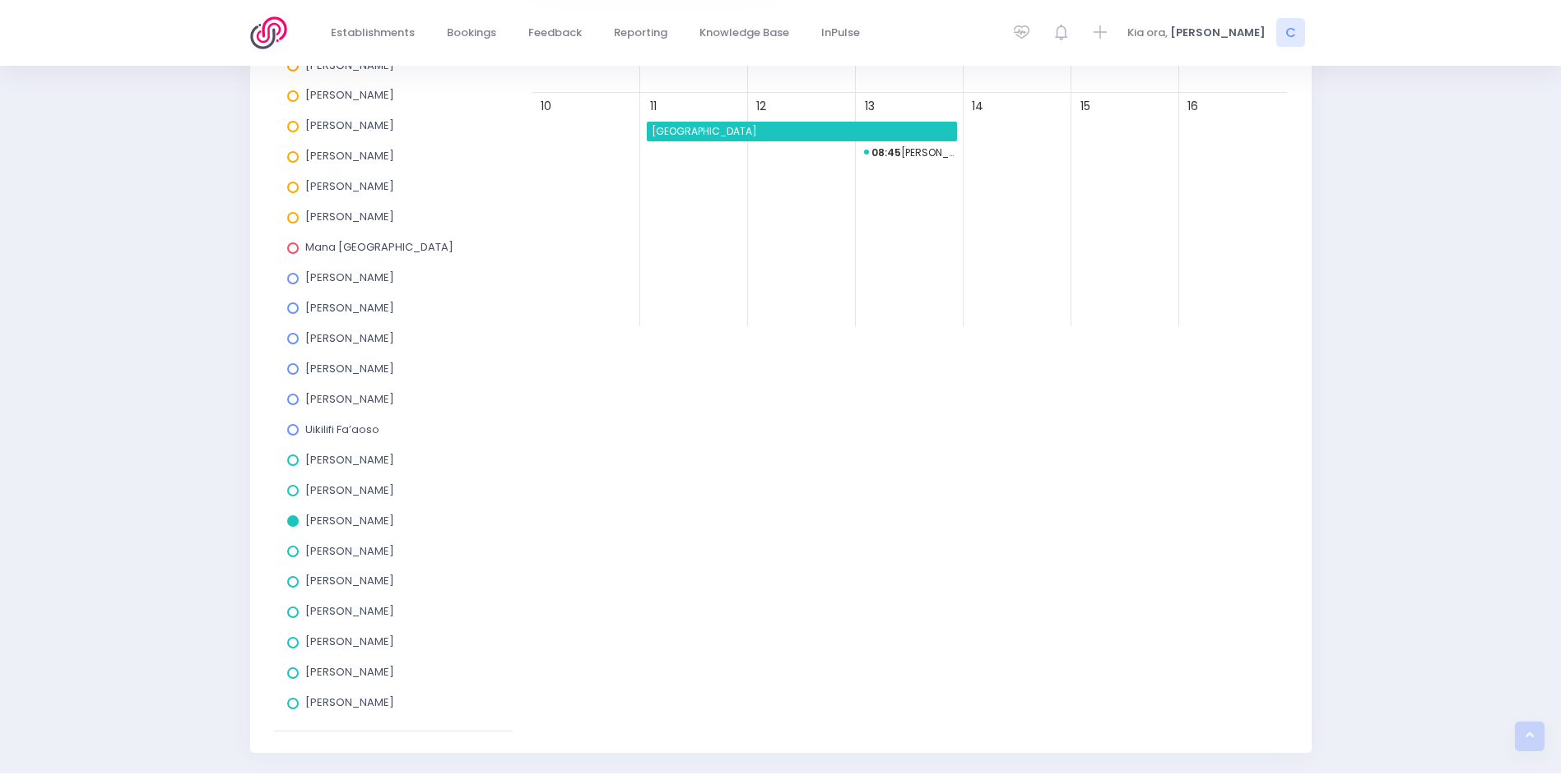
scroll to position [493, 0]
click at [290, 520] on span at bounding box center [293, 520] width 12 height 12
click at [0, 0] on input "Elysse Renouf" at bounding box center [0, 0] width 0 height 0
click at [294, 555] on span at bounding box center [293, 551] width 12 height 12
click at [0, 0] on input "Kathryn Halstead" at bounding box center [0, 0] width 0 height 0
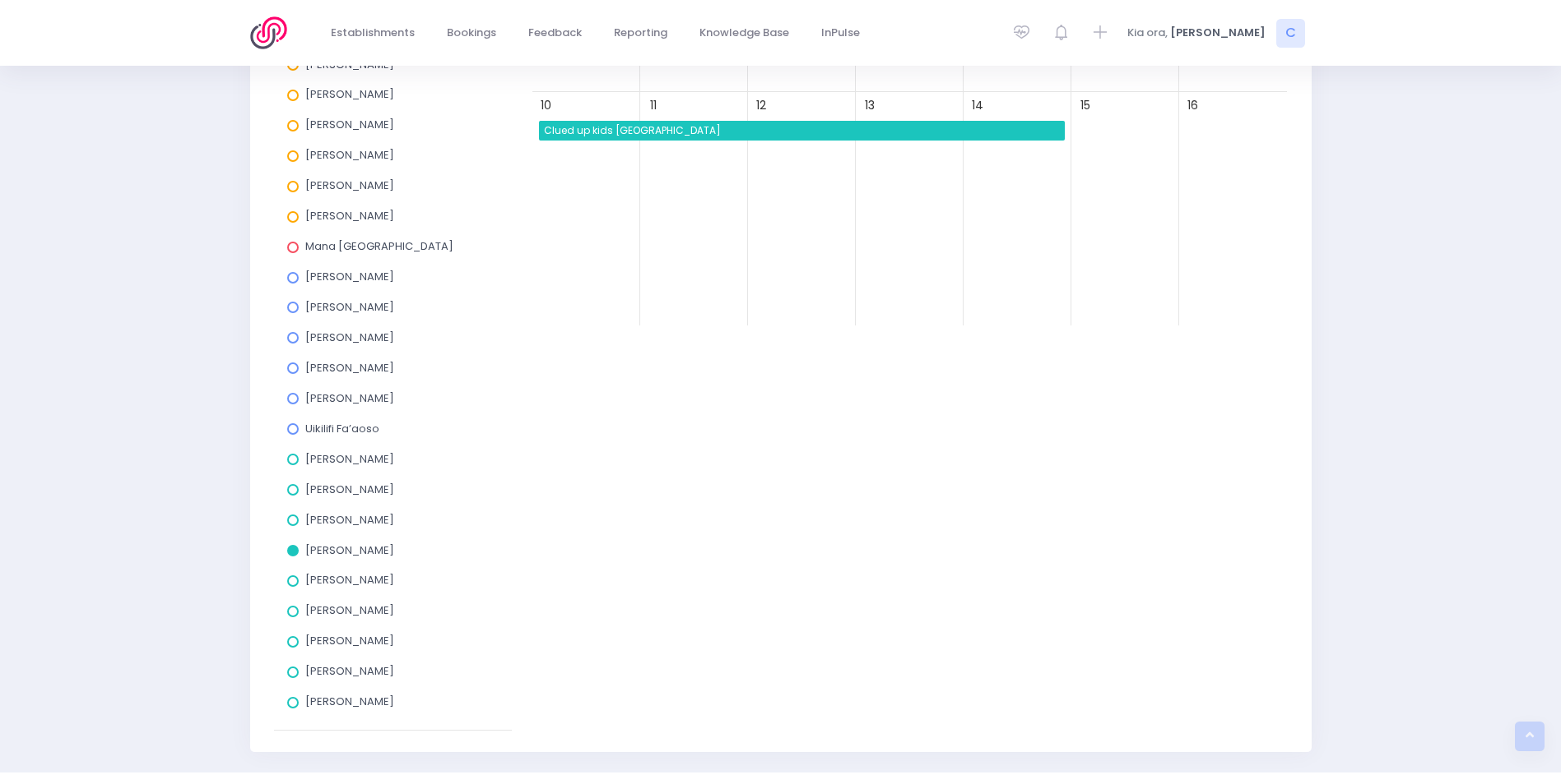
click at [297, 546] on label "Kathryn Halstead" at bounding box center [340, 551] width 107 height 12
click at [0, 0] on input "Kathryn Halstead" at bounding box center [0, 0] width 0 height 0
click at [290, 583] on span at bounding box center [293, 582] width 12 height 12
click at [0, 0] on input "Kym Inwood" at bounding box center [0, 0] width 0 height 0
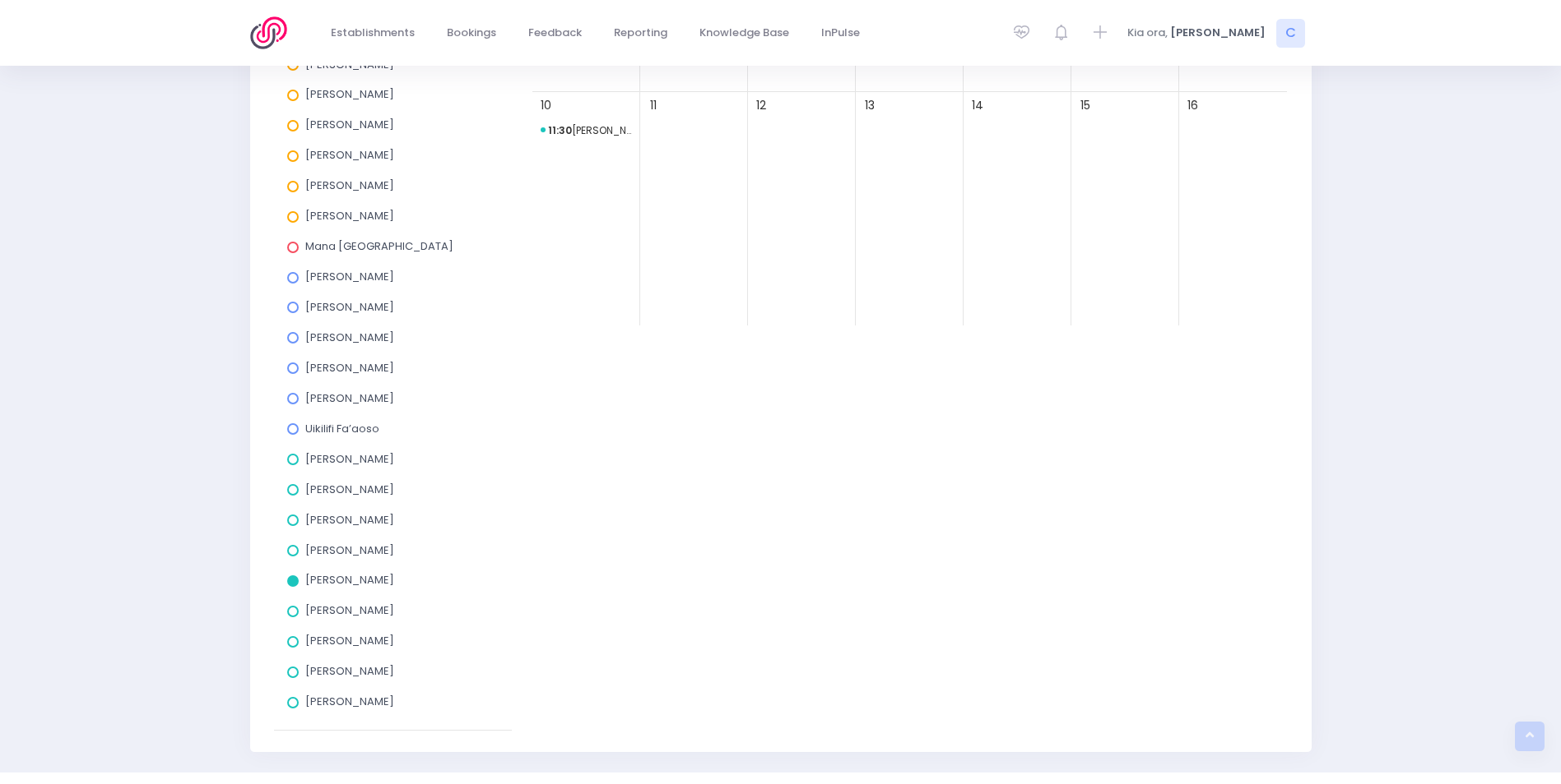
click at [291, 576] on span at bounding box center [293, 582] width 12 height 12
click at [0, 0] on input "Kym Inwood" at bounding box center [0, 0] width 0 height 0
click at [293, 610] on span at bounding box center [293, 612] width 12 height 12
click at [0, 0] on input "Megan Holden" at bounding box center [0, 0] width 0 height 0
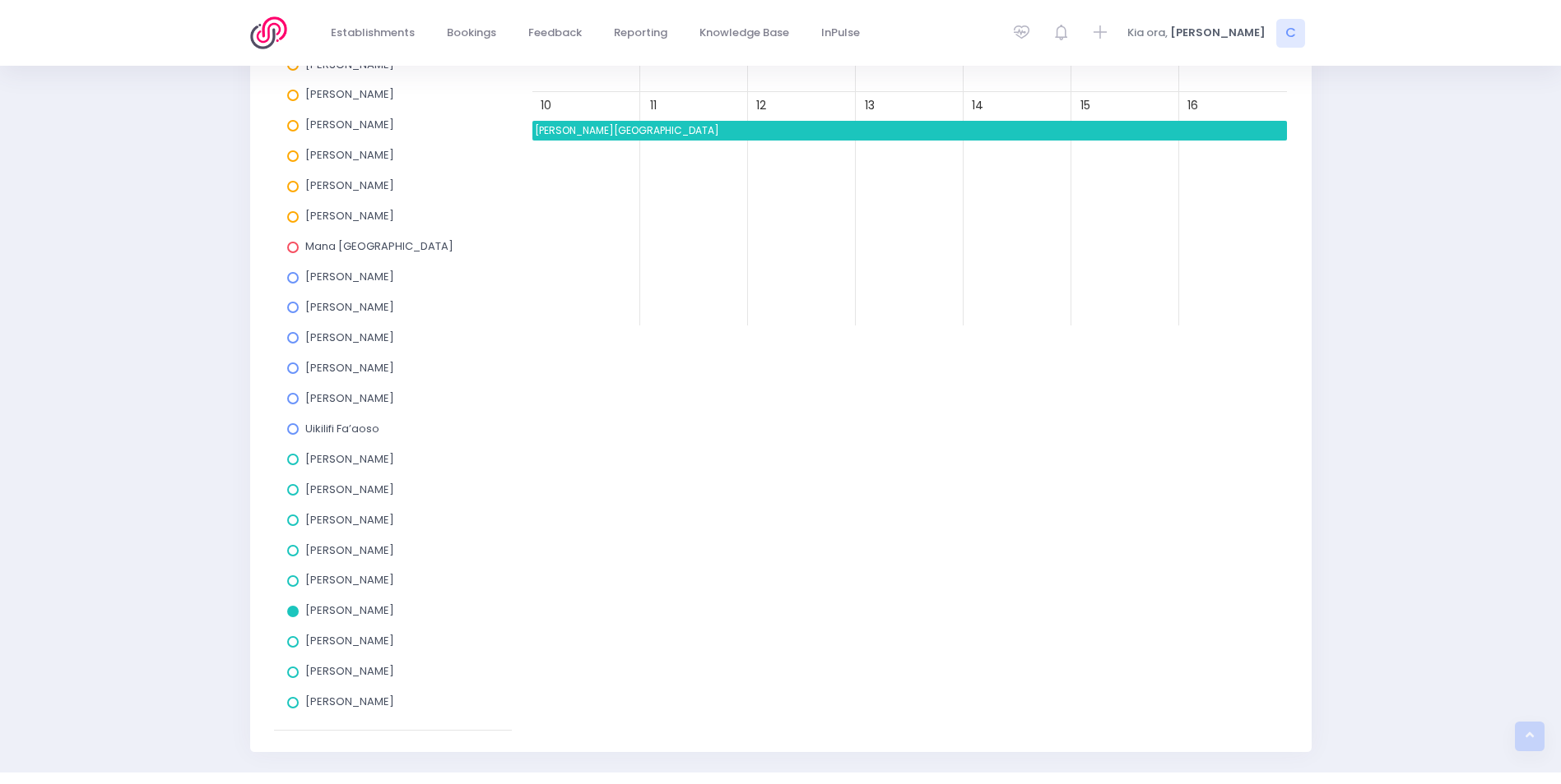
click at [879, 137] on span "Barton Rural School" at bounding box center [909, 131] width 755 height 20
click at [293, 612] on span at bounding box center [293, 612] width 12 height 12
click at [0, 0] on input "Megan Holden" at bounding box center [0, 0] width 0 height 0
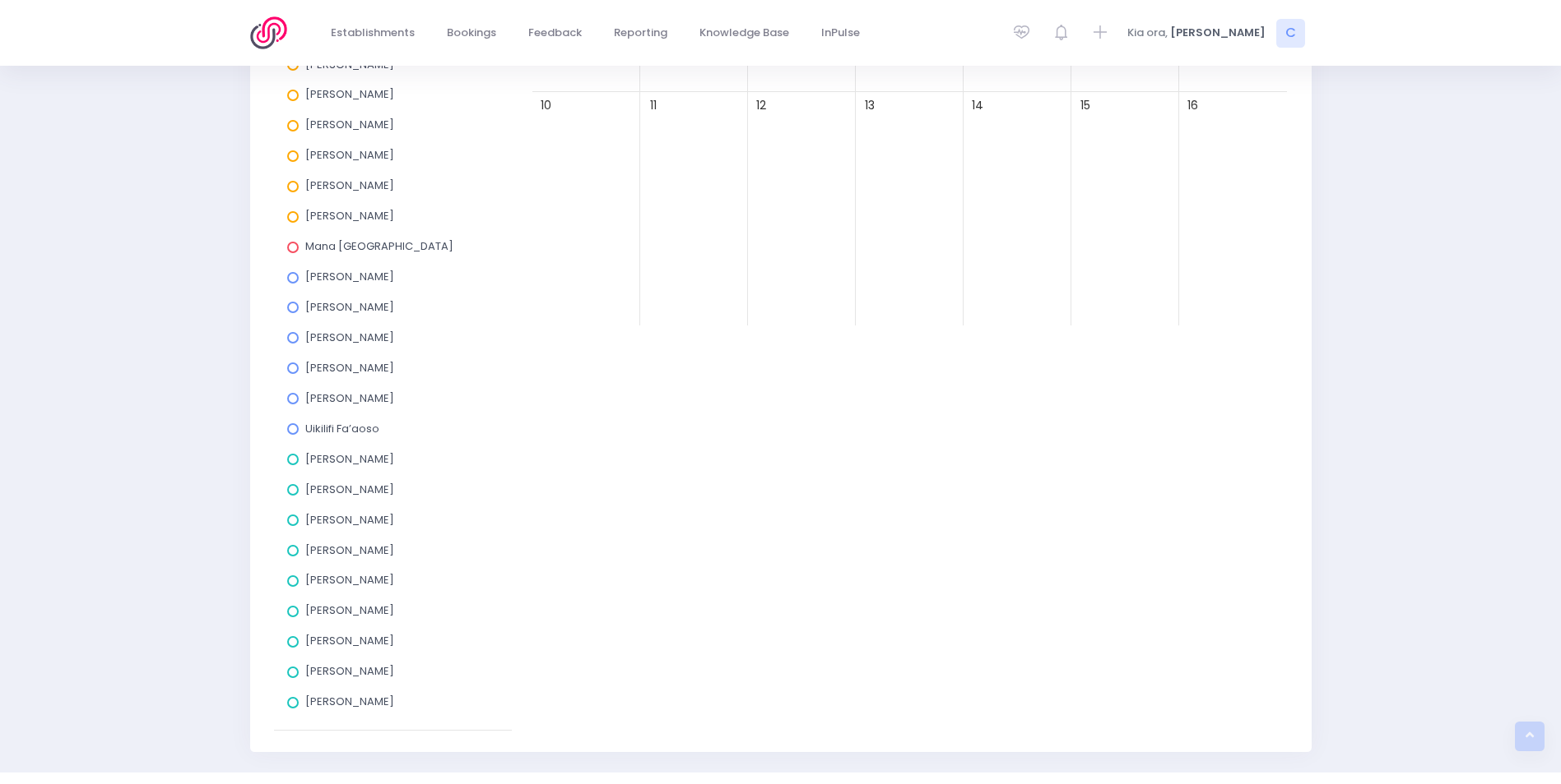
click at [290, 670] on span at bounding box center [293, 673] width 12 height 12
click at [0, 0] on input "Nikki McLauchlan" at bounding box center [0, 0] width 0 height 0
click at [745, 130] on span "Beckenham School" at bounding box center [695, 131] width 307 height 20
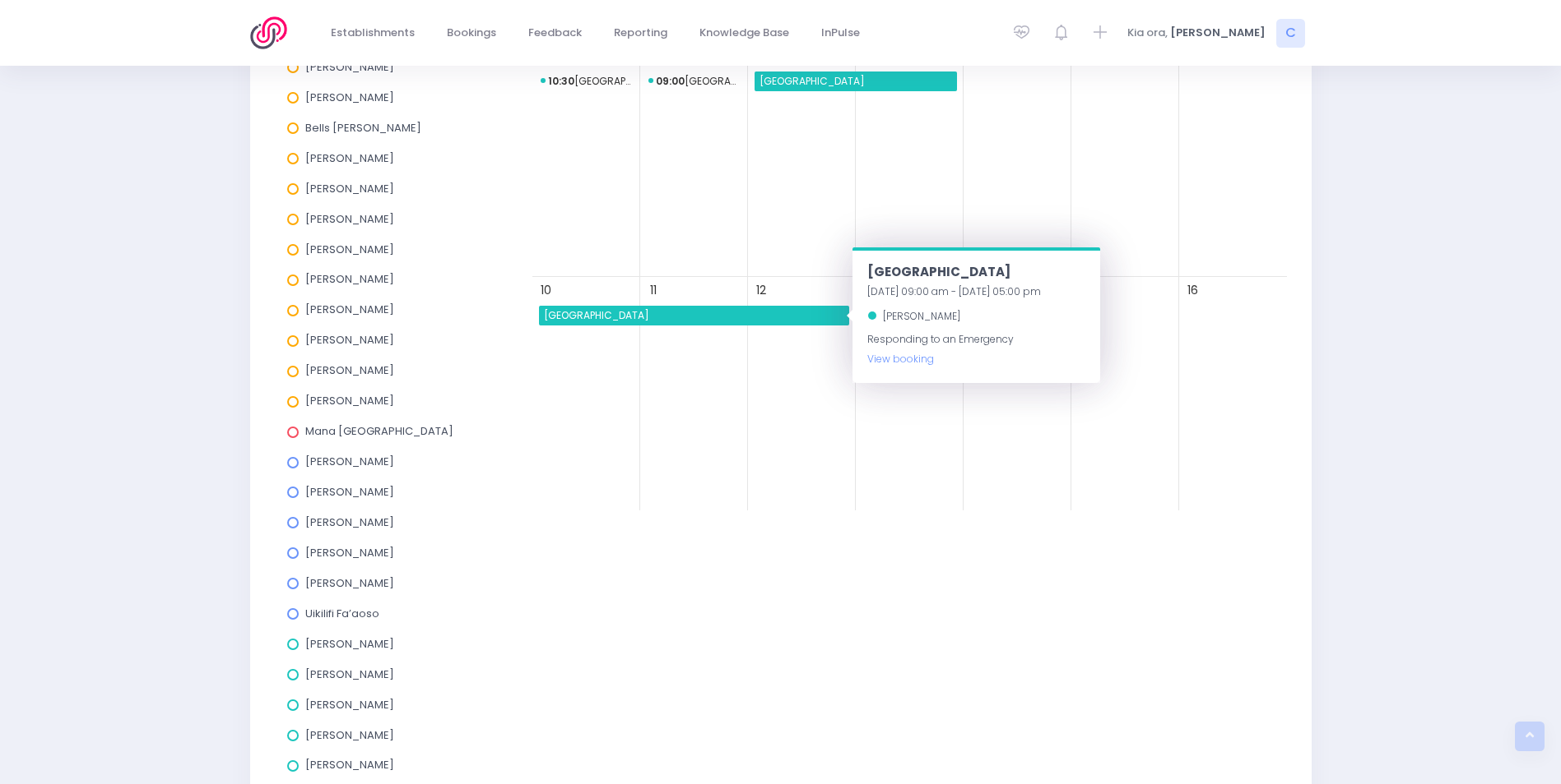
scroll to position [164, 0]
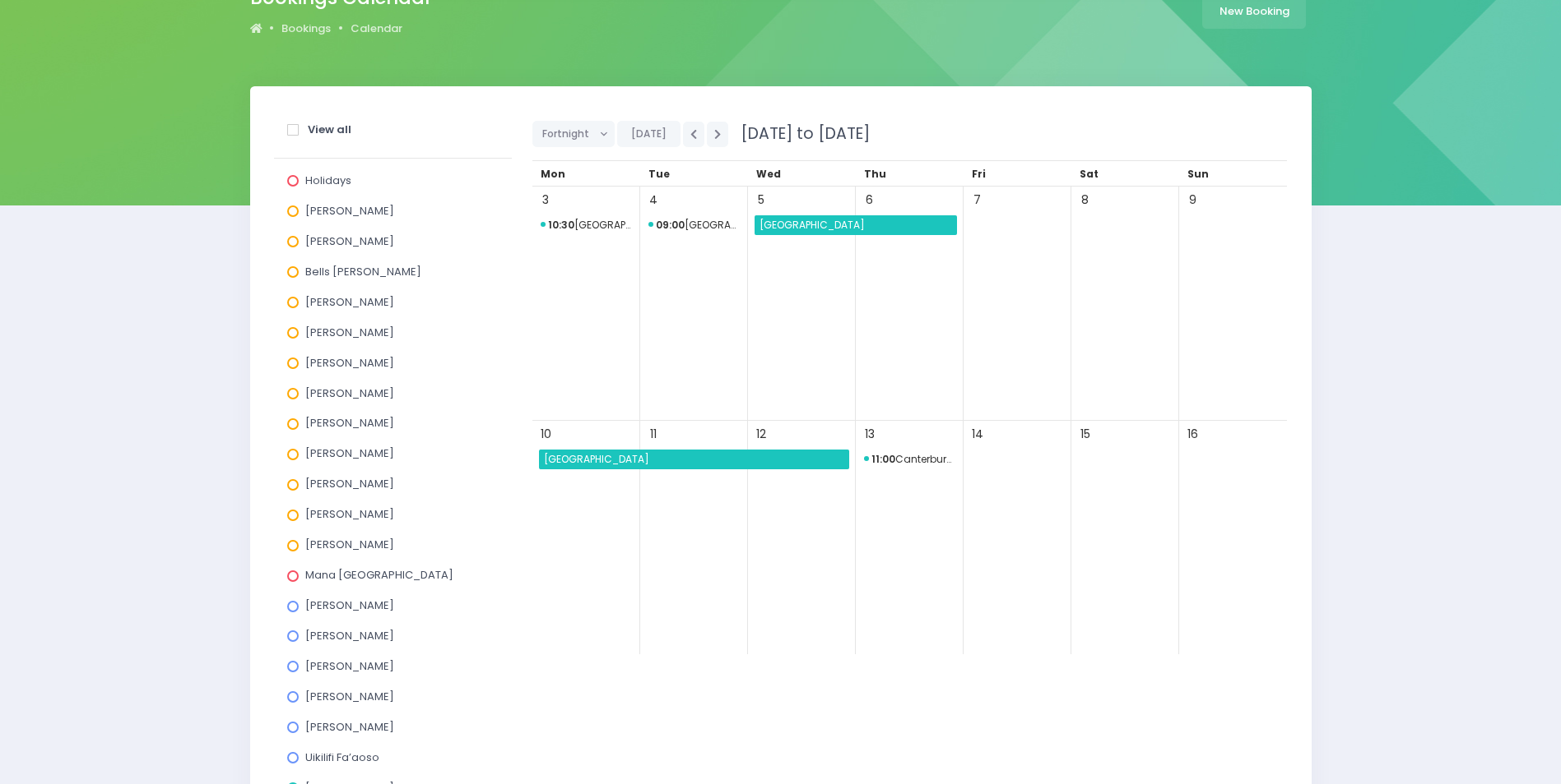
click at [829, 224] on span "Sefton School" at bounding box center [856, 226] width 200 height 20
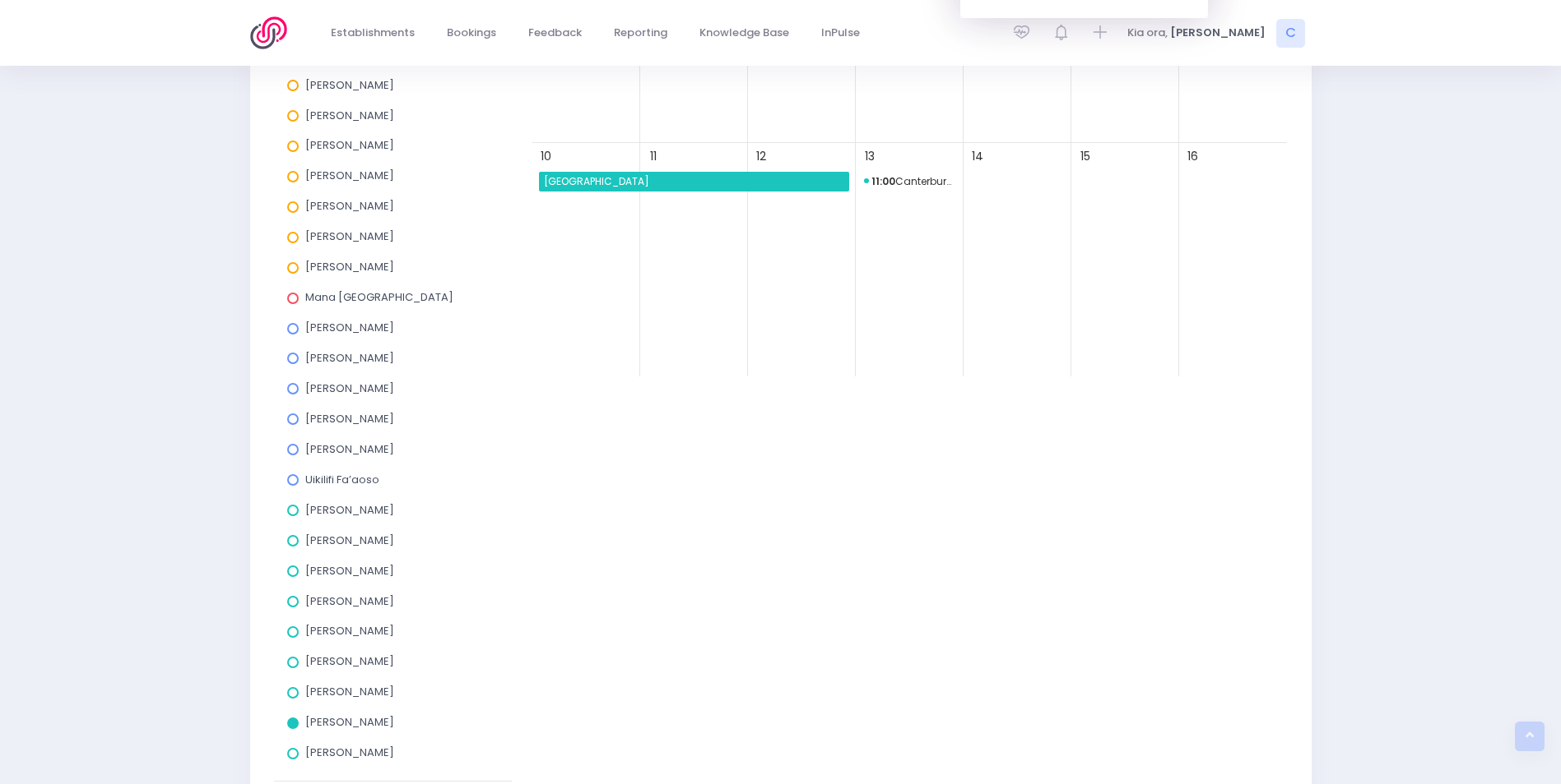
scroll to position [535, 0]
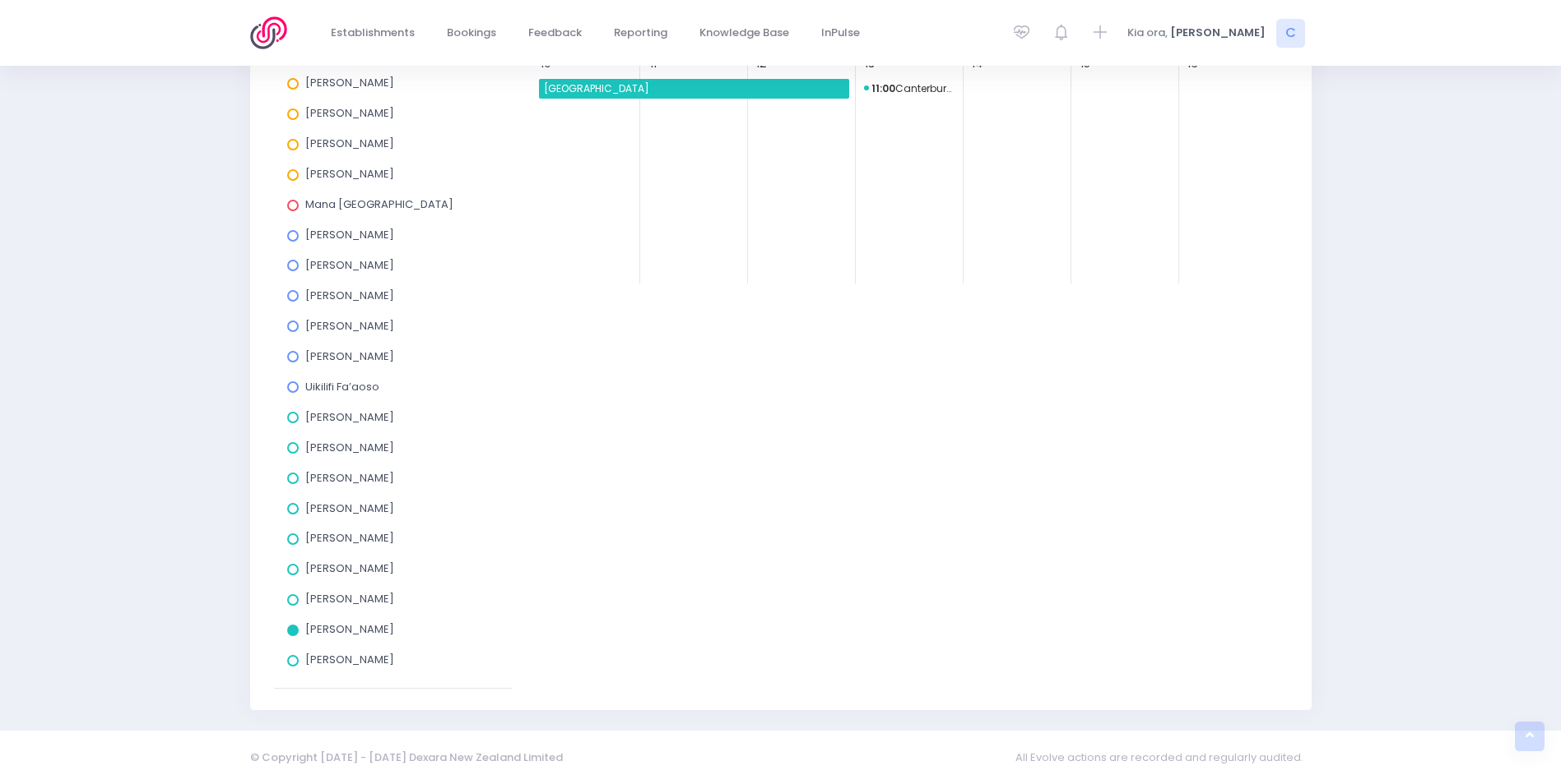
click at [290, 629] on span at bounding box center [293, 630] width 12 height 12
click at [0, 0] on input "Nikki McLauchlan" at bounding box center [0, 0] width 0 height 0
